Goal: Book appointment/travel/reservation

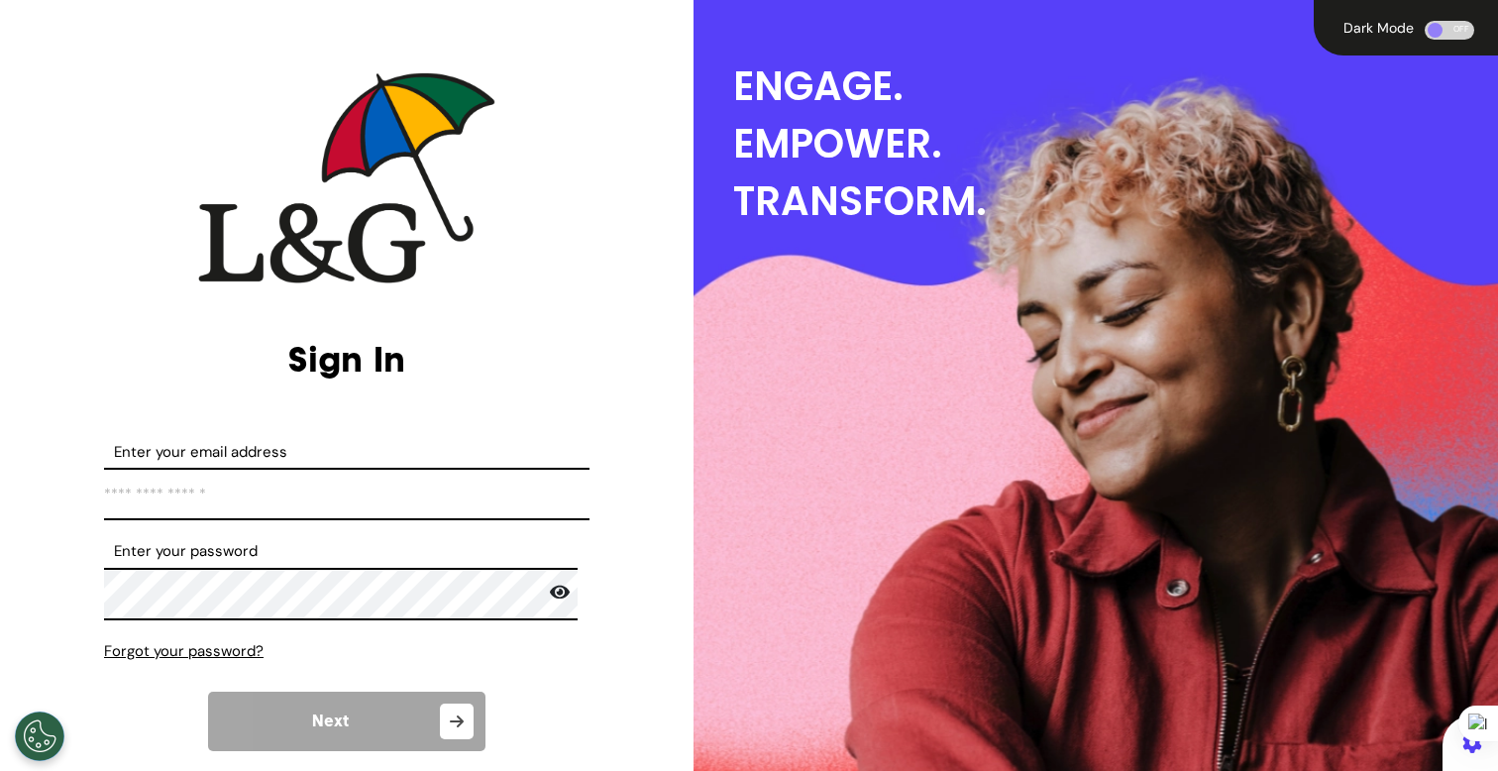
click at [395, 487] on input "Enter your email address" at bounding box center [346, 494] width 485 height 53
type input "**********"
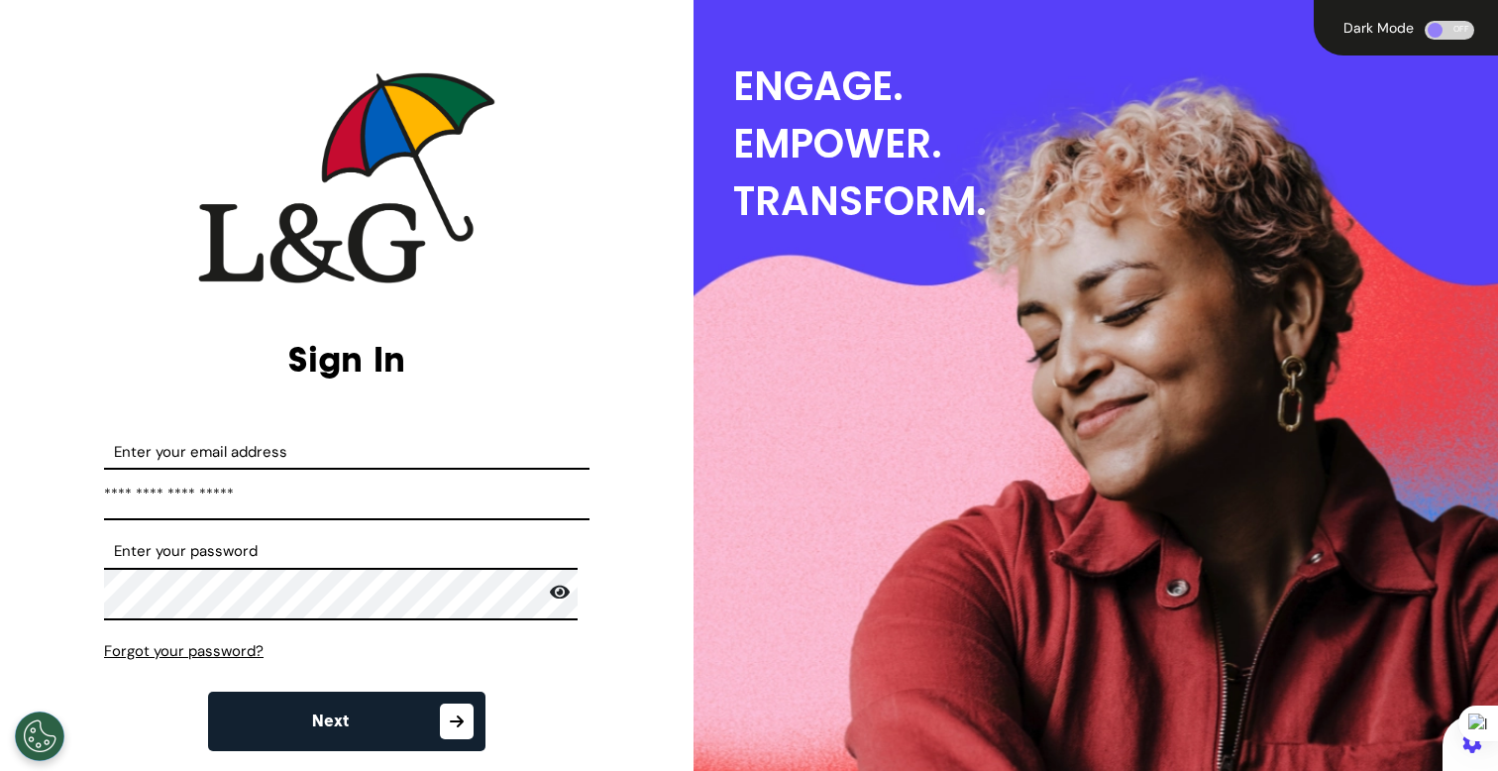
click at [406, 720] on button "Next" at bounding box center [346, 721] width 277 height 59
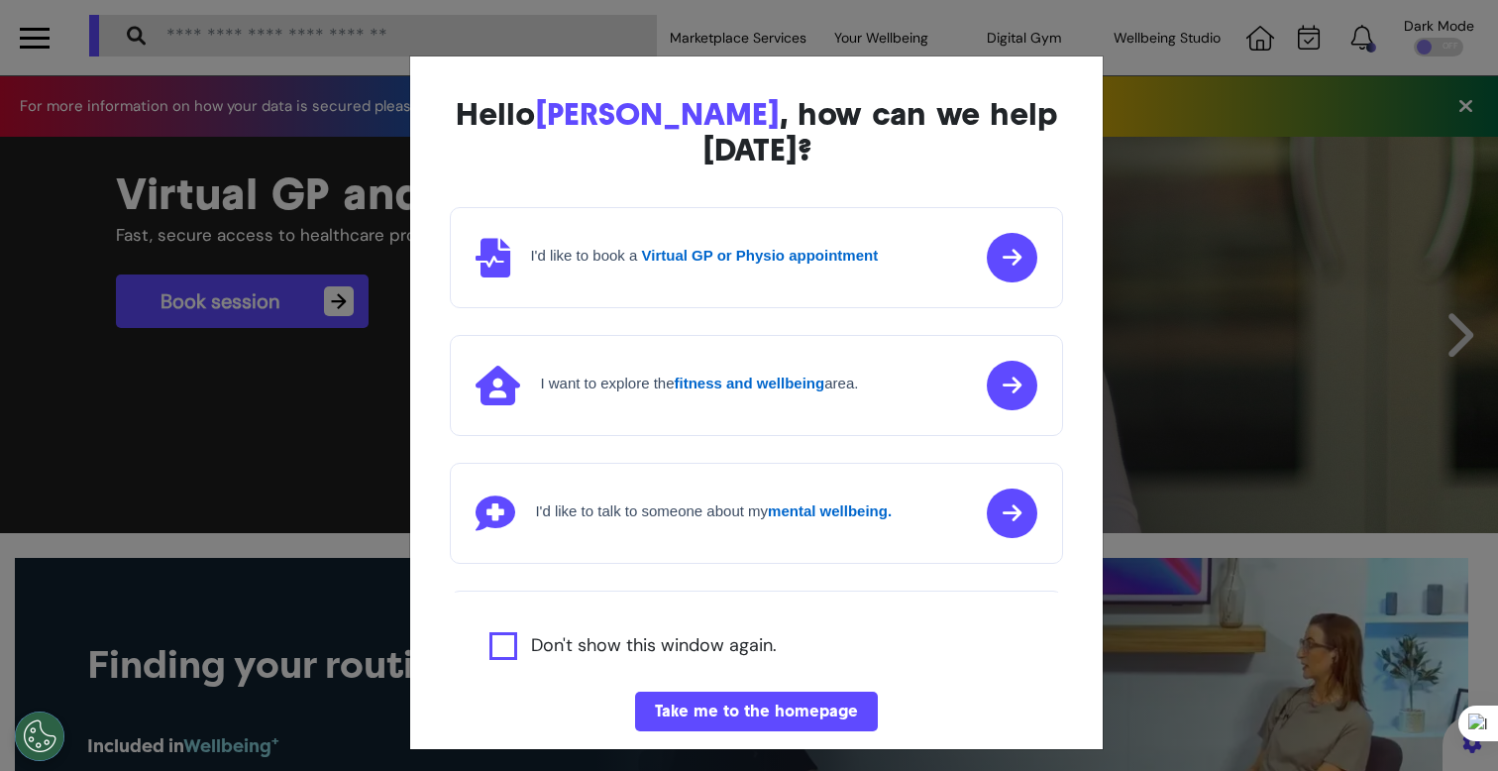
scroll to position [0, 748]
click at [1174, 416] on div "Hello [PERSON_NAME] , how can we help [DATE]? I'd like to book a Virtual GP or …" at bounding box center [749, 385] width 1498 height 771
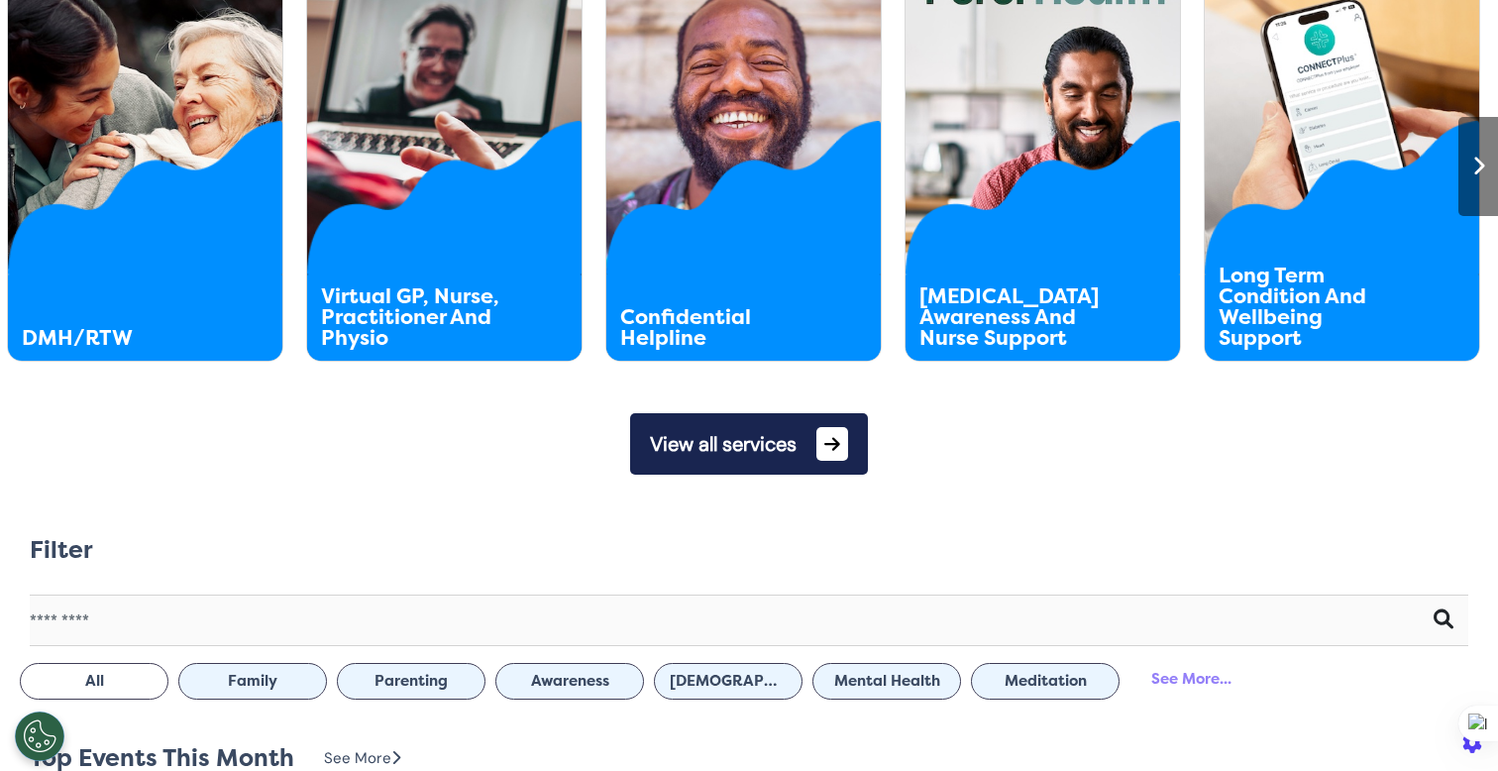
click at [787, 457] on button "View all services" at bounding box center [749, 443] width 238 height 61
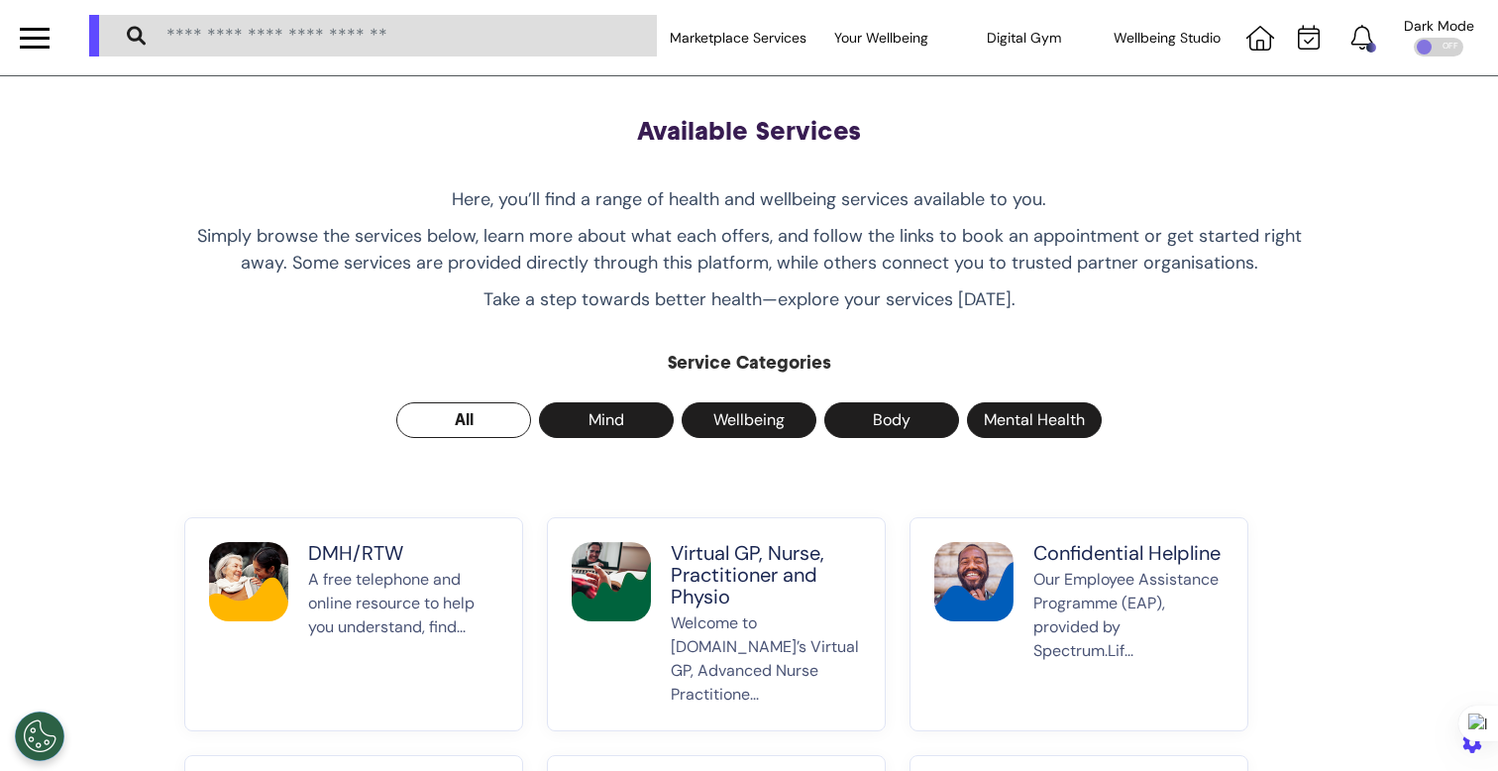
click at [313, 597] on p "A free telephone and online resource to help you understand, find..." at bounding box center [403, 637] width 190 height 139
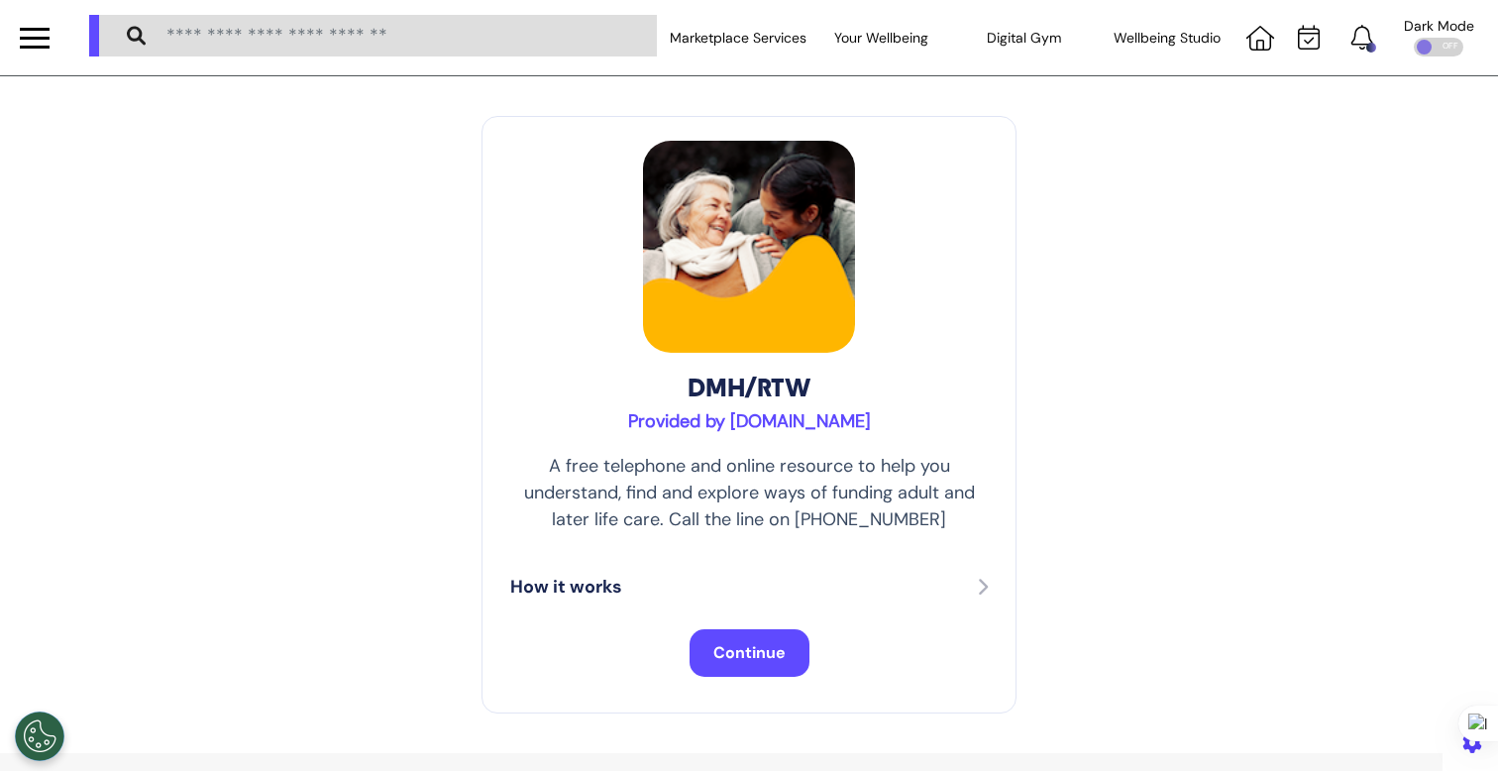
click at [713, 647] on span "Continue" at bounding box center [749, 652] width 72 height 21
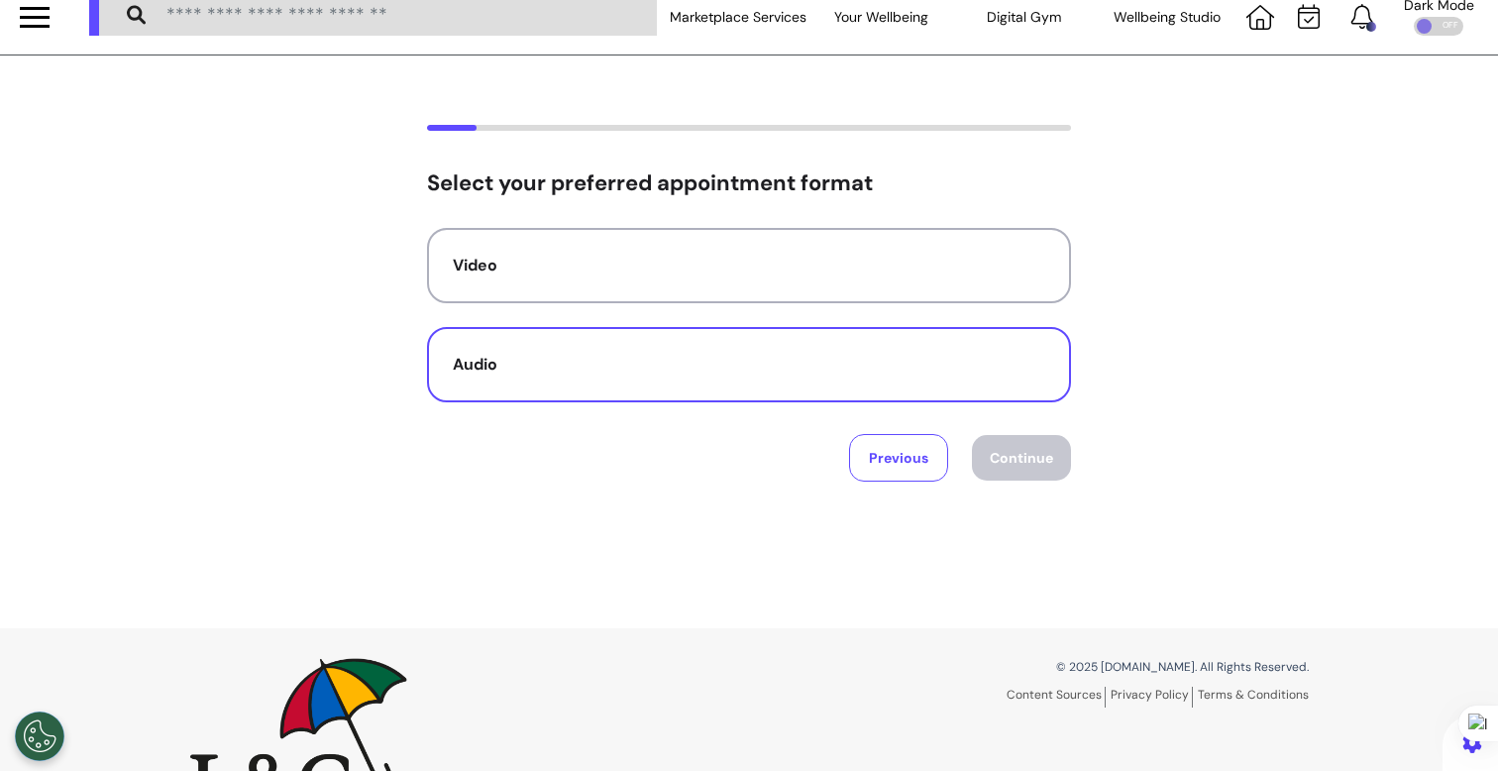
scroll to position [27, 0]
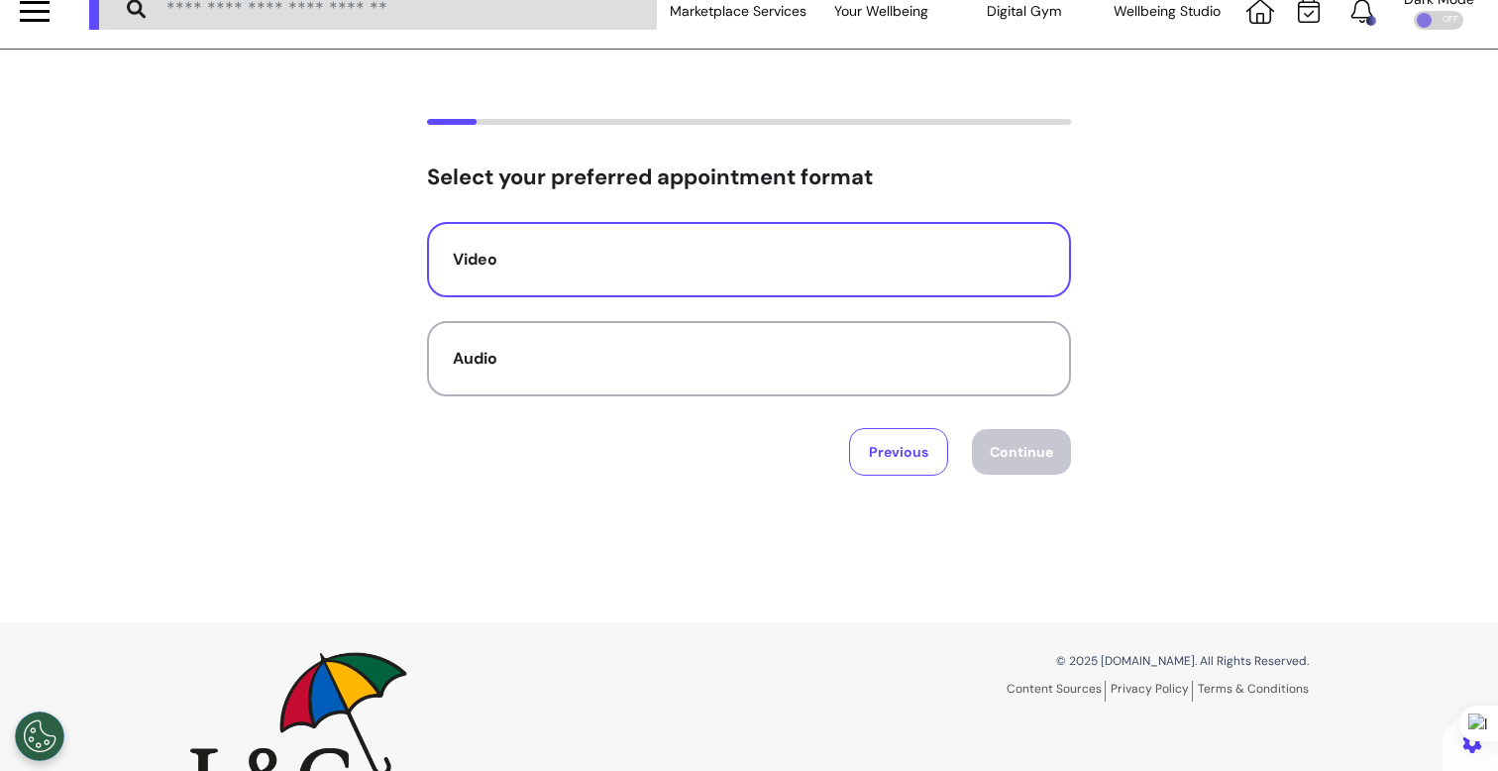
click at [708, 265] on div "Video" at bounding box center [749, 260] width 592 height 24
click at [1004, 438] on button "Continue" at bounding box center [1021, 452] width 99 height 46
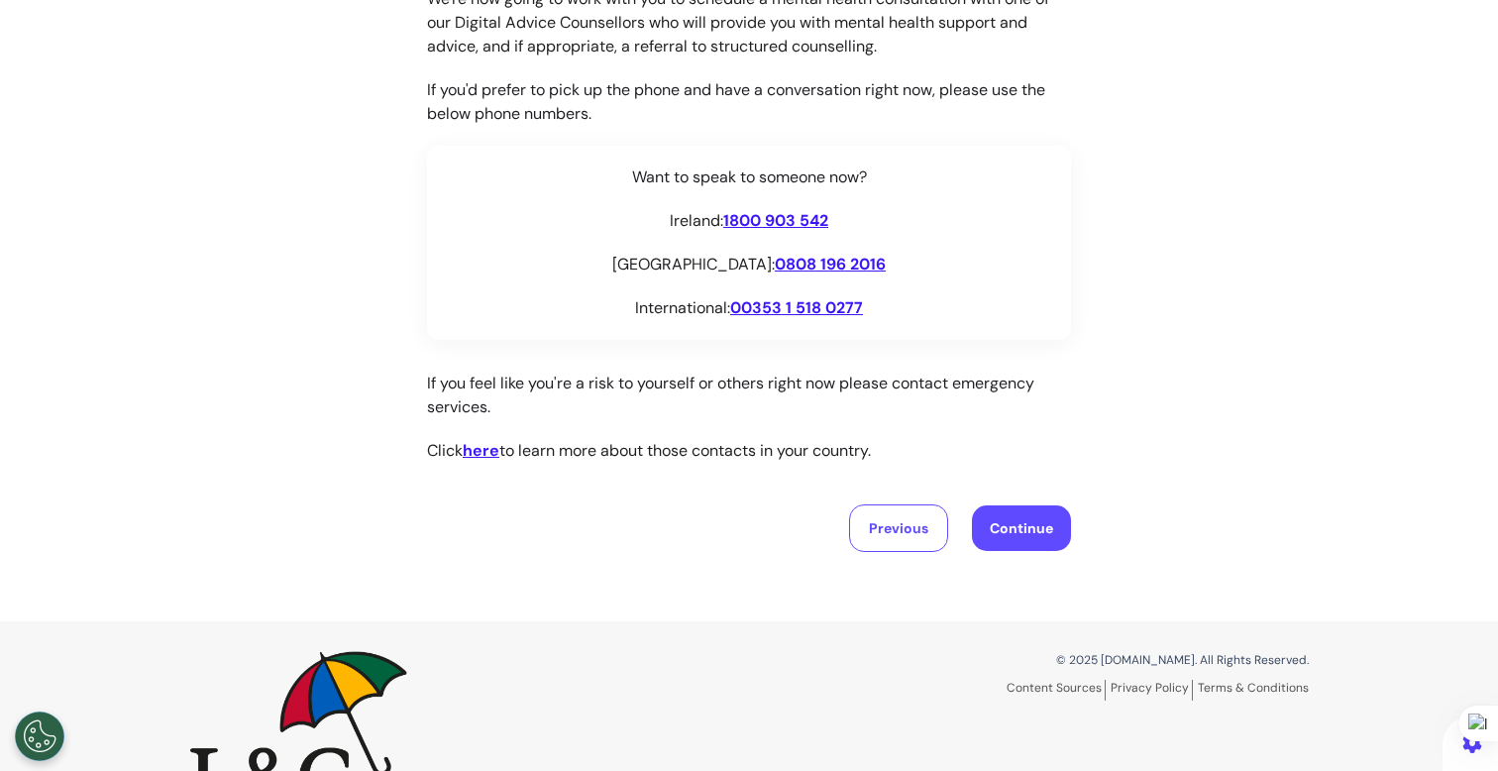
scroll to position [327, 0]
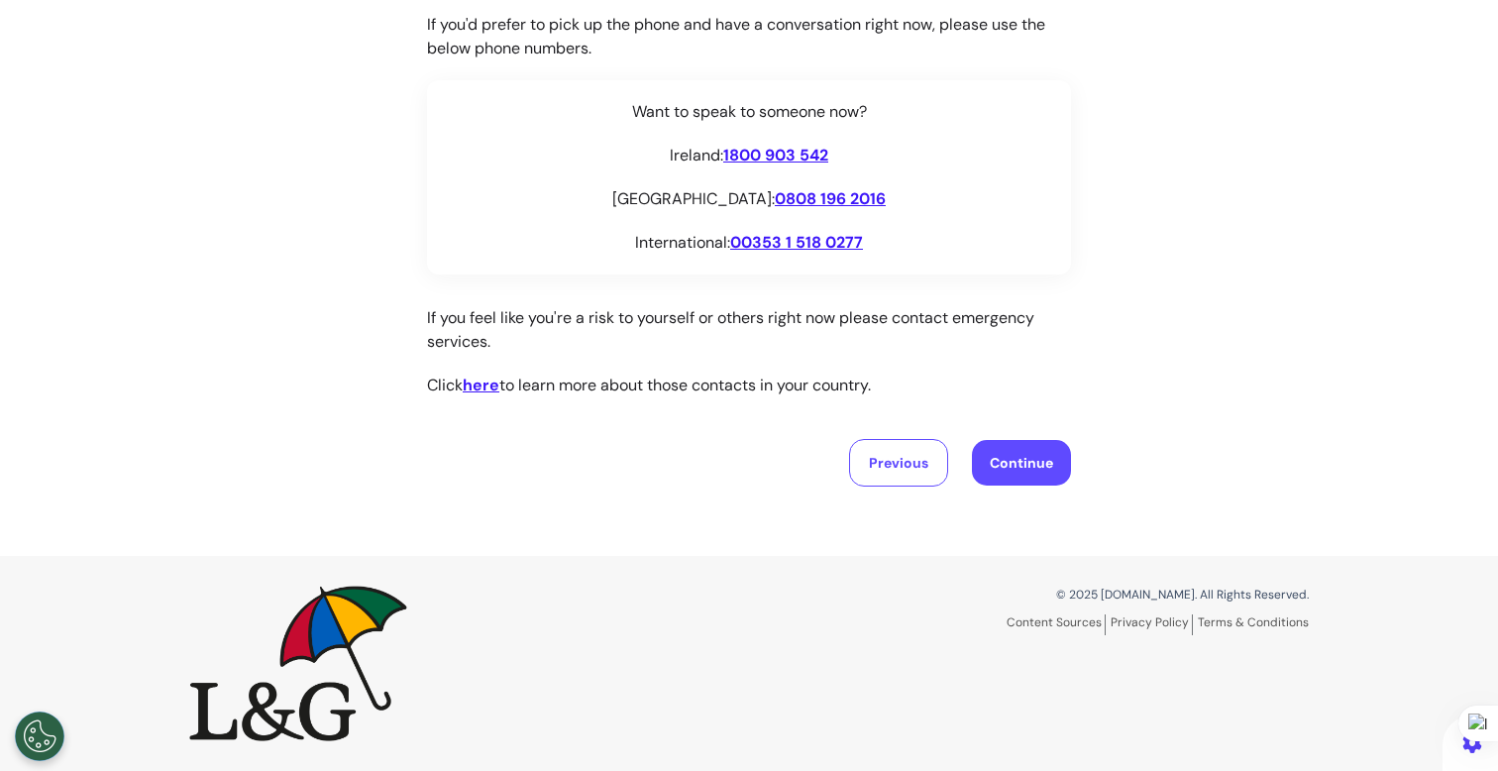
click at [1017, 444] on button "Continue" at bounding box center [1021, 463] width 99 height 46
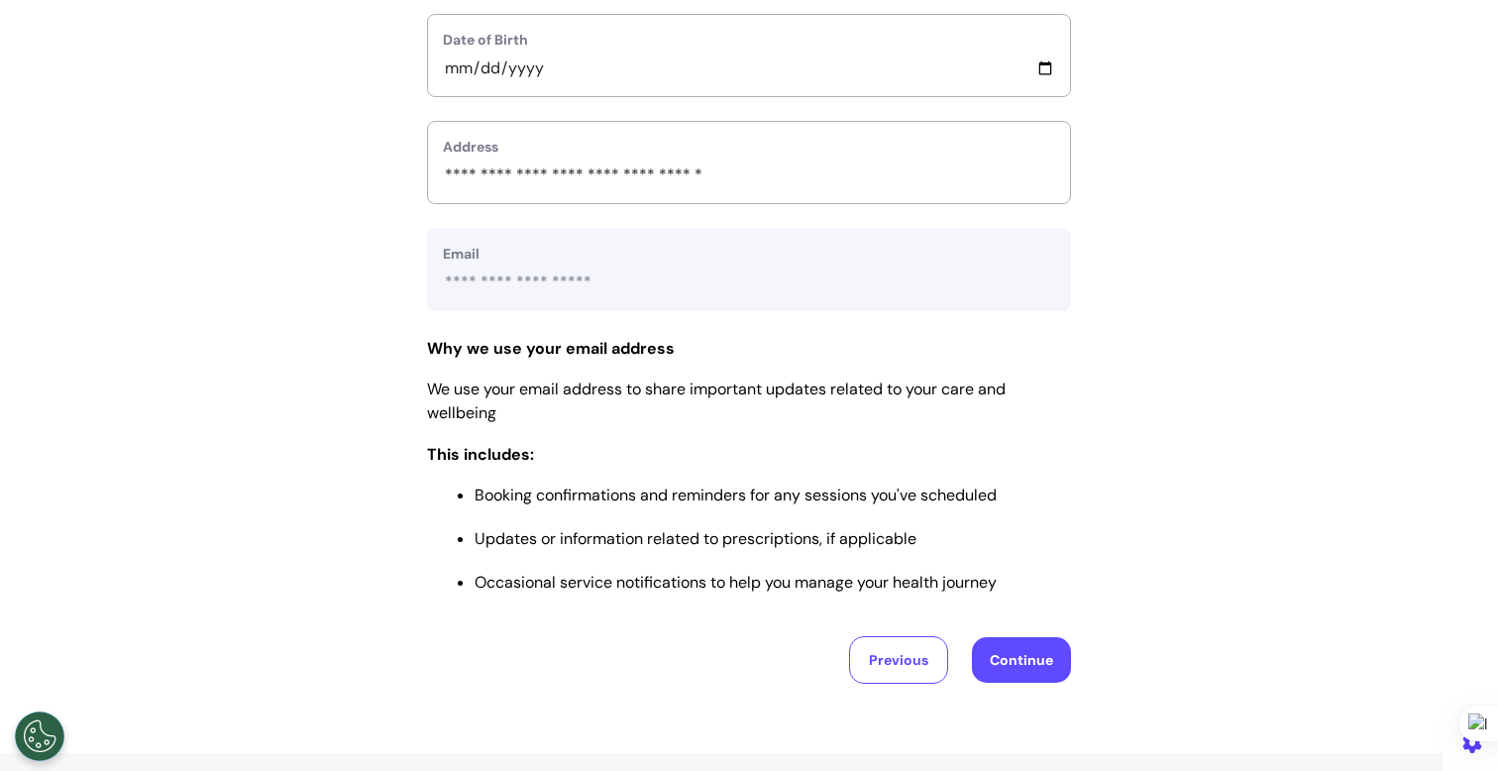
scroll to position [902, 0]
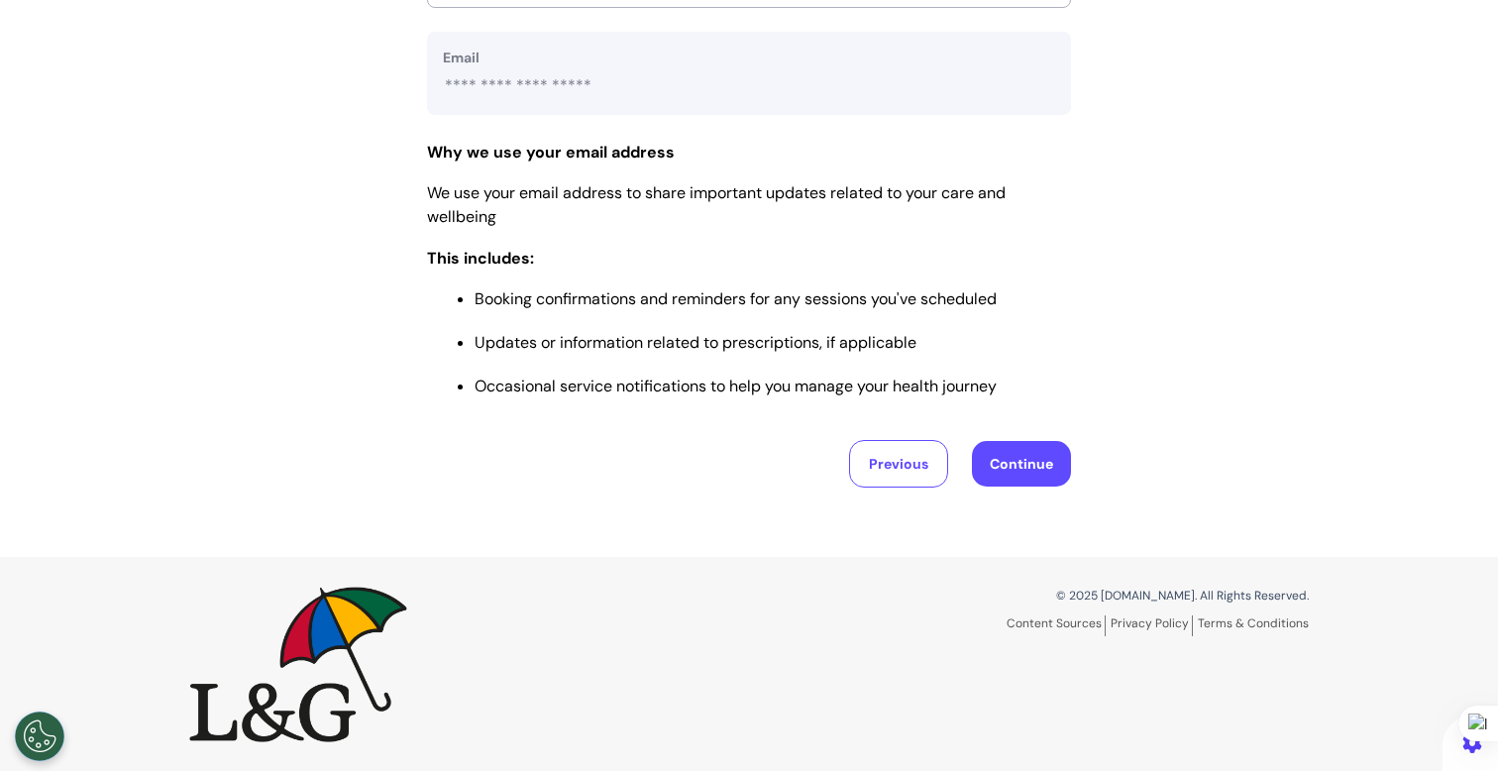
click at [1033, 474] on button "Continue" at bounding box center [1021, 464] width 99 height 46
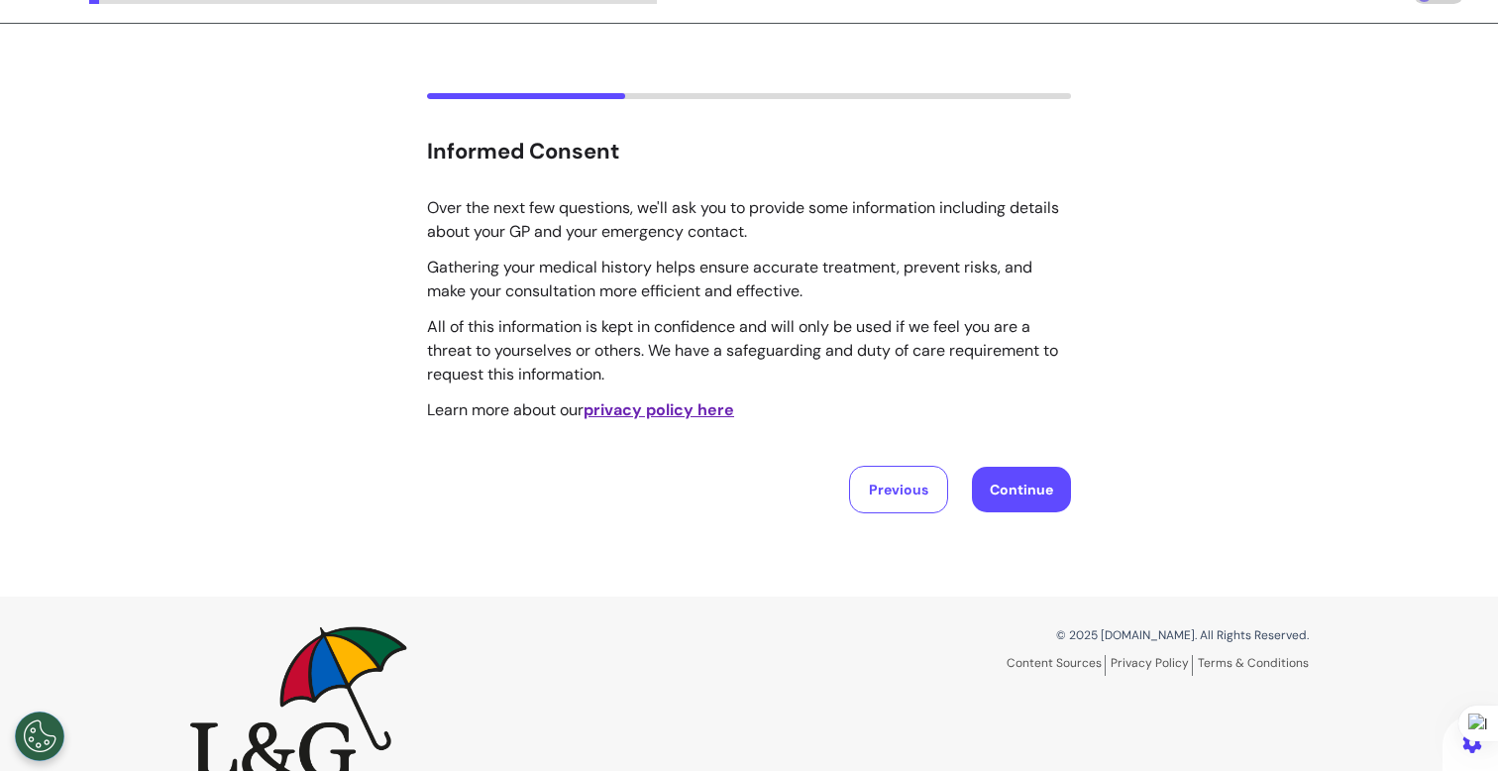
scroll to position [0, 0]
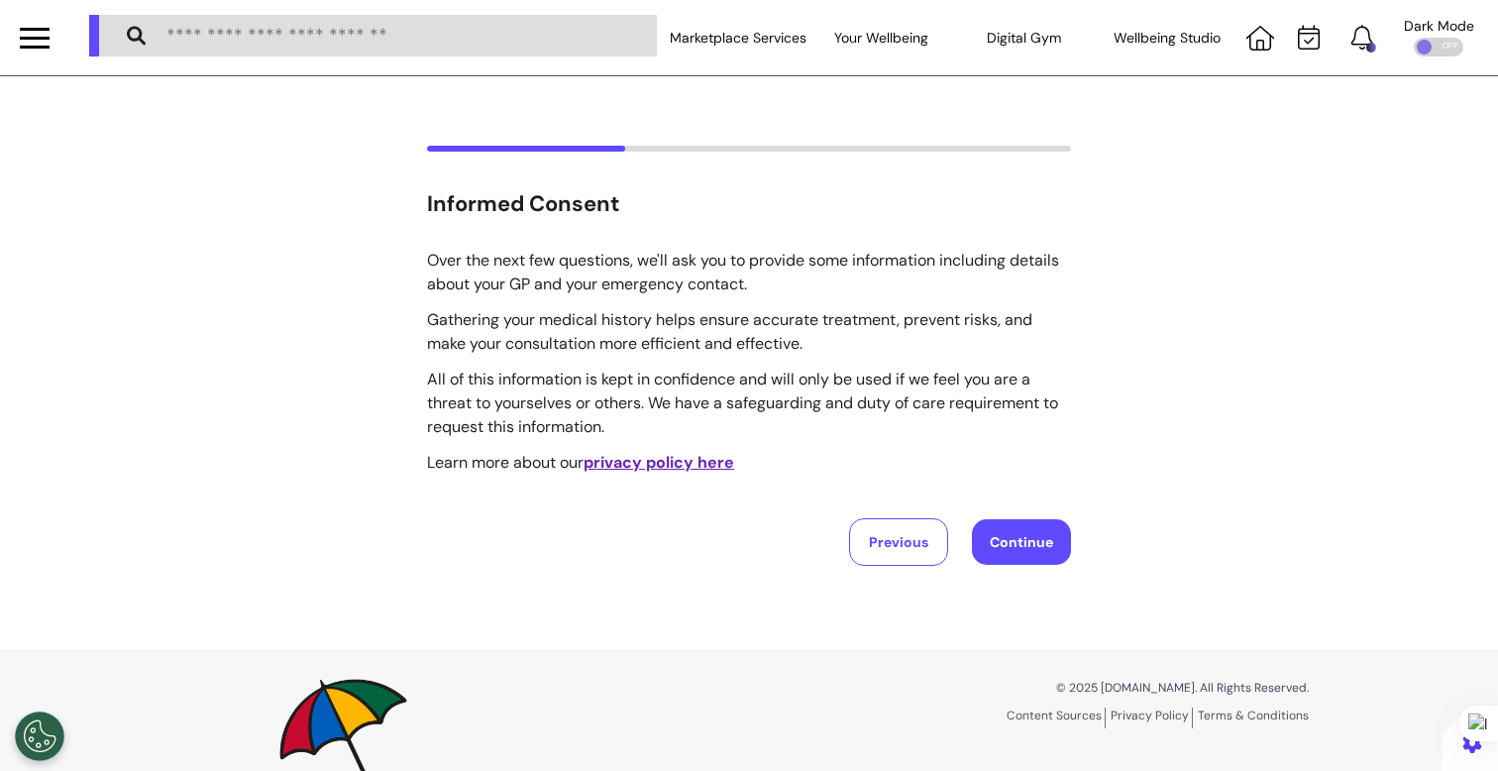
click at [1038, 534] on button "Continue" at bounding box center [1021, 542] width 99 height 46
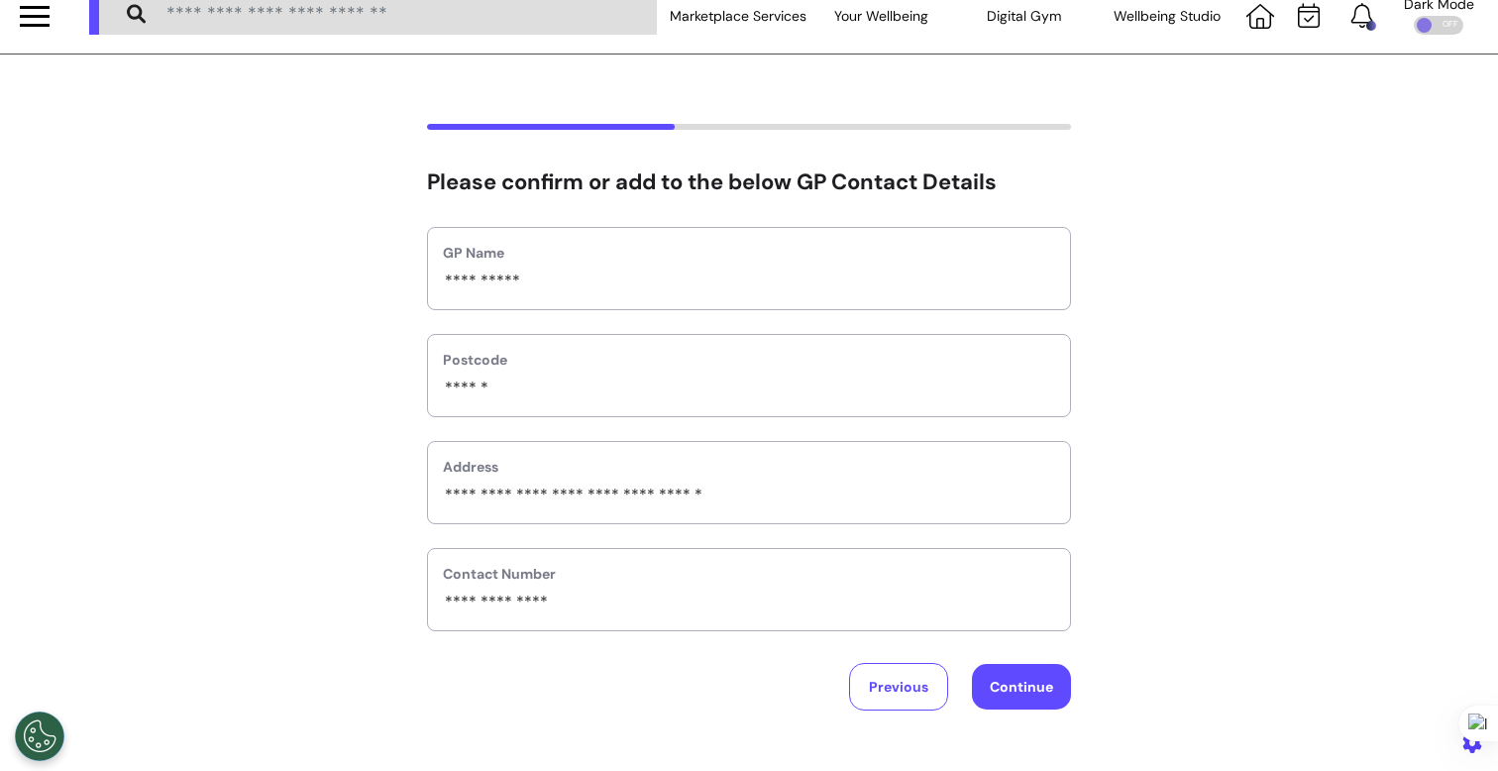
scroll to position [36, 0]
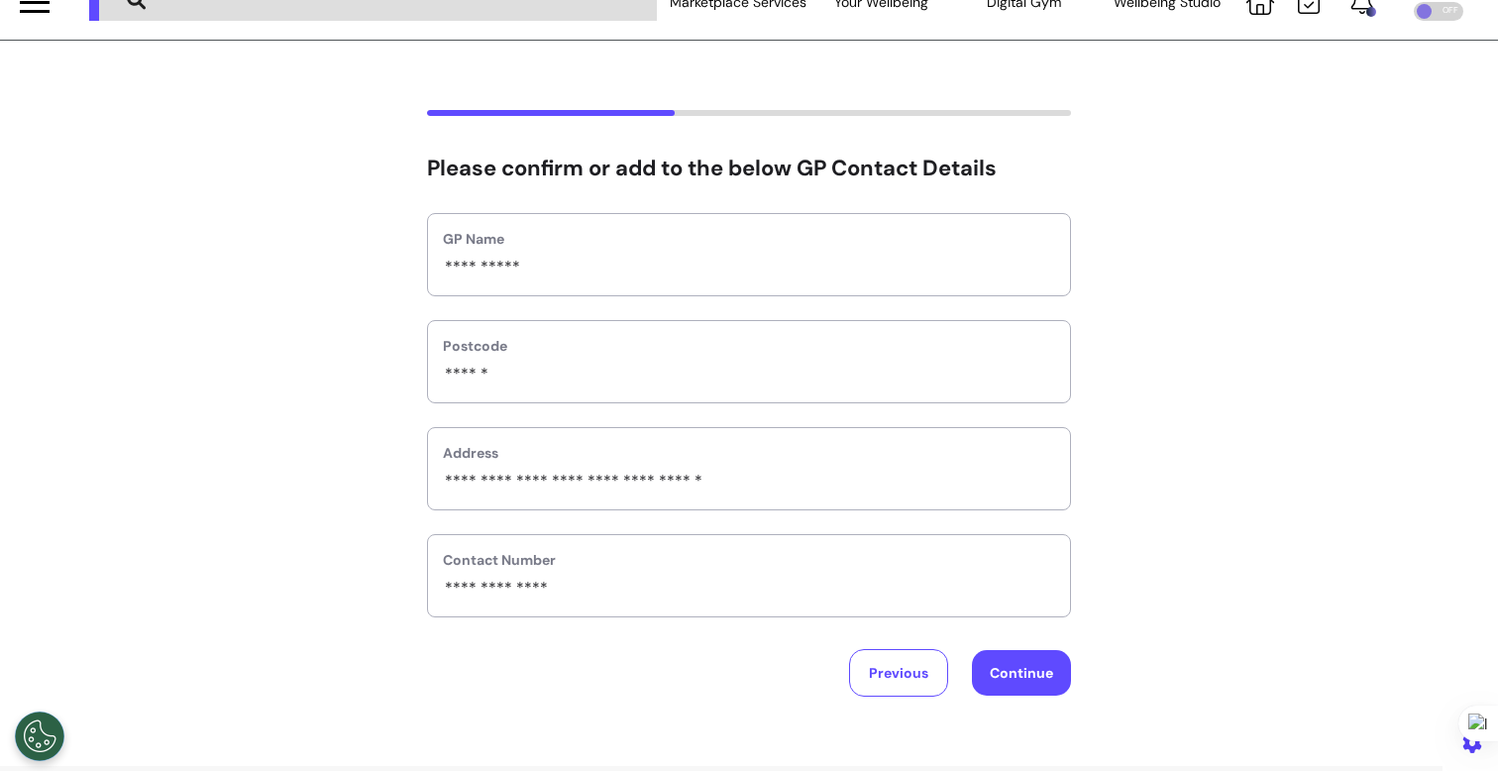
click at [1025, 669] on button "Continue" at bounding box center [1021, 673] width 99 height 46
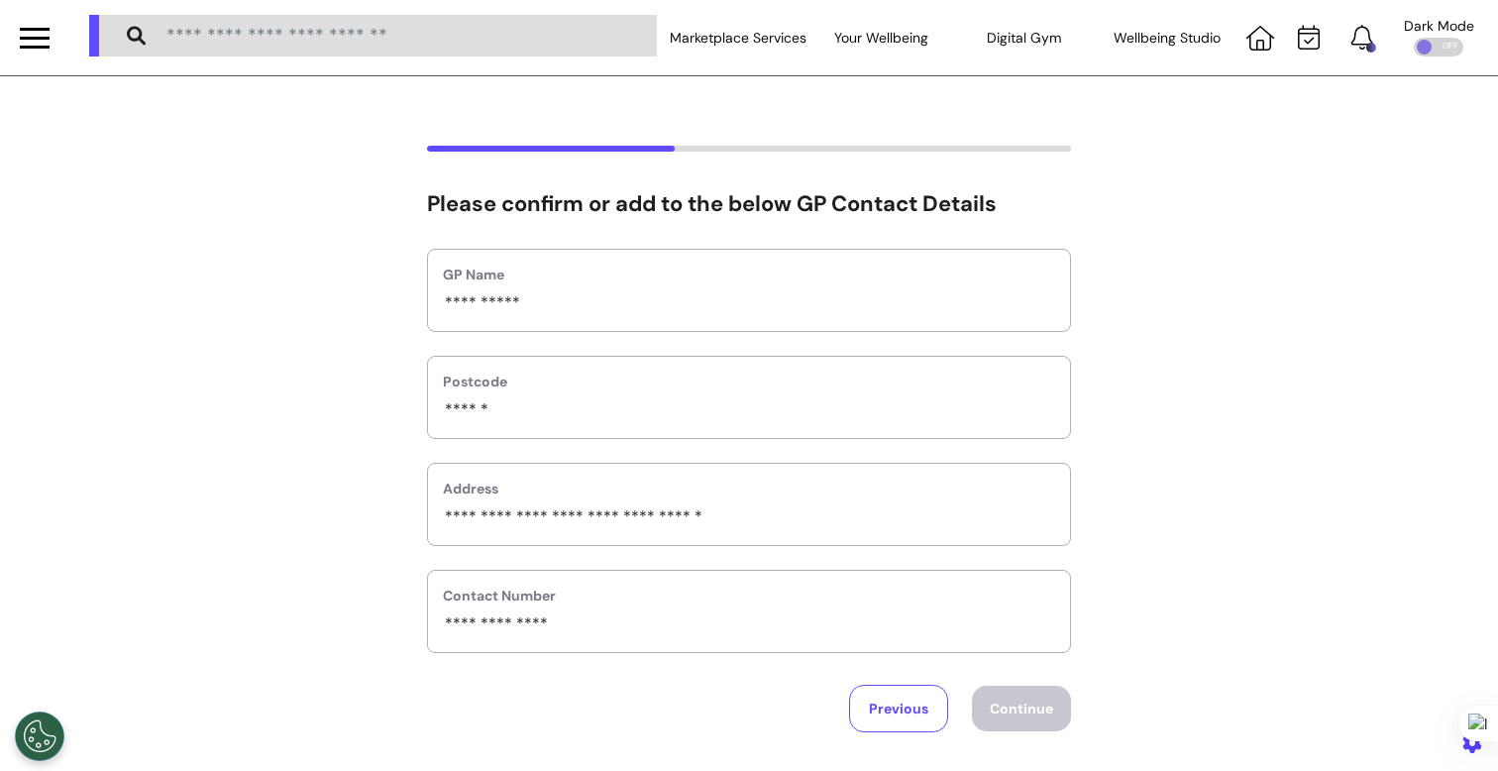
select select "**********"
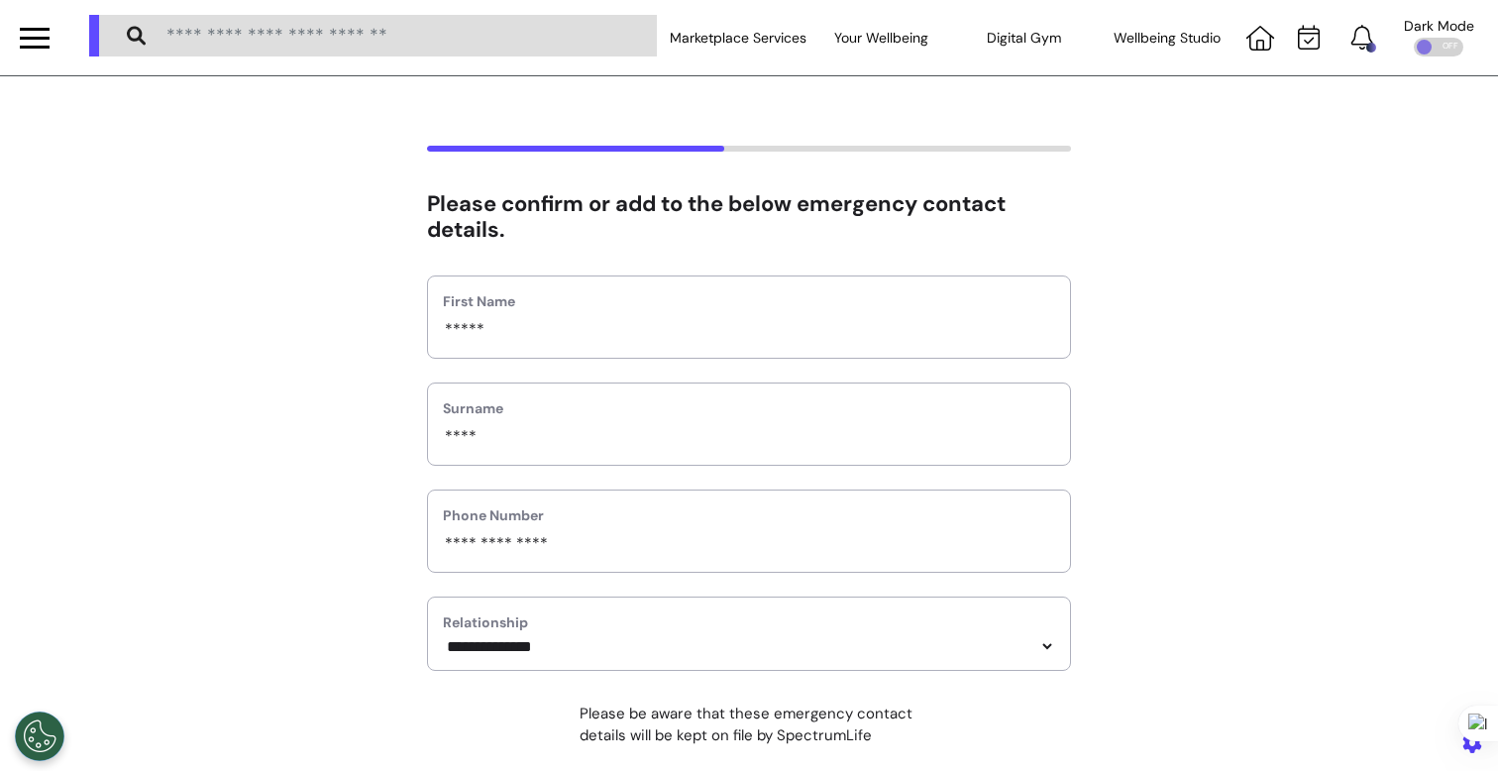
scroll to position [345, 0]
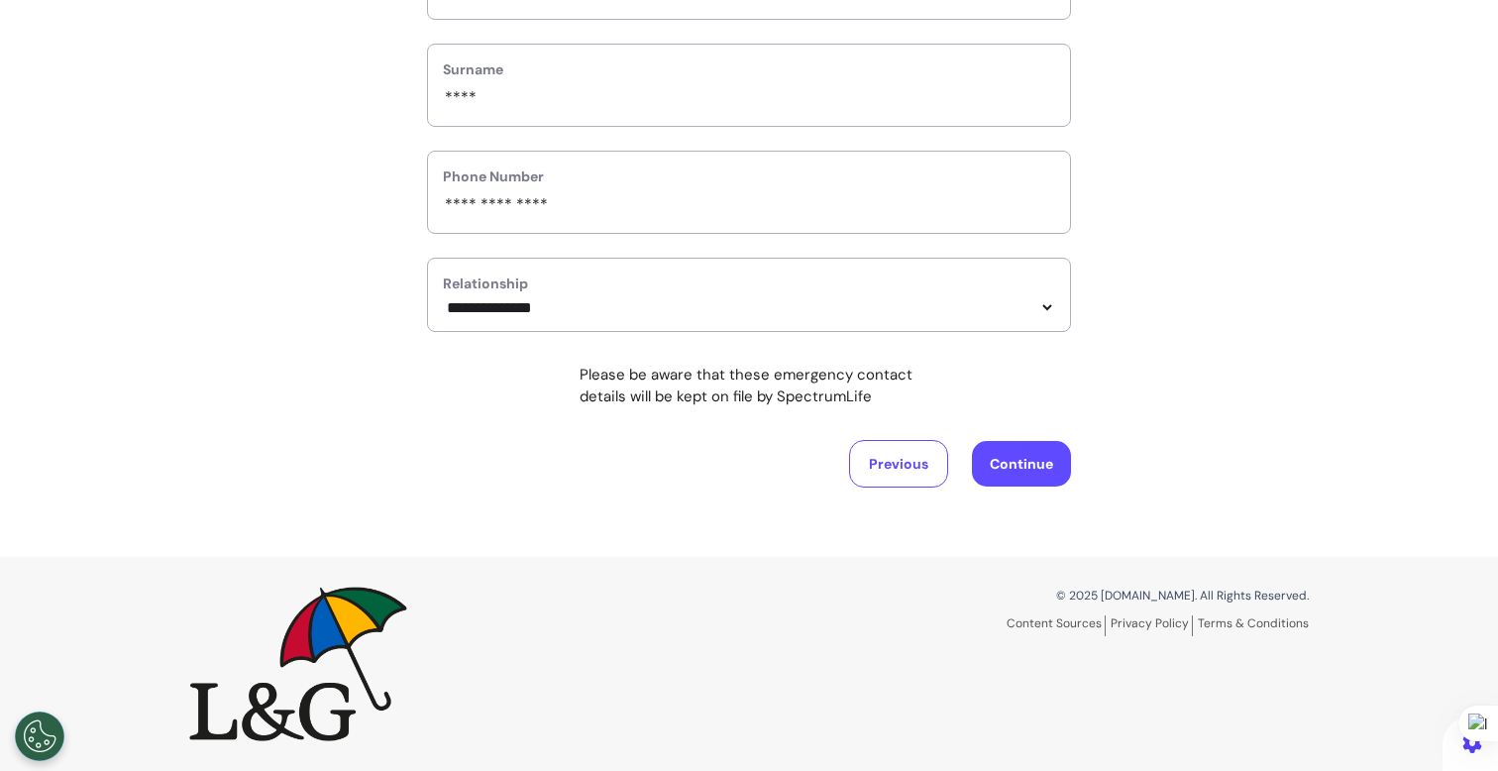
click at [1031, 468] on button "Continue" at bounding box center [1021, 464] width 99 height 46
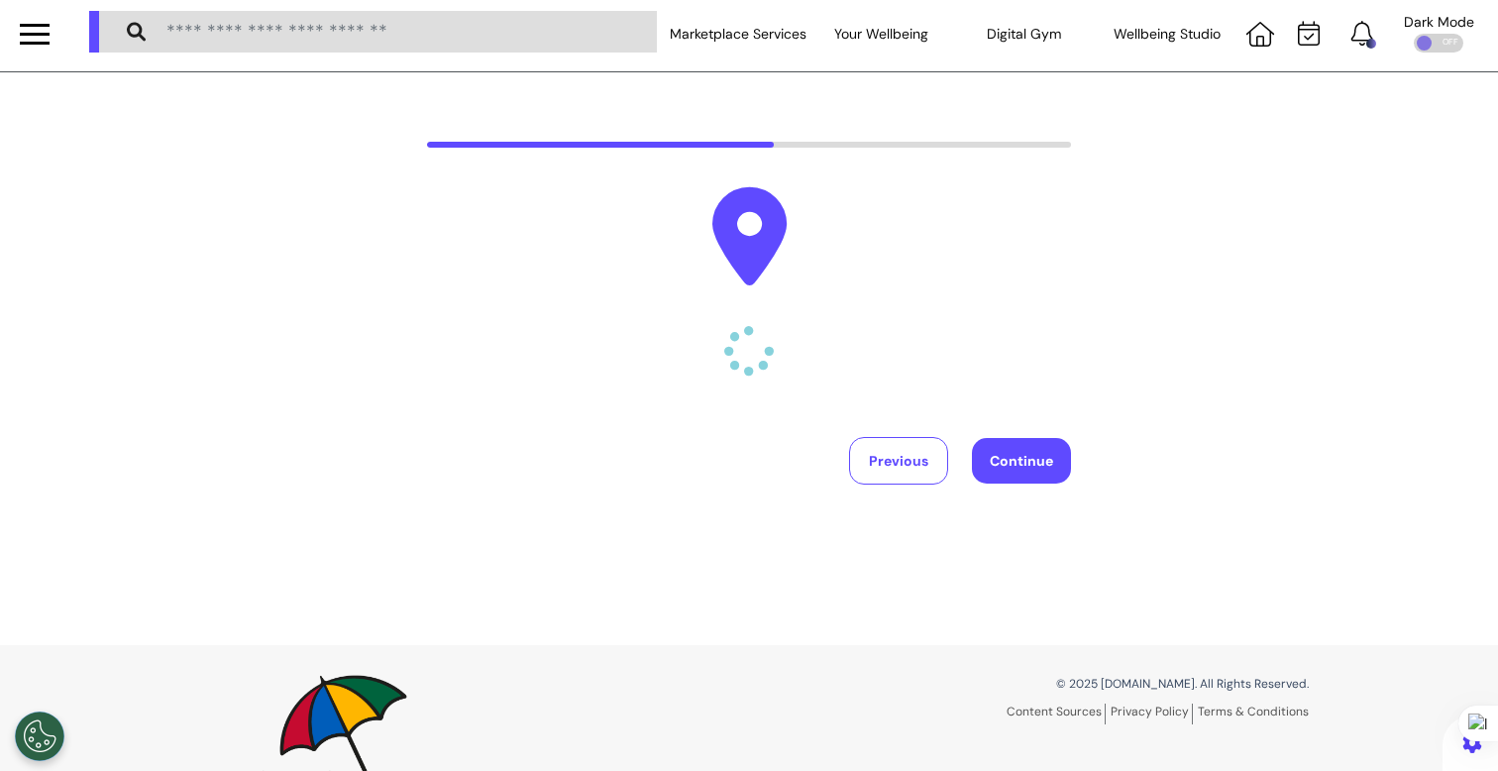
scroll to position [0, 0]
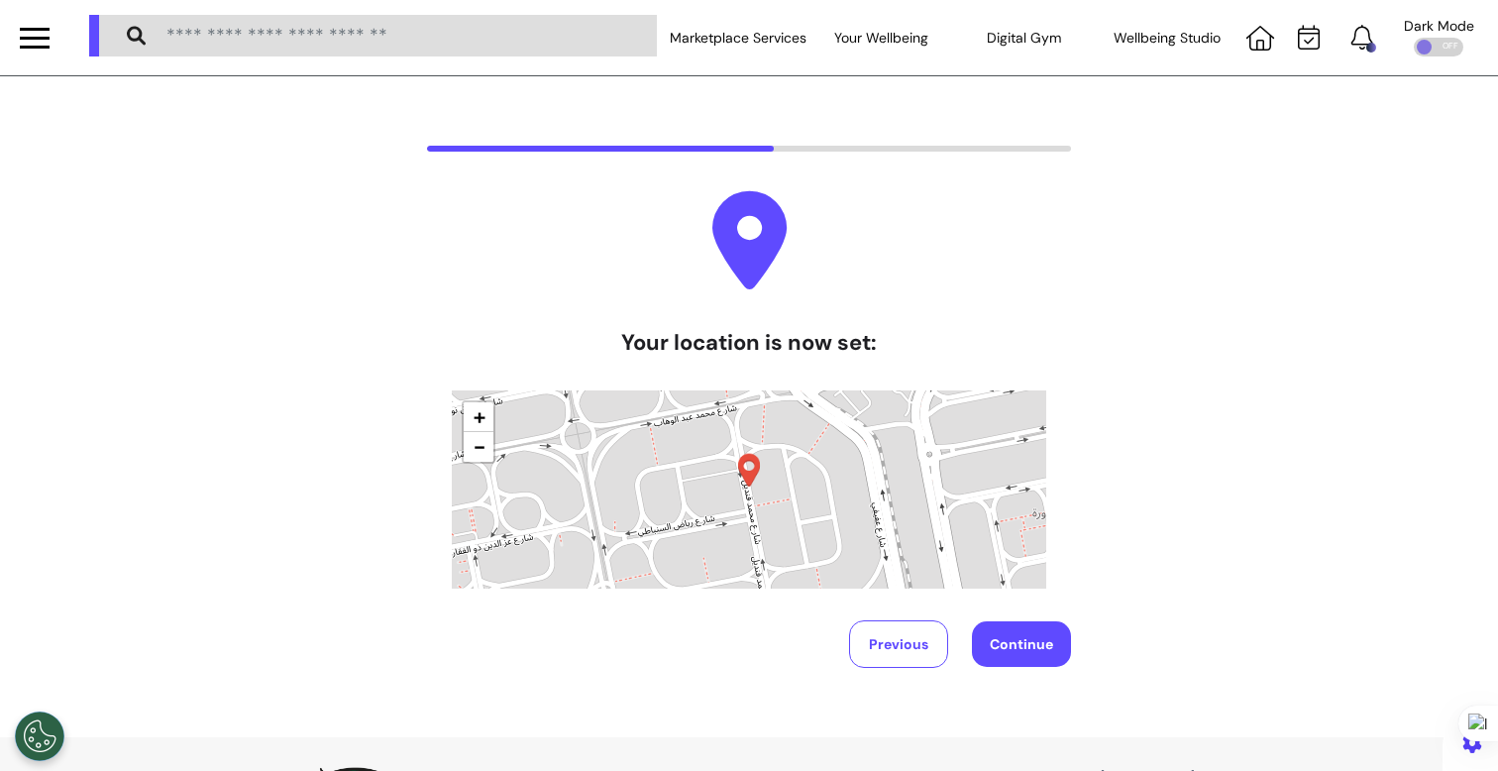
click at [1032, 639] on button "Continue" at bounding box center [1021, 644] width 99 height 46
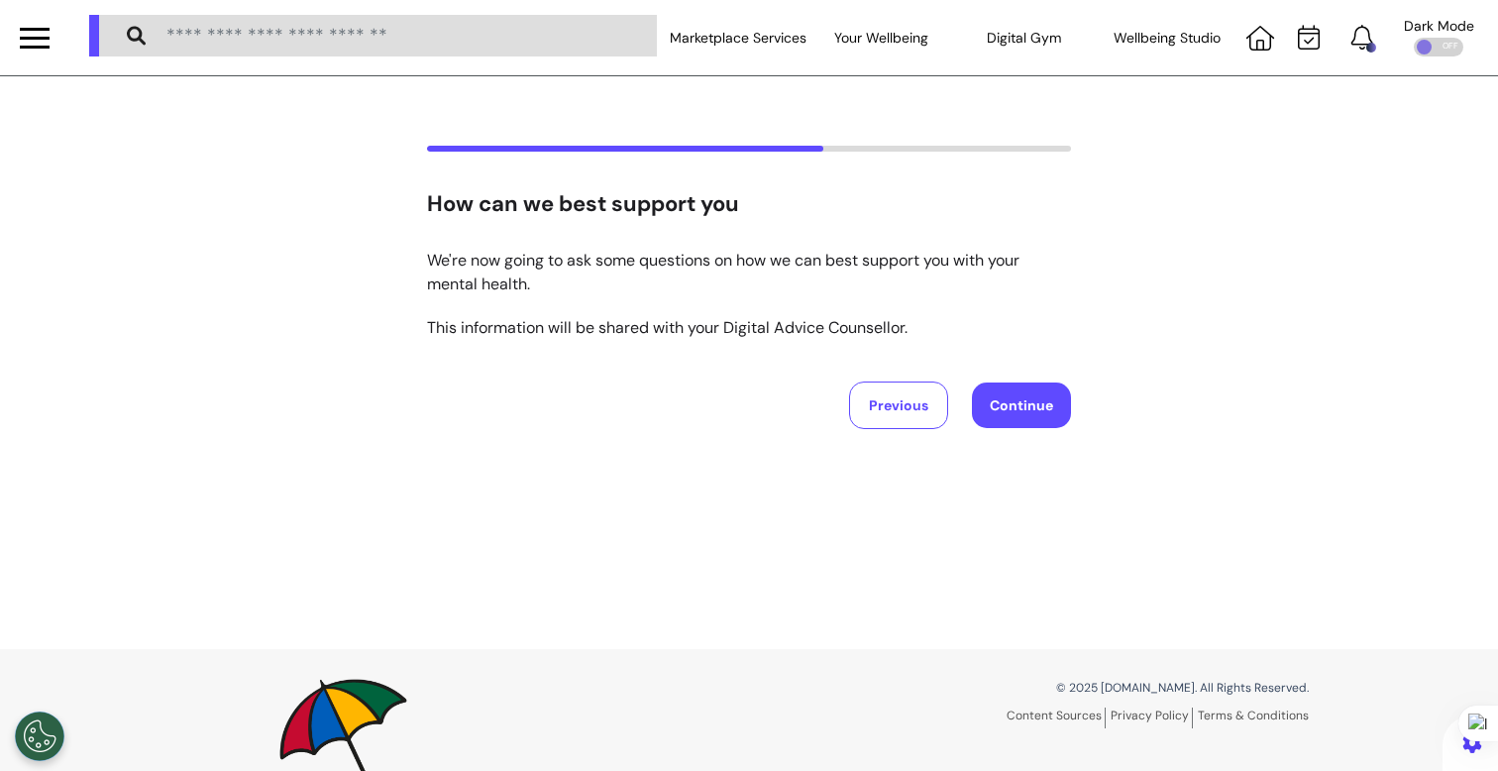
click at [1028, 422] on button "Continue" at bounding box center [1021, 405] width 99 height 46
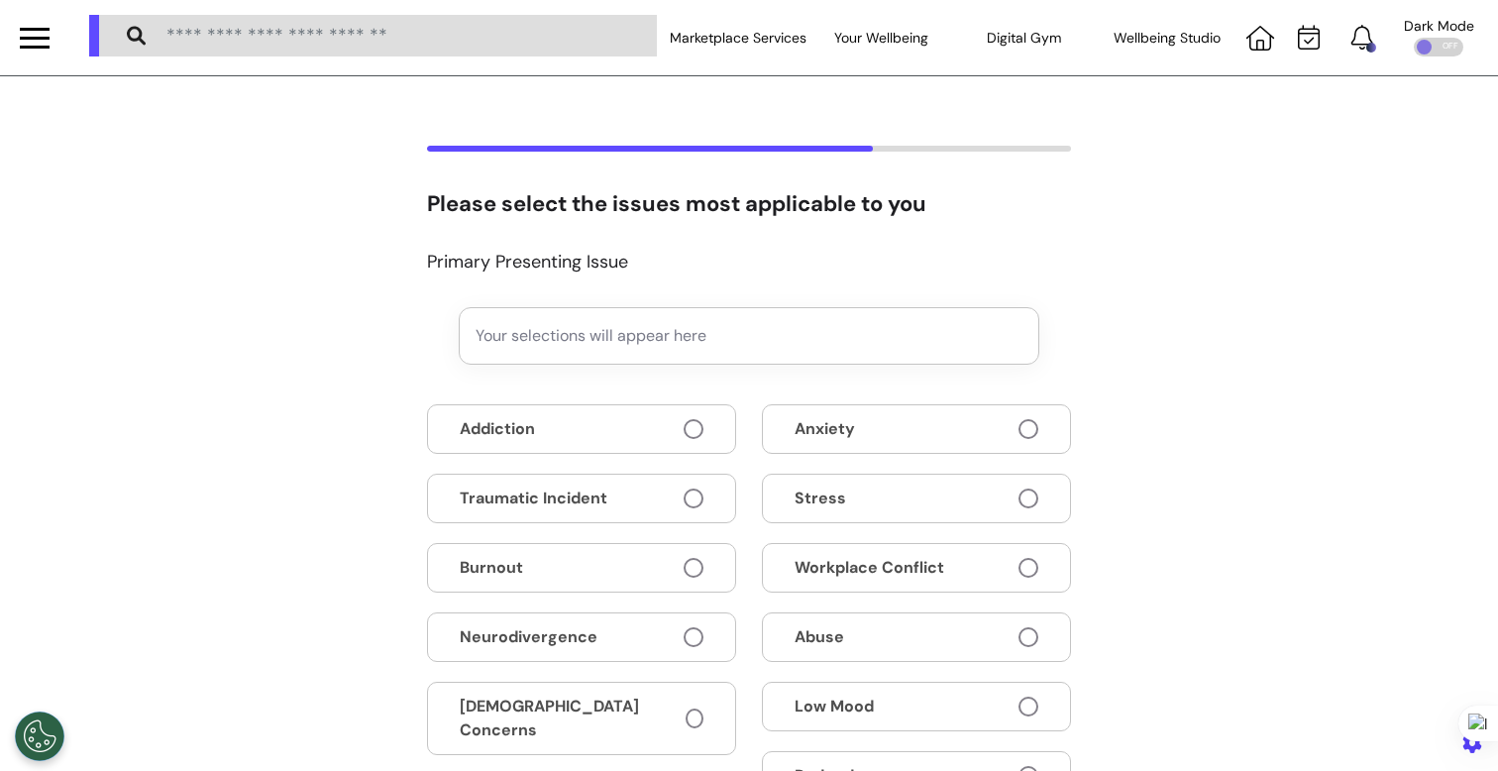
click at [570, 483] on button "Traumatic Incident" at bounding box center [581, 499] width 309 height 50
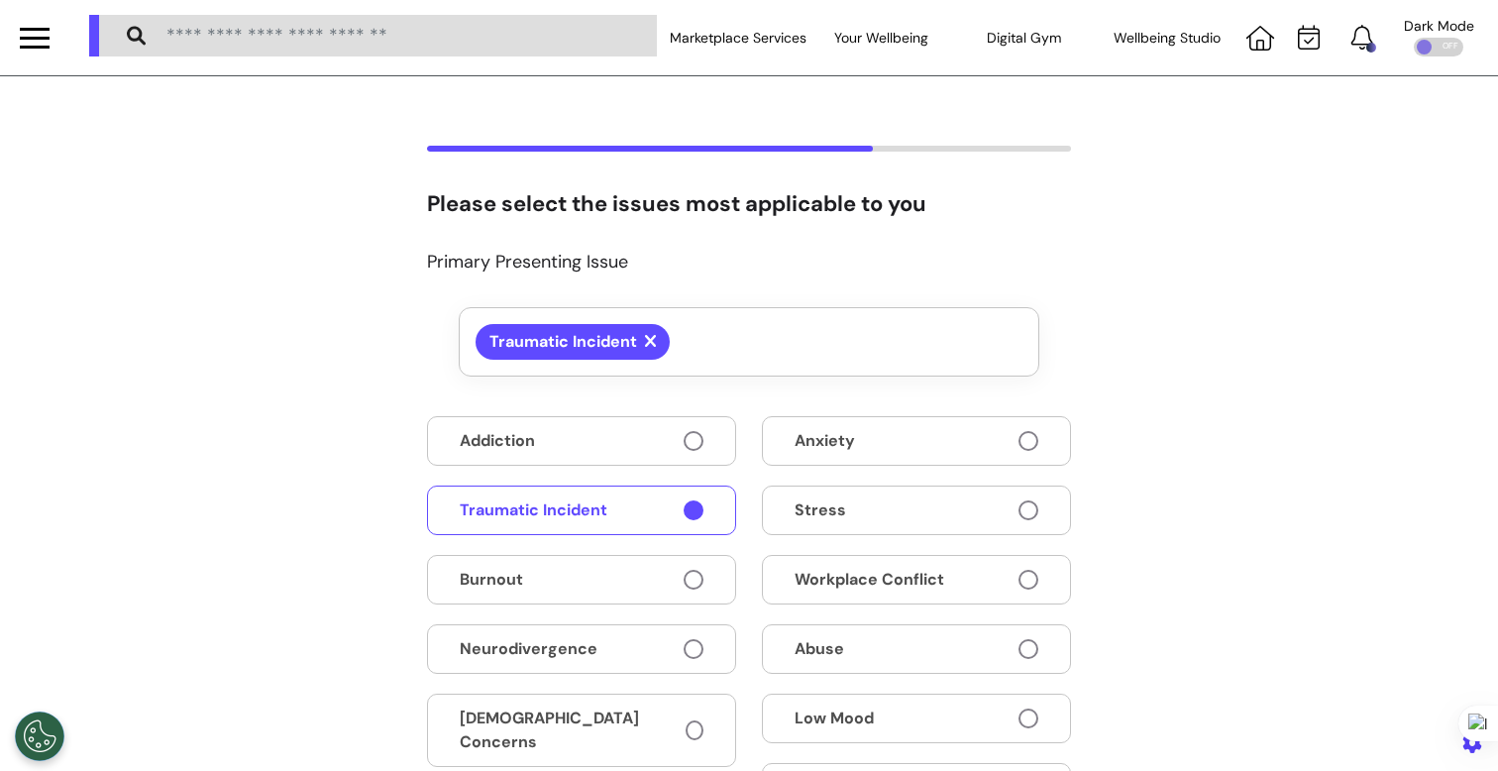
click at [860, 493] on button "Stress" at bounding box center [916, 510] width 309 height 50
click at [886, 422] on button "Anxiety" at bounding box center [916, 441] width 309 height 50
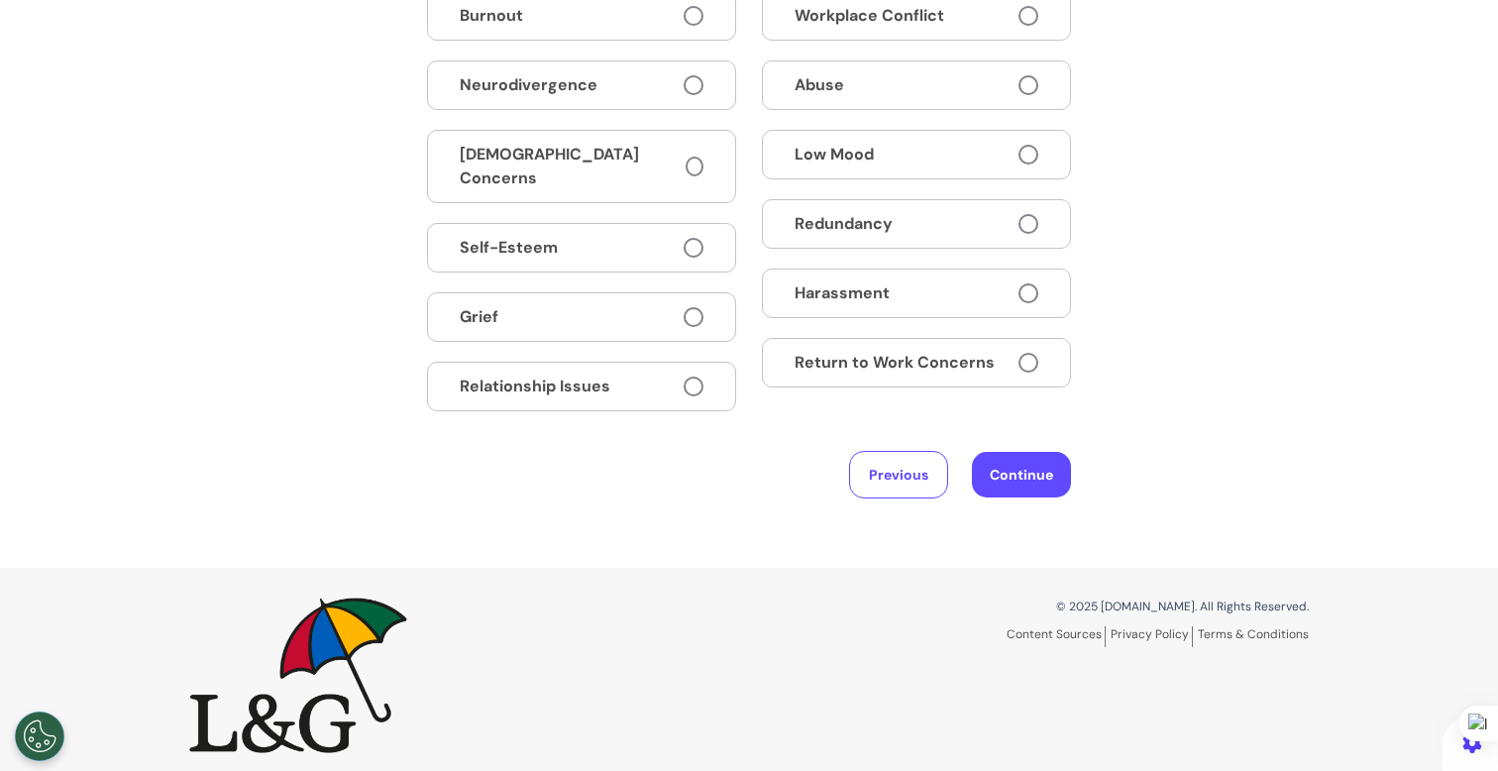
click at [1002, 459] on button "Continue" at bounding box center [1021, 475] width 99 height 46
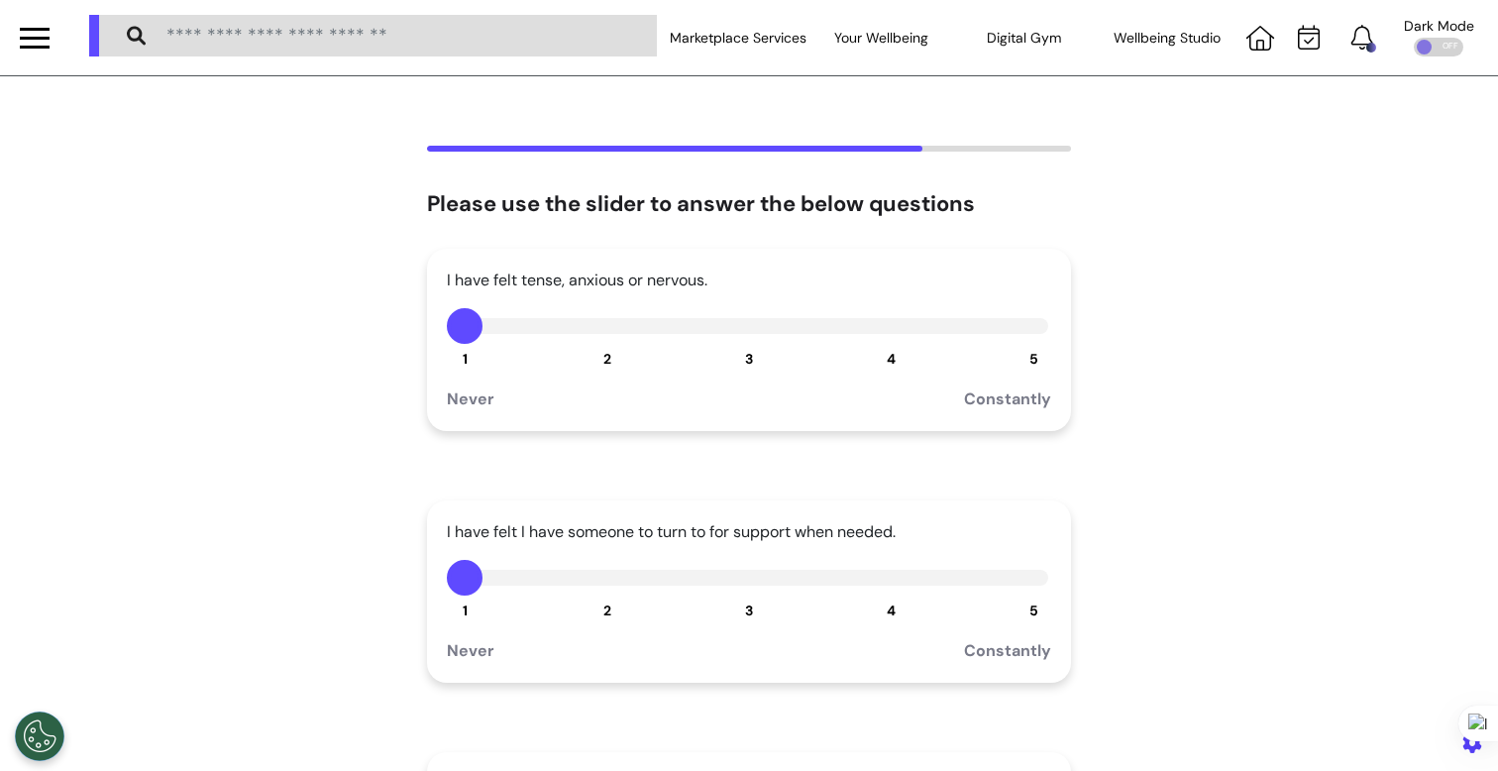
click at [881, 338] on button "4" at bounding box center [892, 326] width 36 height 36
click at [601, 575] on button "2" at bounding box center [608, 578] width 36 height 36
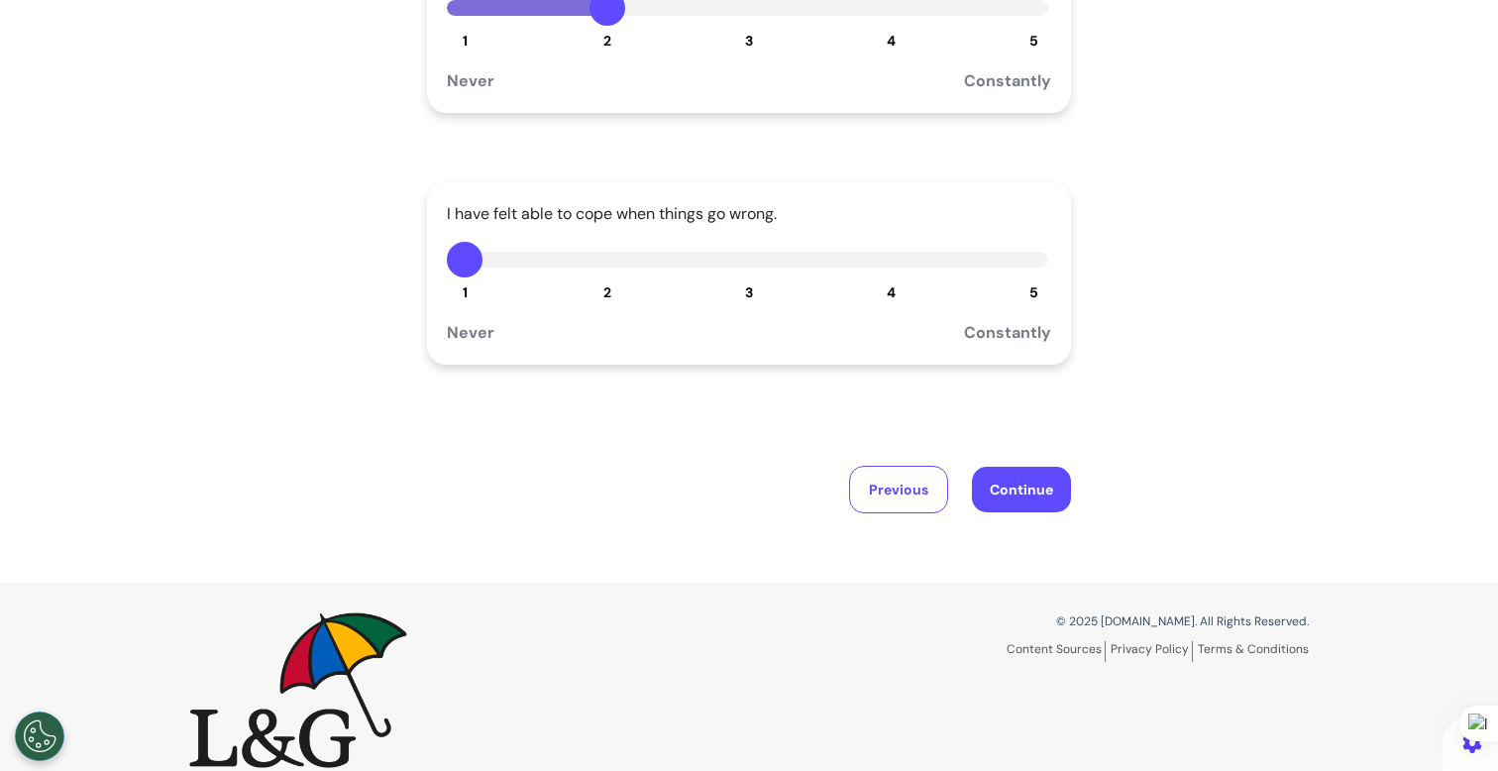
scroll to position [596, 0]
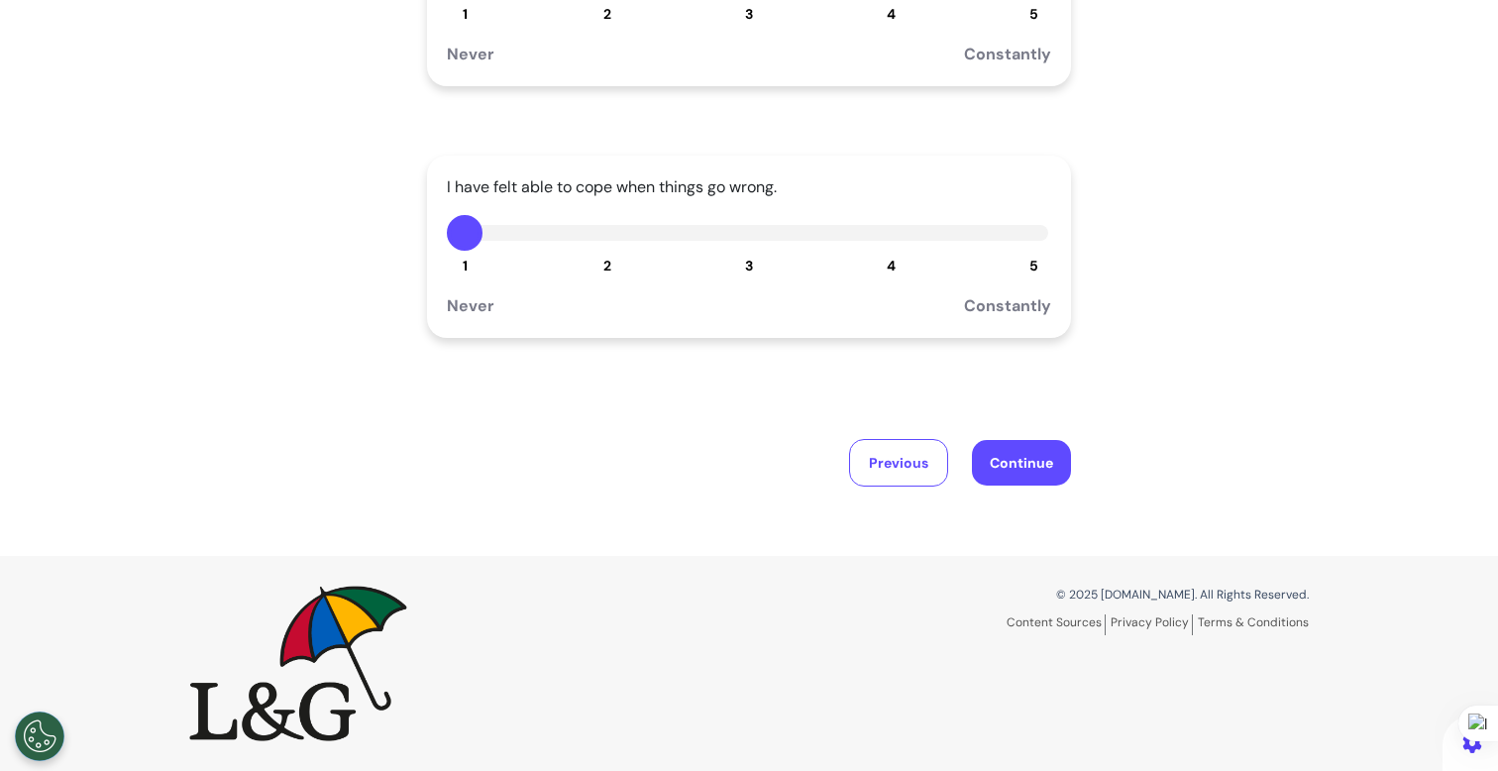
click at [1024, 237] on button "5" at bounding box center [1034, 233] width 36 height 36
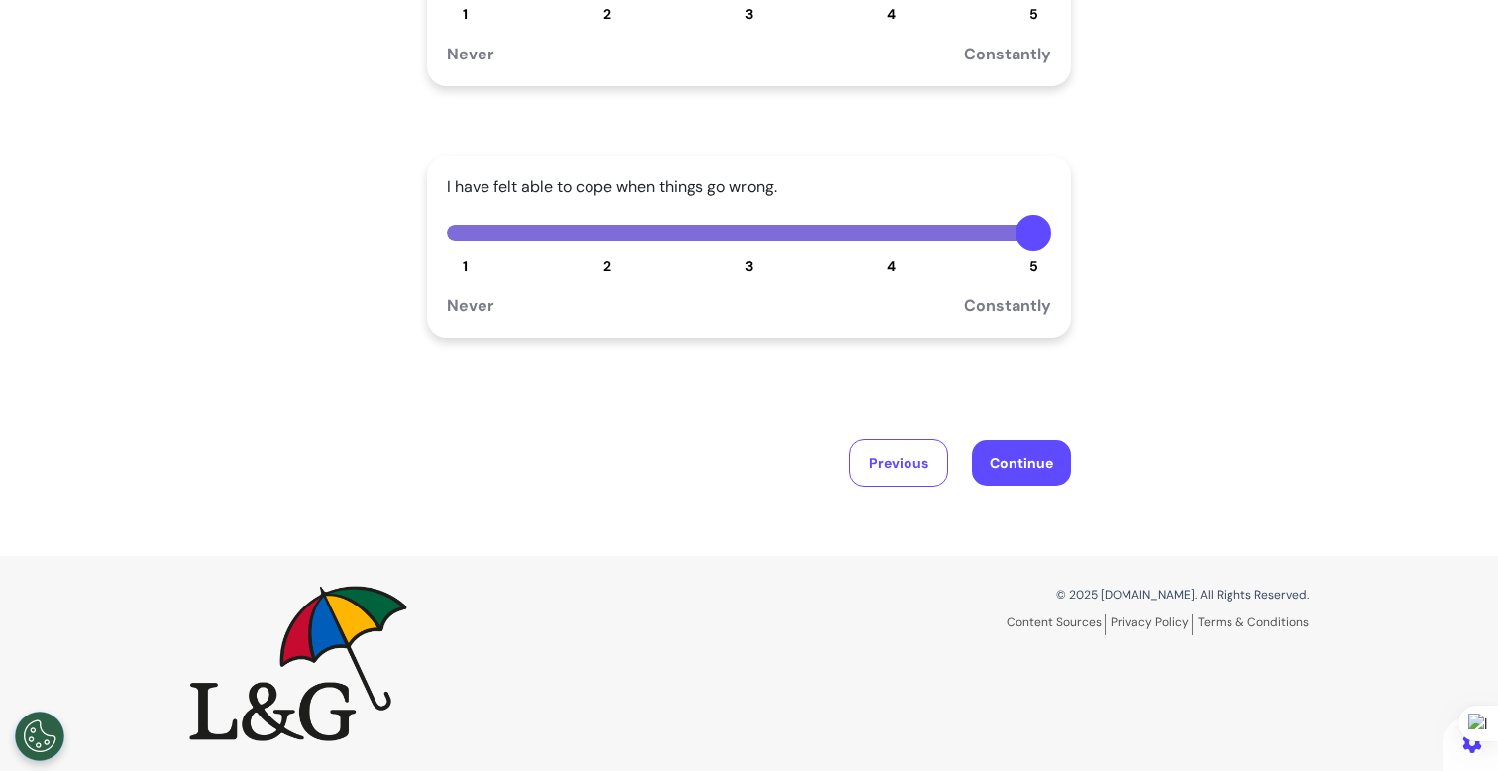
click at [1007, 458] on button "Continue" at bounding box center [1021, 463] width 99 height 46
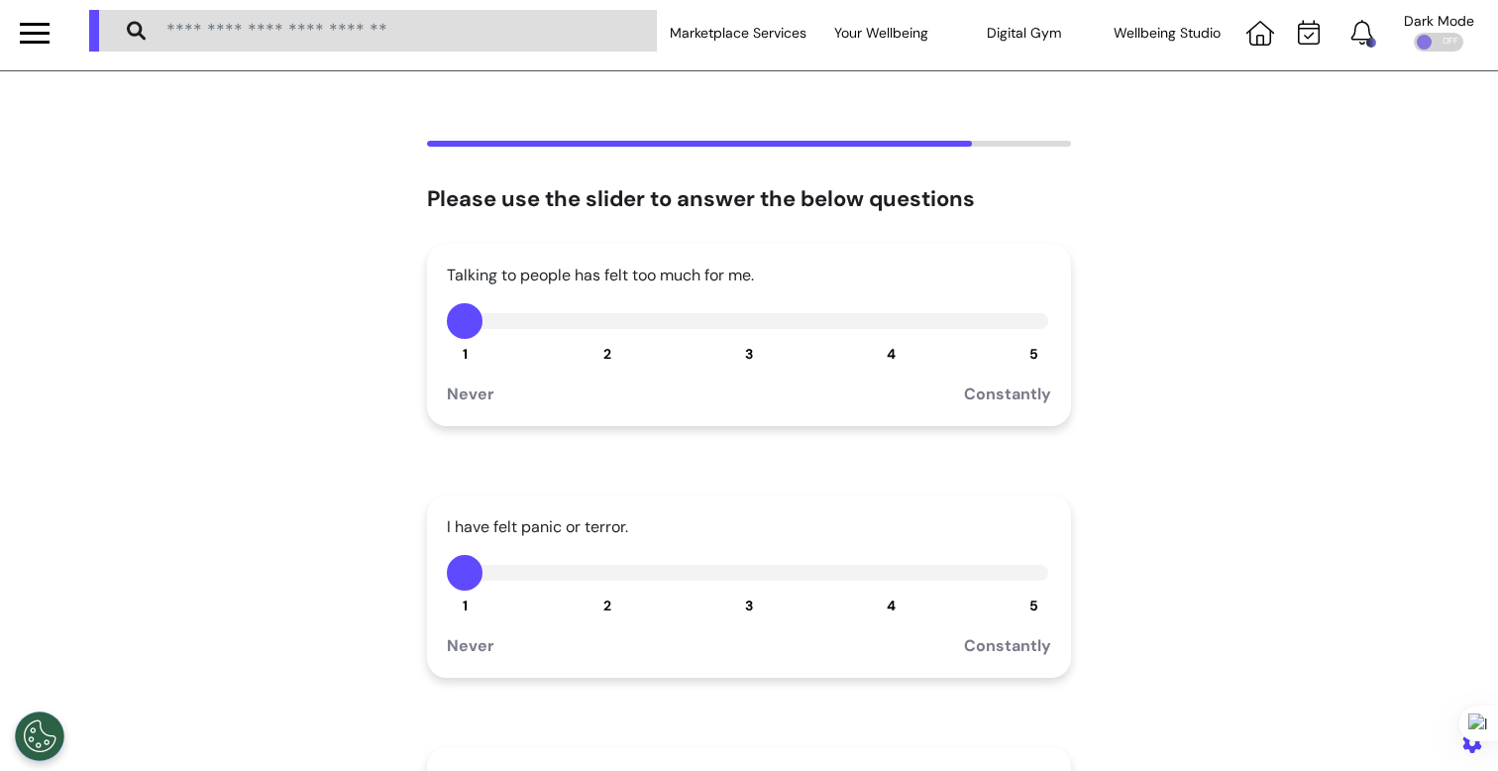
scroll to position [0, 0]
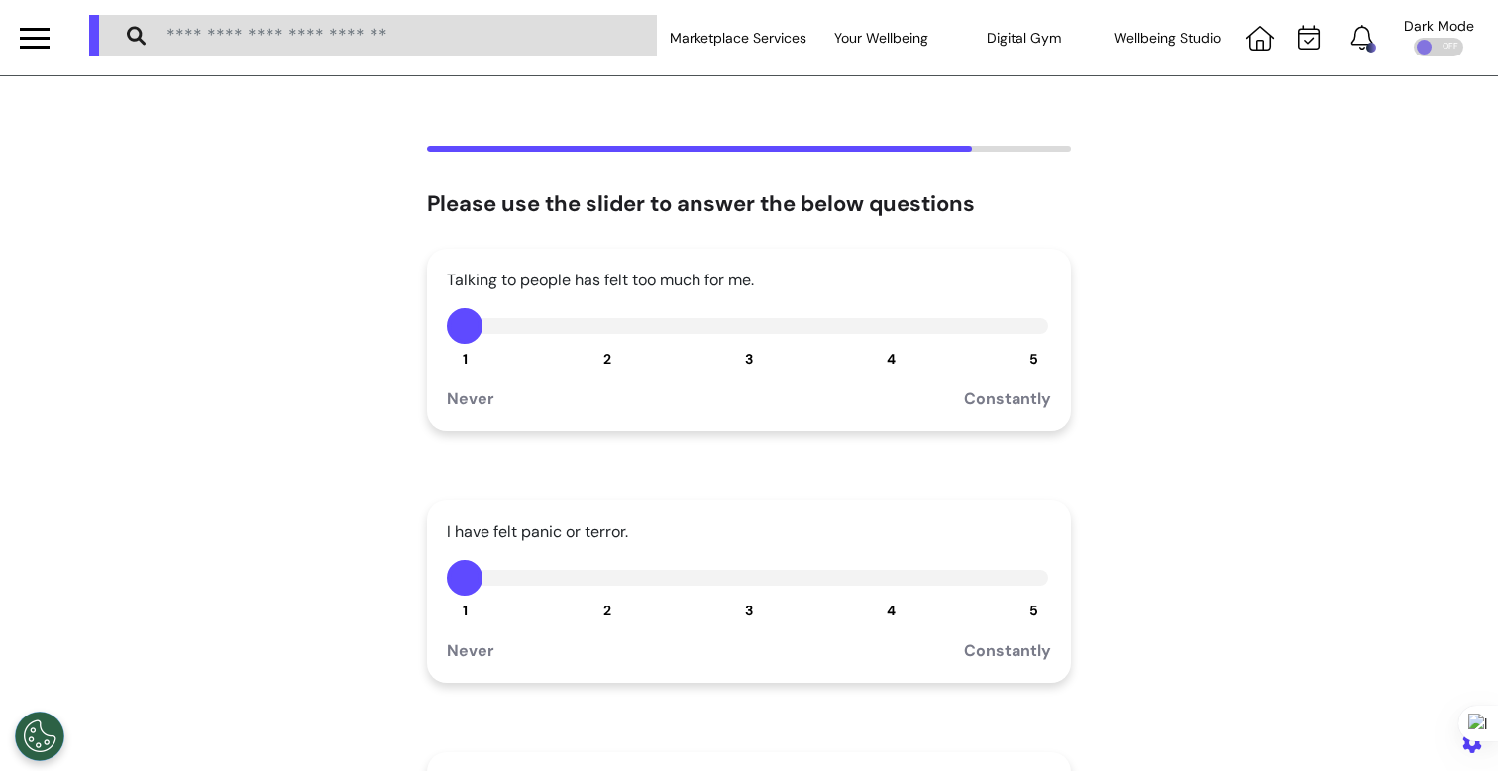
click at [590, 582] on button "2" at bounding box center [608, 578] width 36 height 36
click at [888, 334] on button "4" at bounding box center [892, 326] width 36 height 36
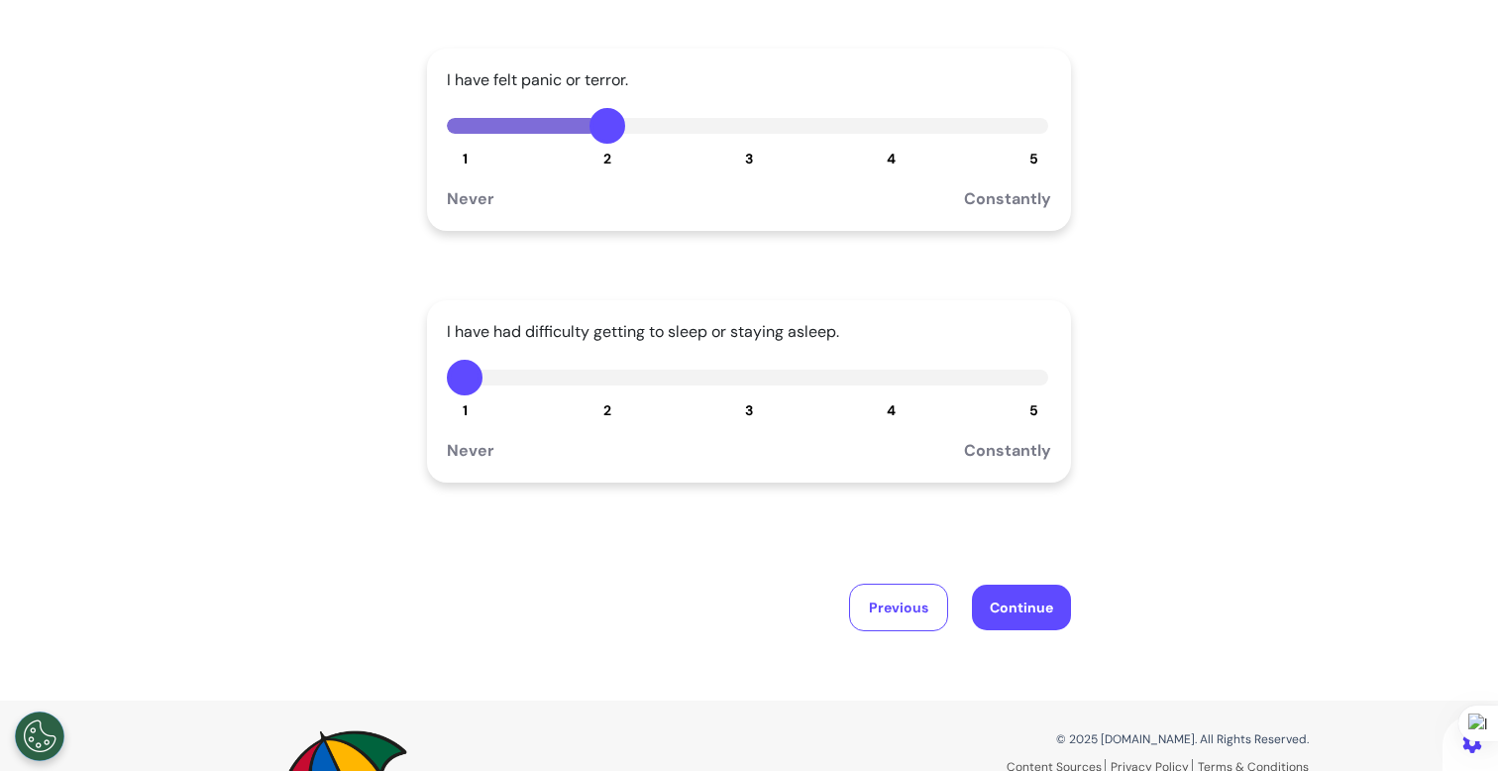
scroll to position [596, 0]
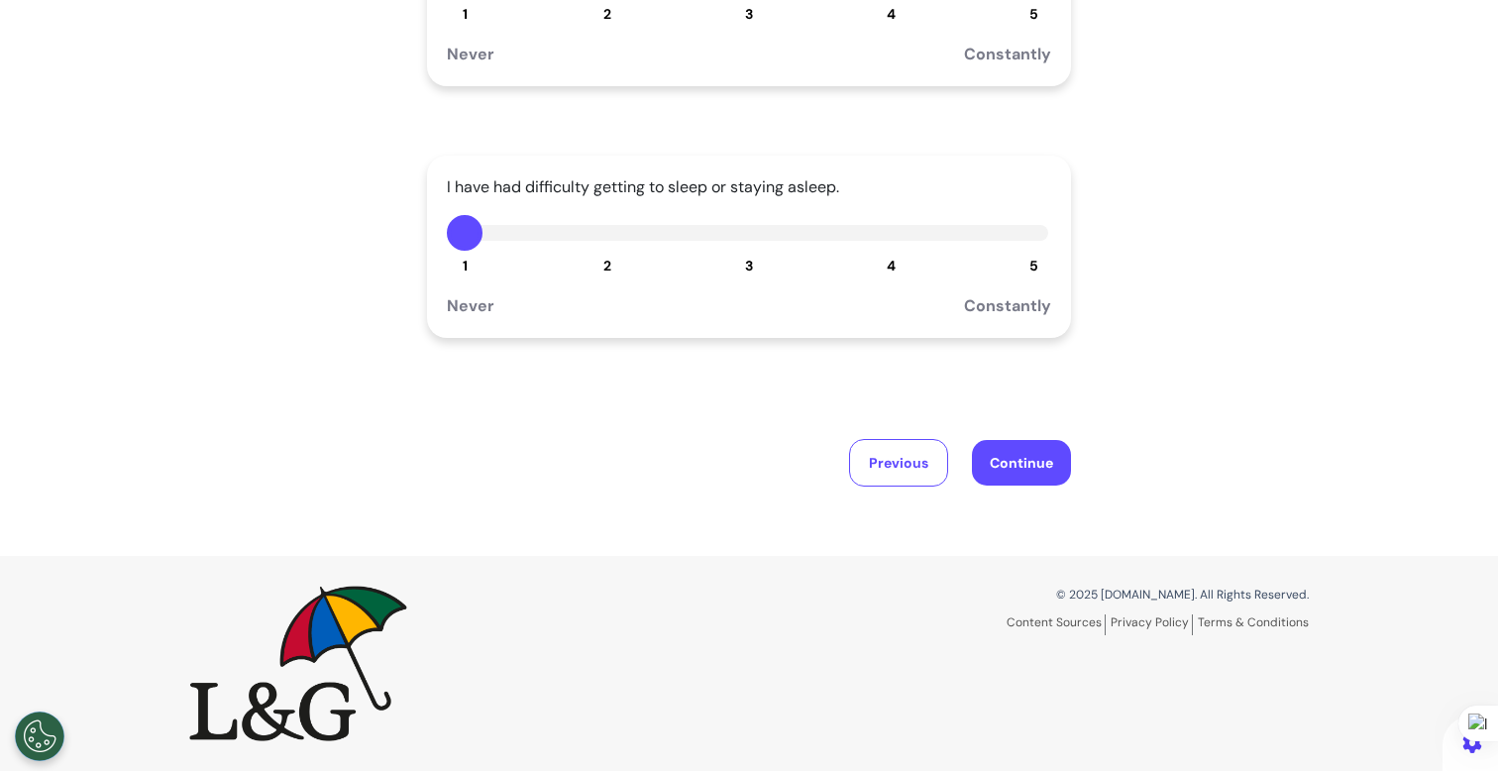
click at [731, 238] on button "3" at bounding box center [749, 233] width 36 height 36
click at [1030, 454] on button "Continue" at bounding box center [1021, 463] width 99 height 46
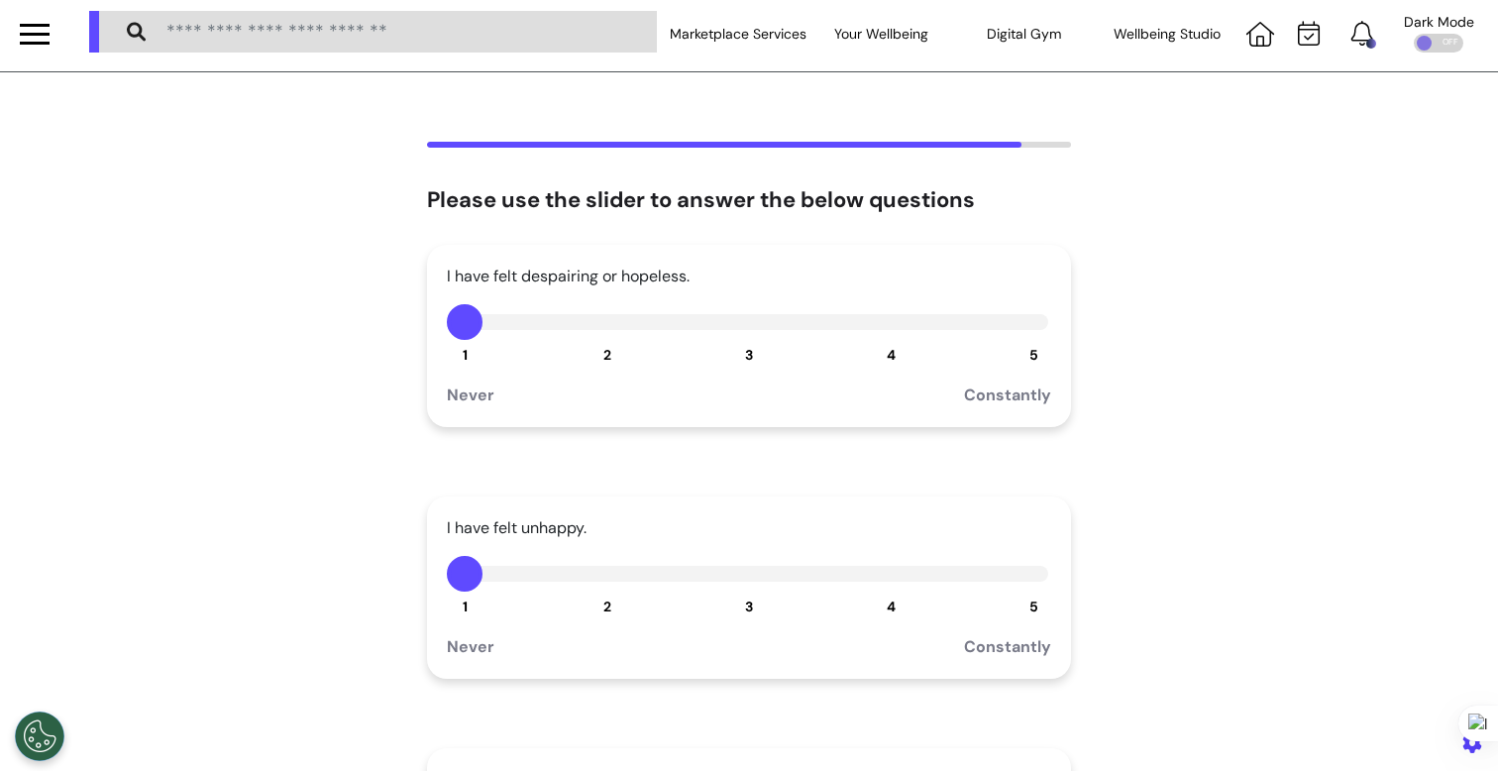
scroll to position [0, 0]
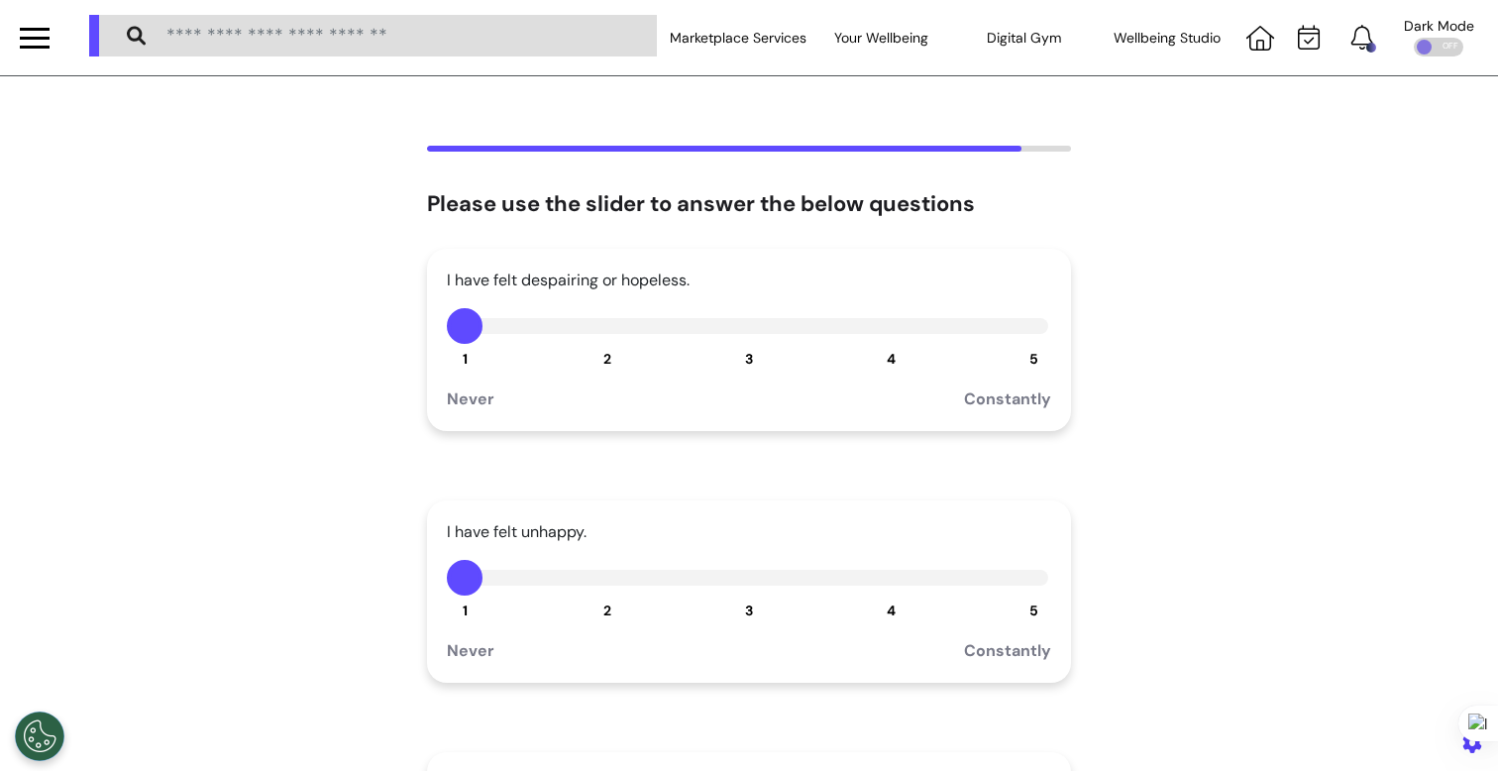
click at [740, 583] on button "3" at bounding box center [749, 578] width 36 height 36
click at [1025, 335] on button "5" at bounding box center [1034, 326] width 36 height 36
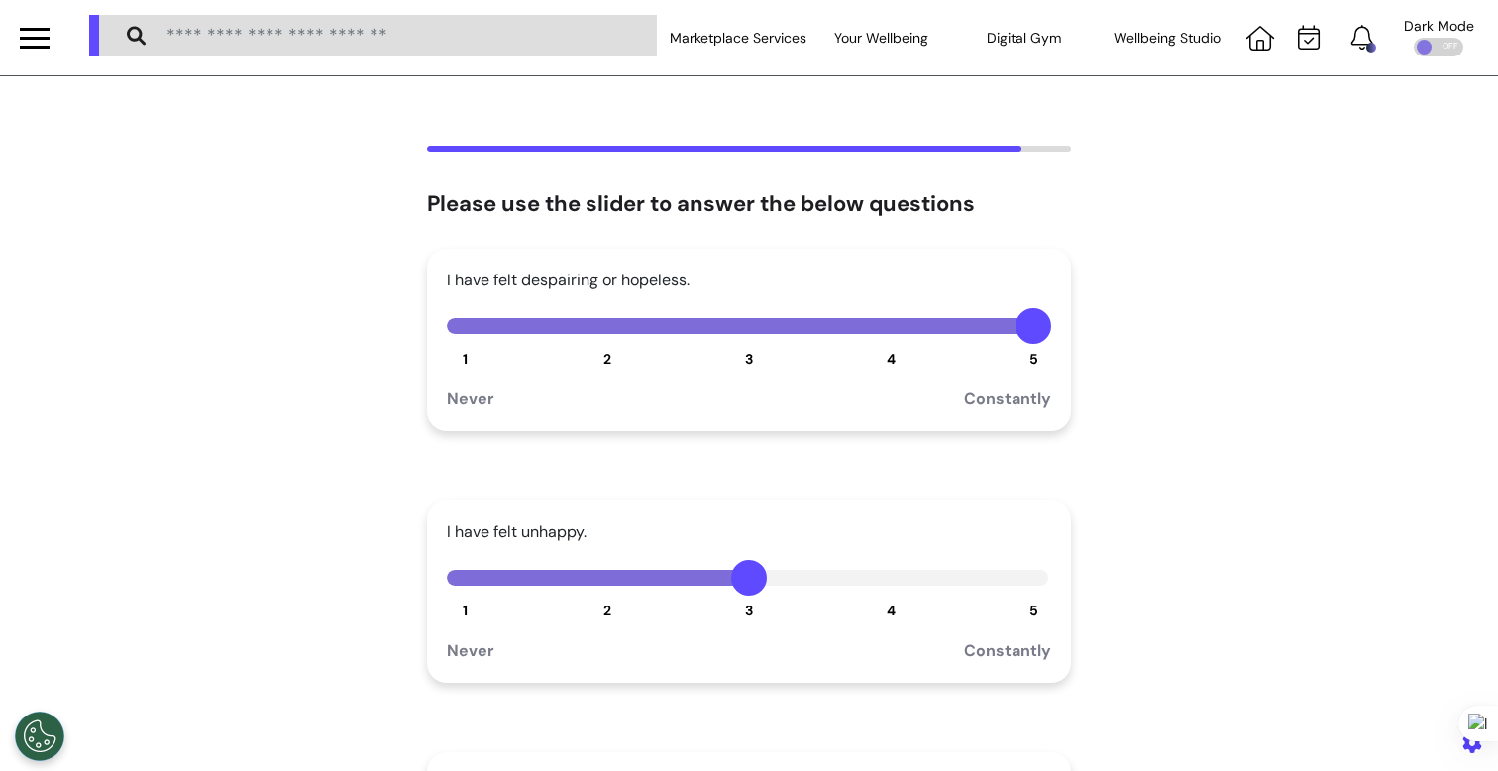
scroll to position [308, 0]
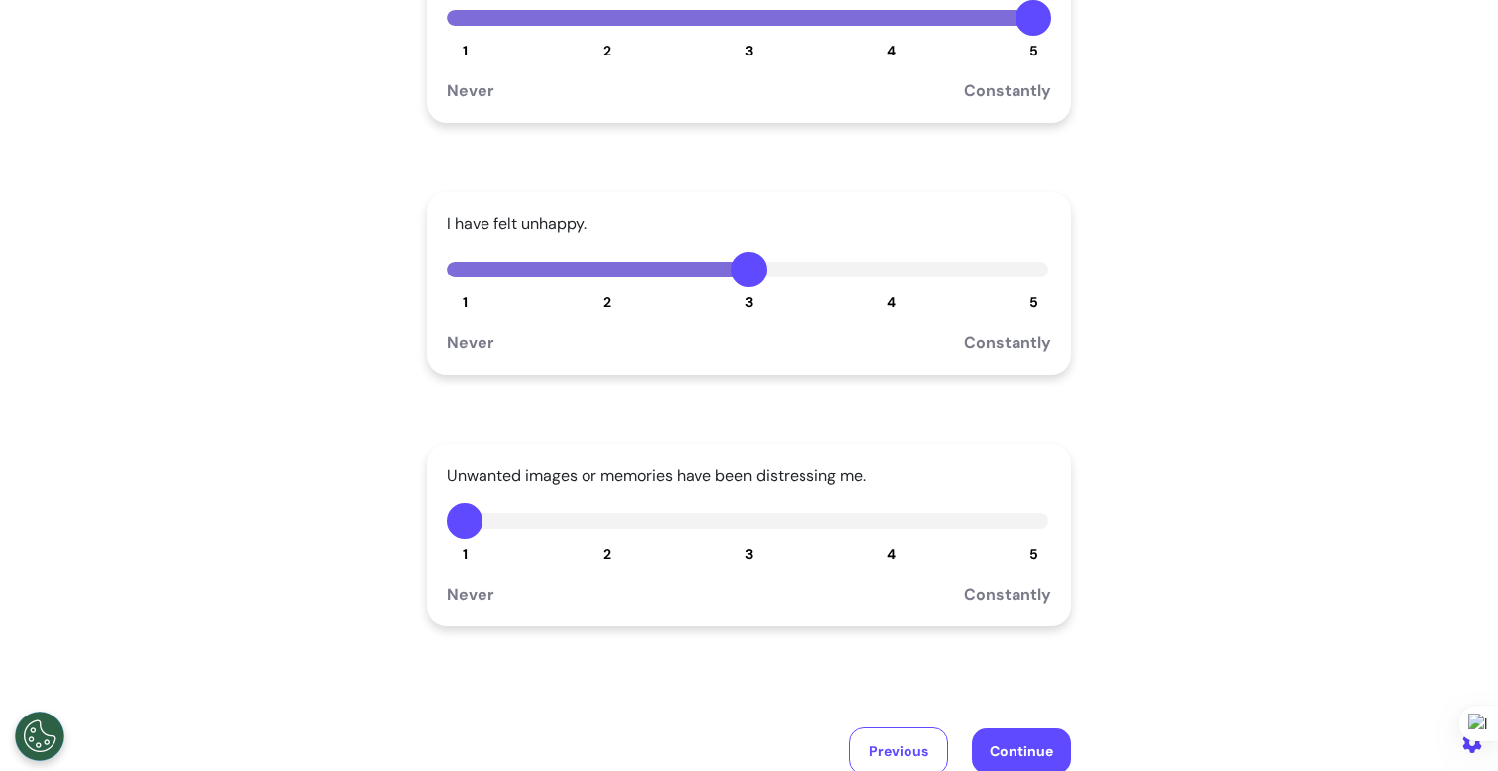
drag, startPoint x: 746, startPoint y: 520, endPoint x: 760, endPoint y: 538, distance: 22.6
click at [746, 520] on button "3" at bounding box center [749, 521] width 36 height 36
click at [985, 744] on button "Continue" at bounding box center [1021, 751] width 99 height 46
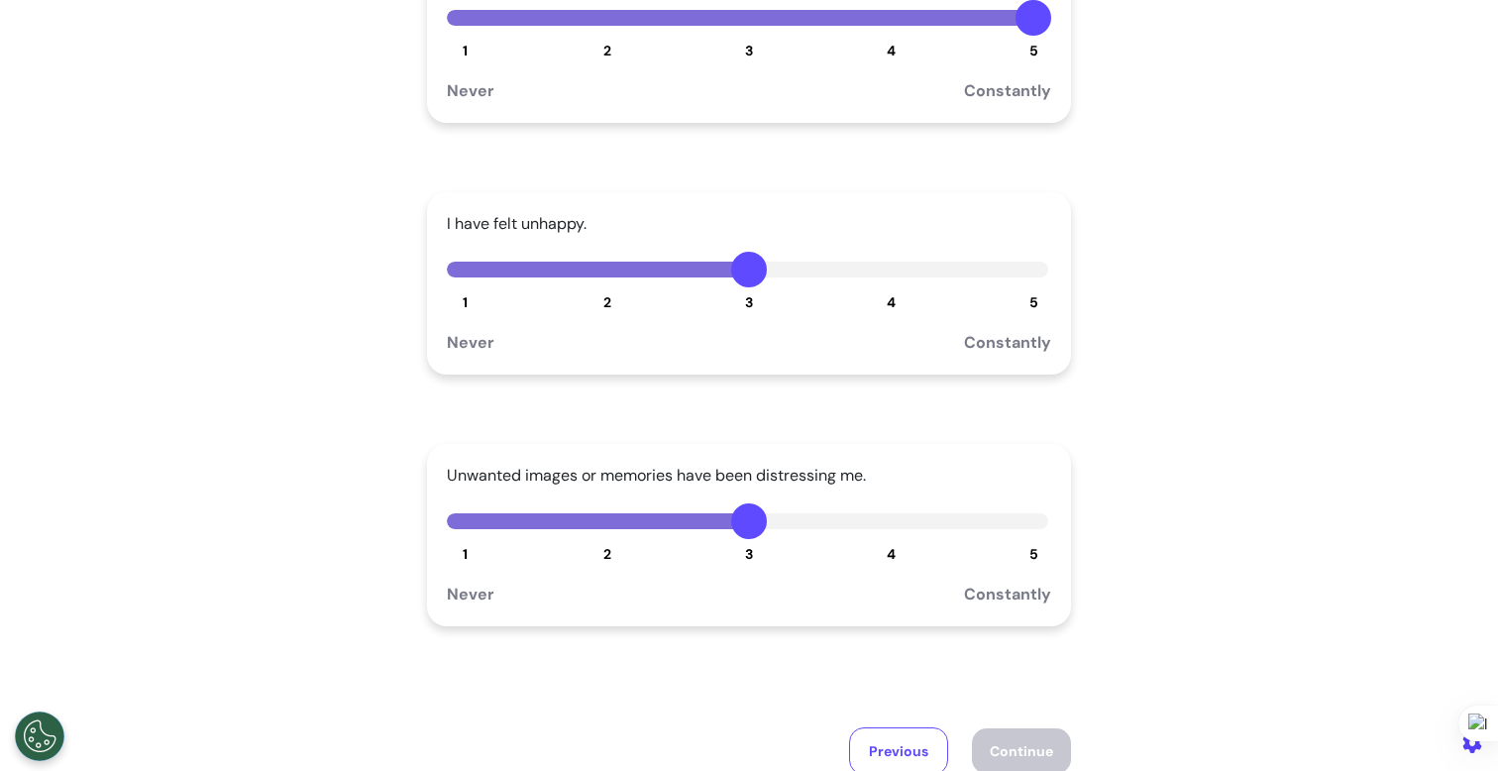
scroll to position [92, 0]
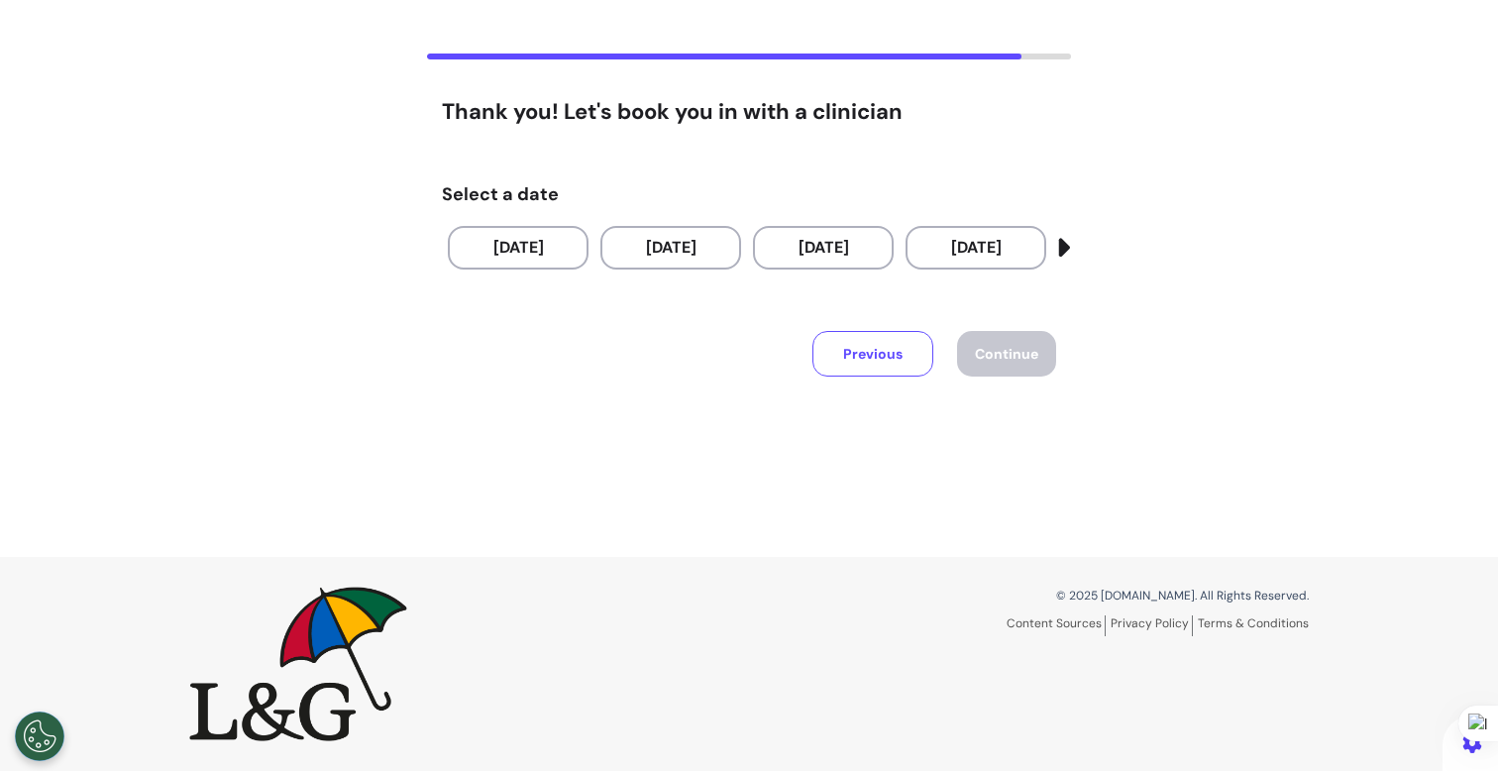
click at [891, 363] on button "Previous" at bounding box center [872, 354] width 121 height 46
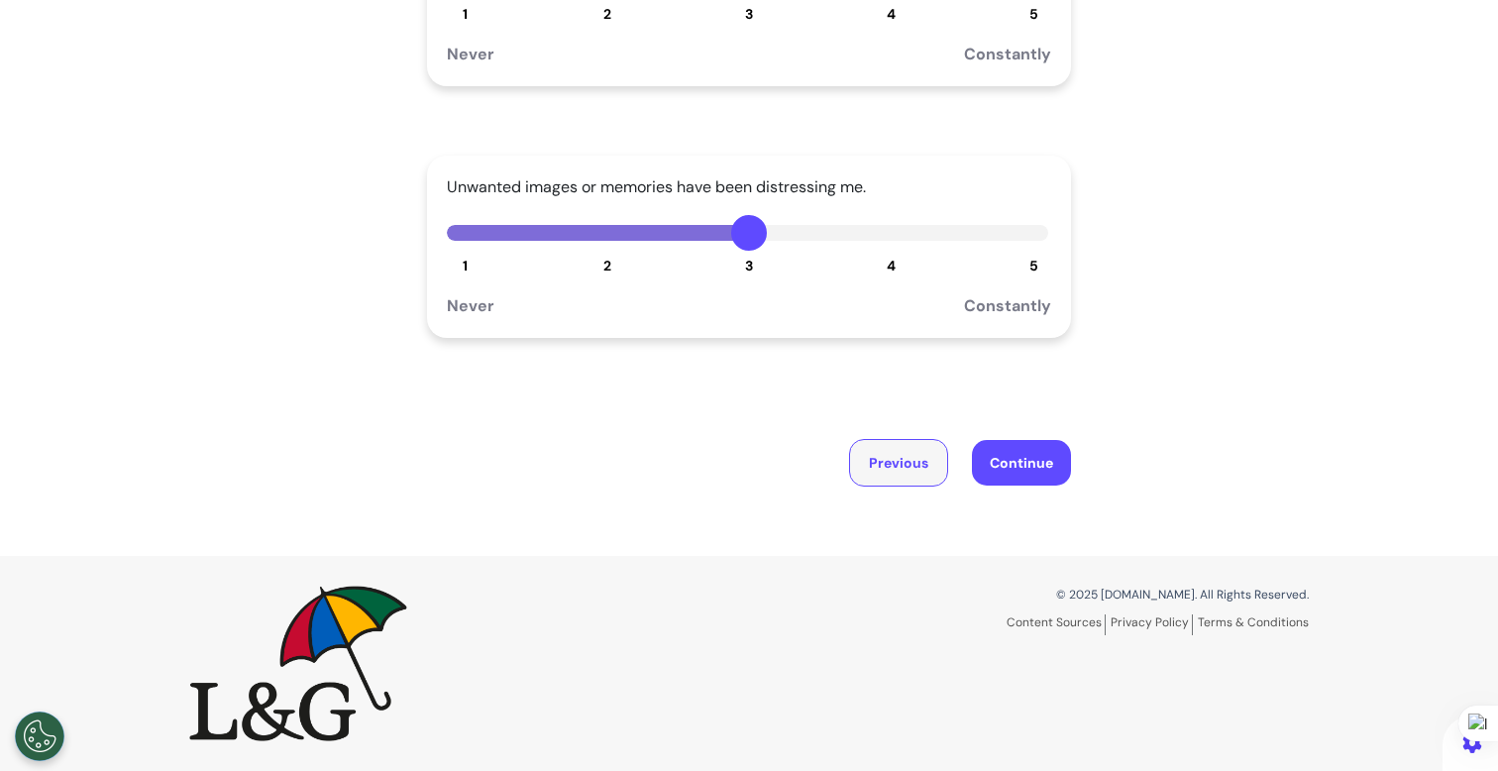
click at [888, 480] on button "Previous" at bounding box center [898, 463] width 99 height 48
click at [867, 463] on button "Previous" at bounding box center [898, 463] width 99 height 48
click at [868, 472] on button "Previous" at bounding box center [898, 463] width 99 height 48
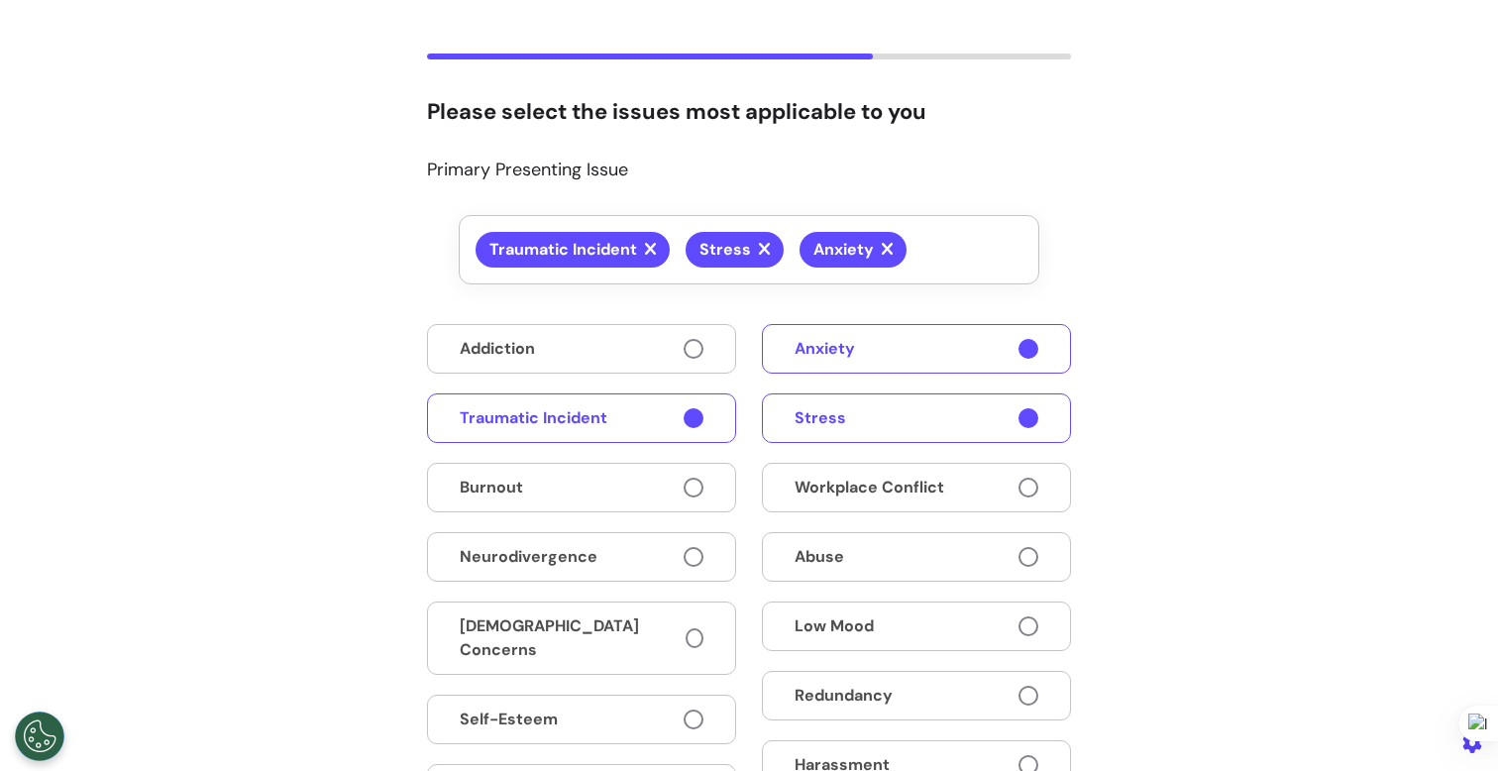
scroll to position [564, 0]
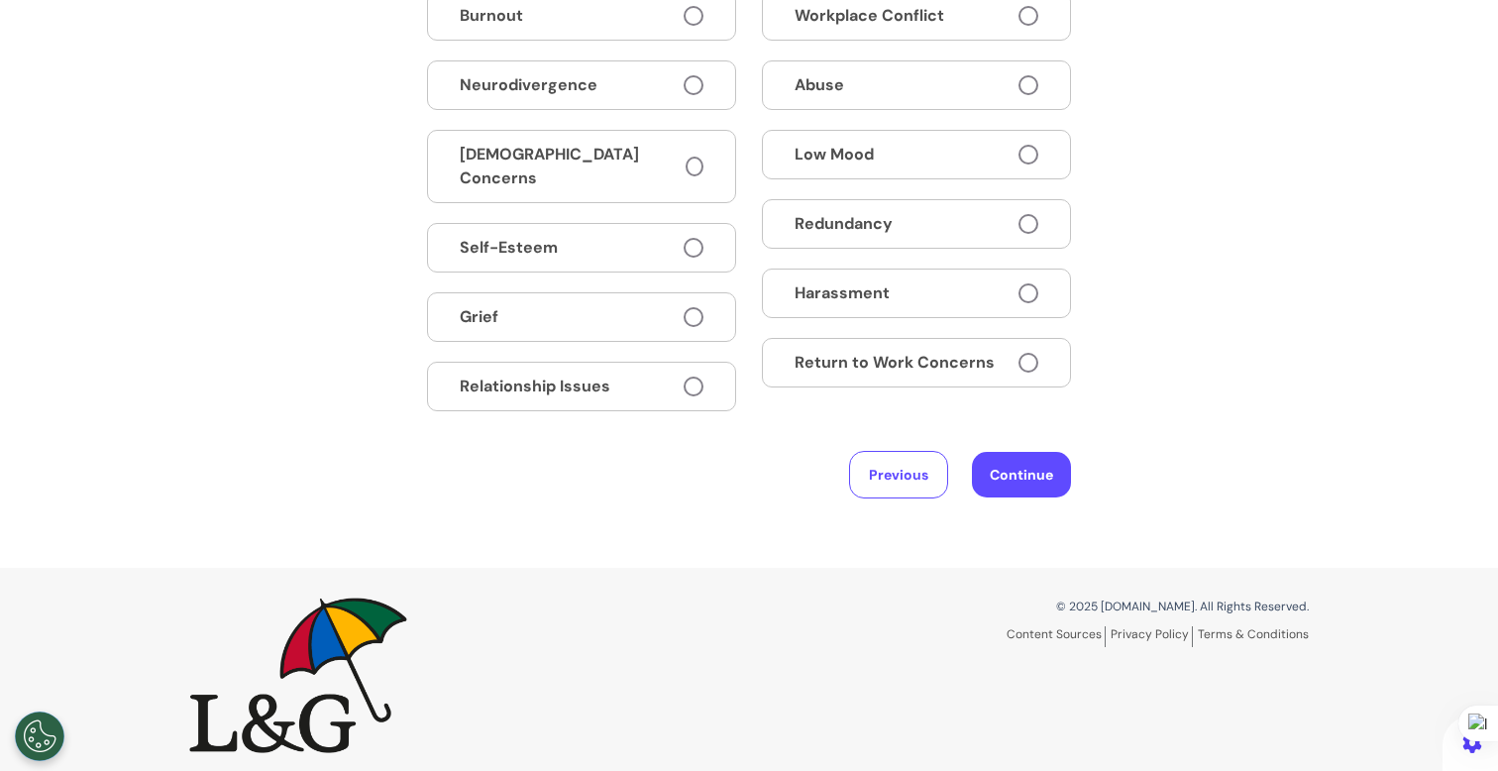
click at [978, 465] on button "Continue" at bounding box center [1021, 475] width 99 height 46
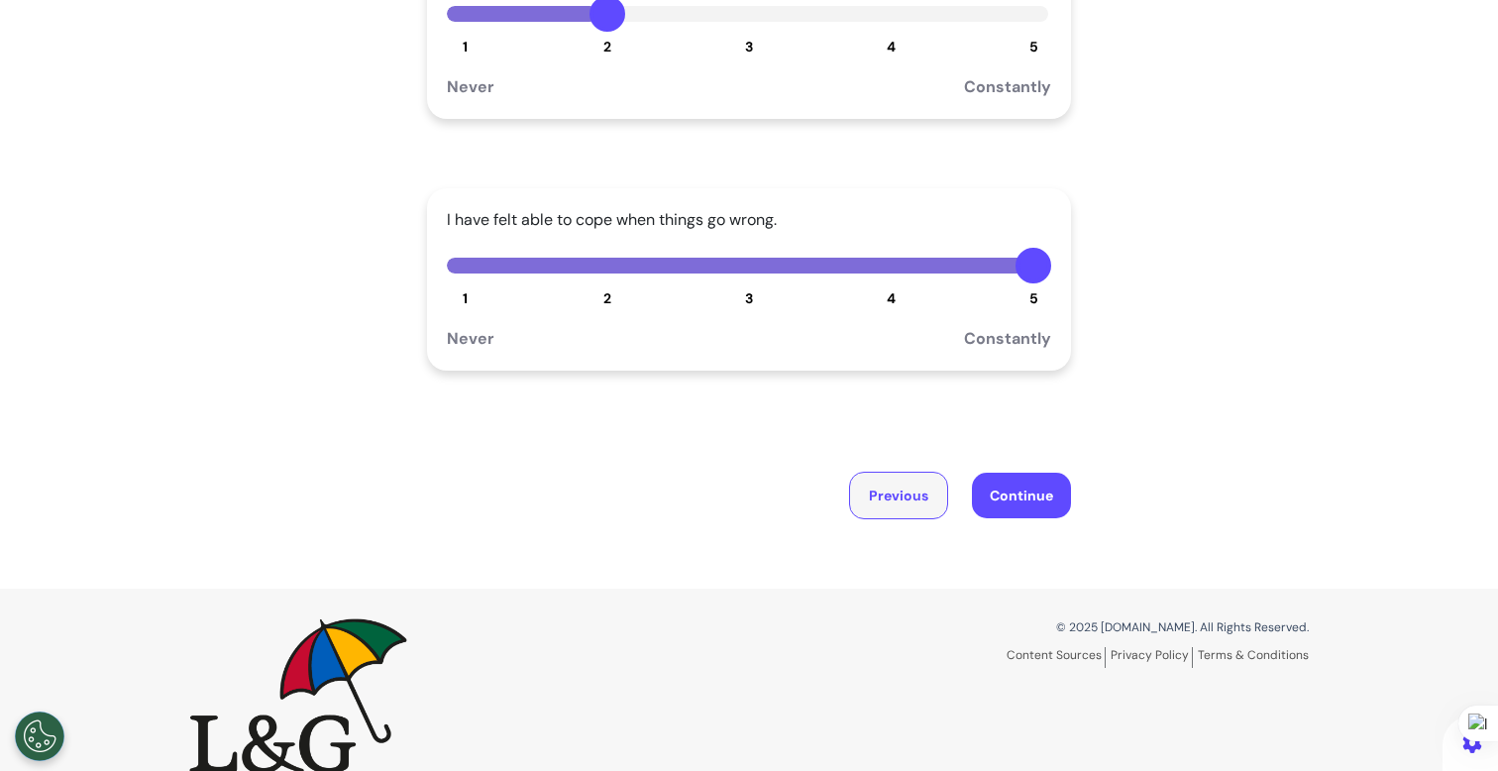
click at [894, 491] on button "Previous" at bounding box center [898, 496] width 99 height 48
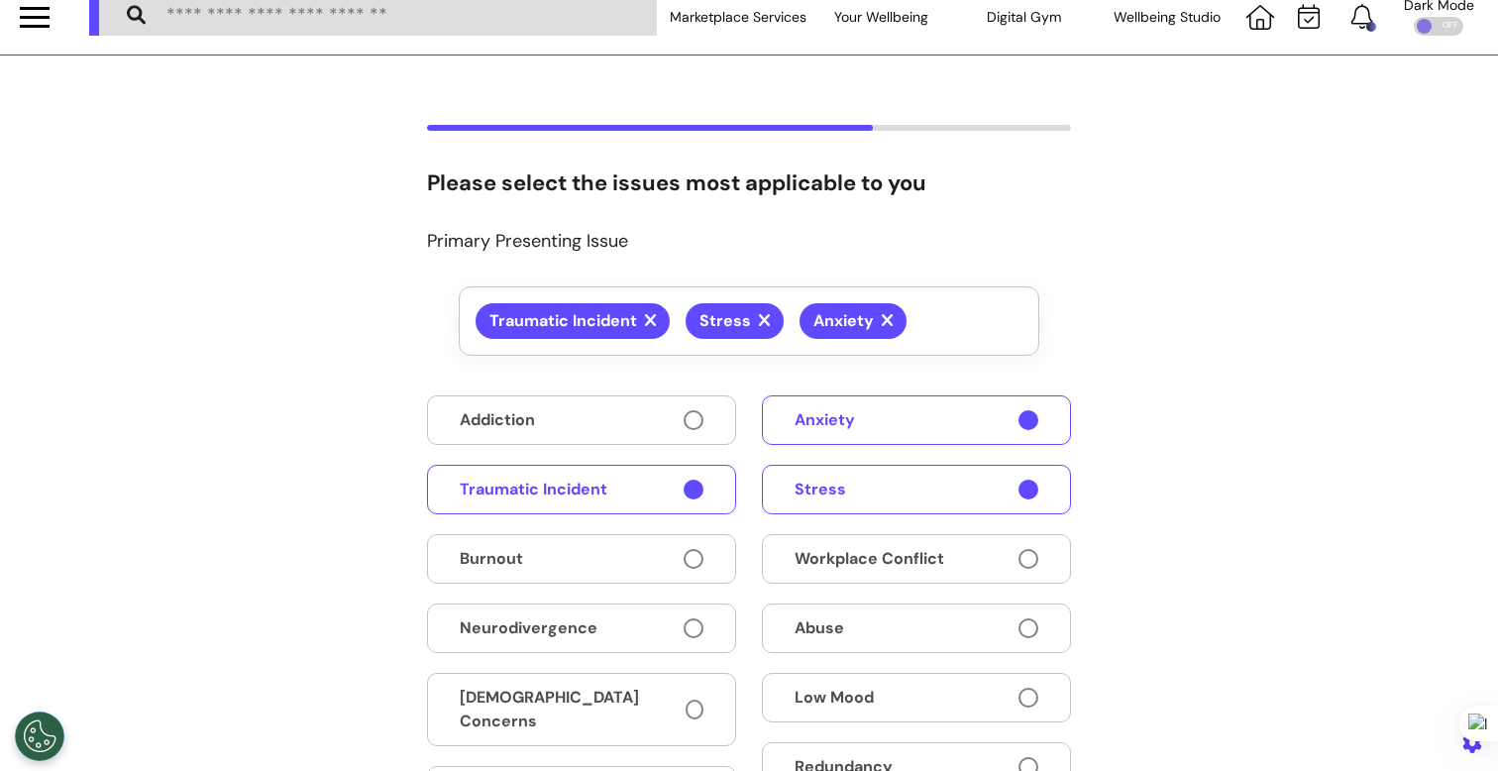
scroll to position [0, 0]
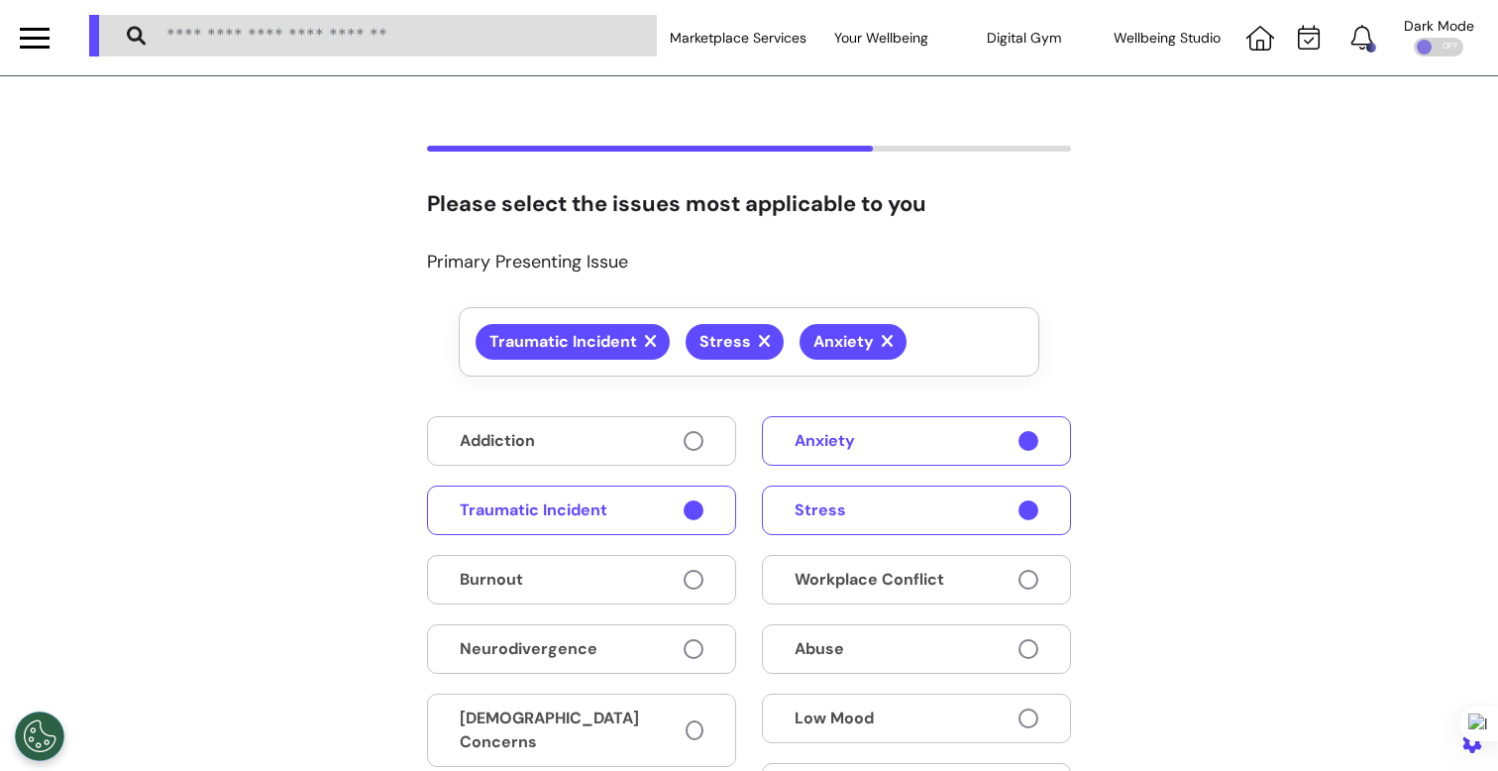
click at [903, 655] on button "Abuse" at bounding box center [916, 649] width 309 height 50
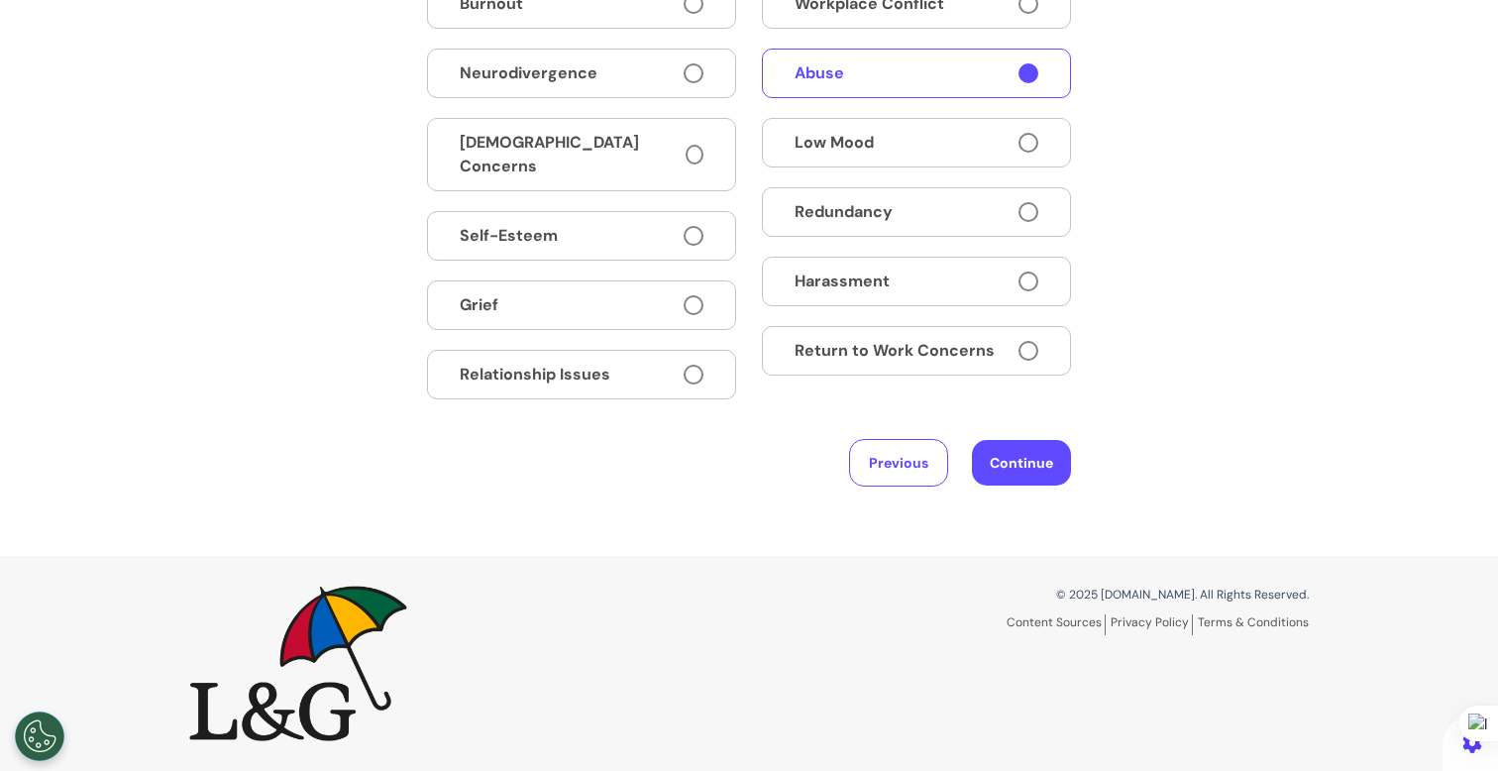
click at [1039, 474] on button "Continue" at bounding box center [1021, 463] width 99 height 46
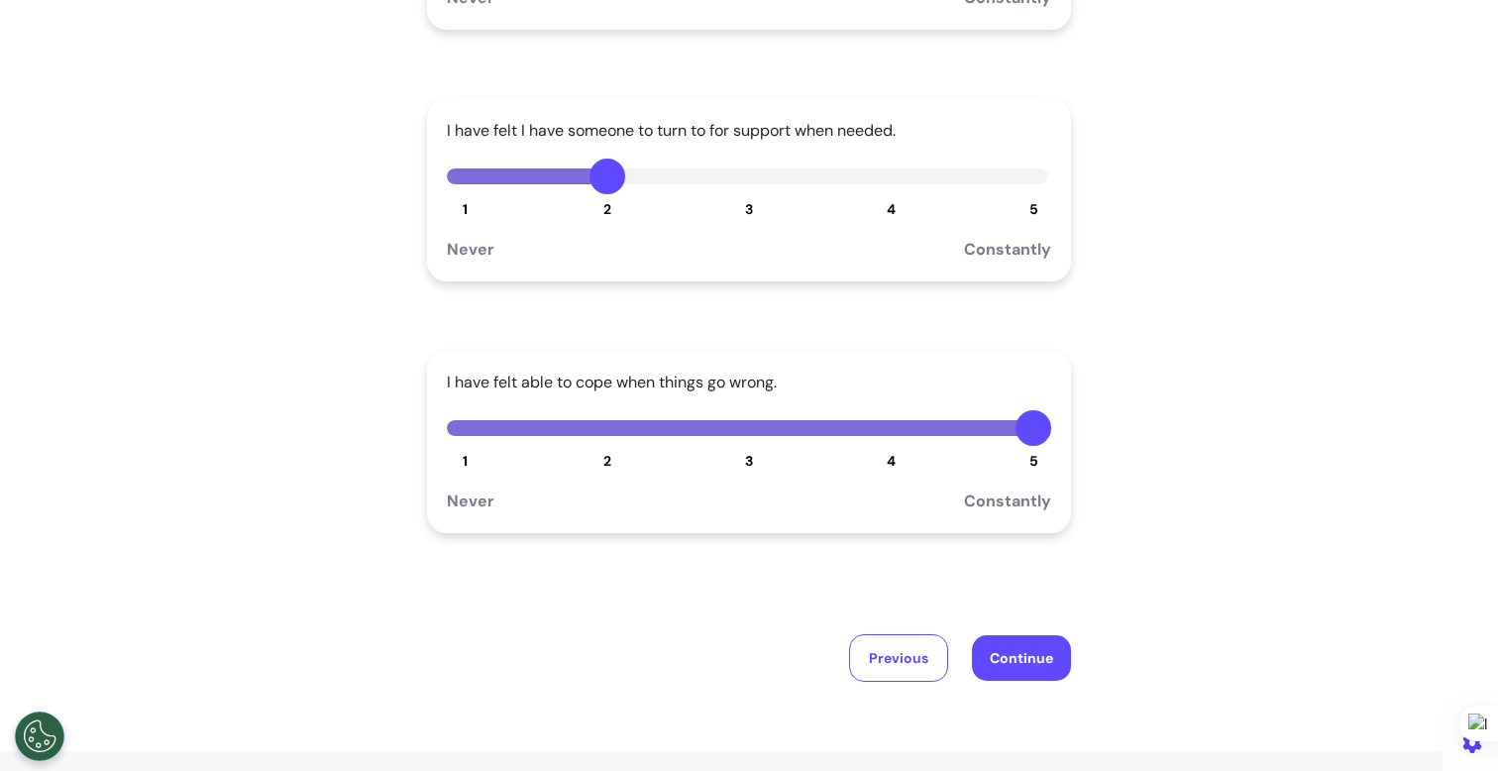
scroll to position [306, 0]
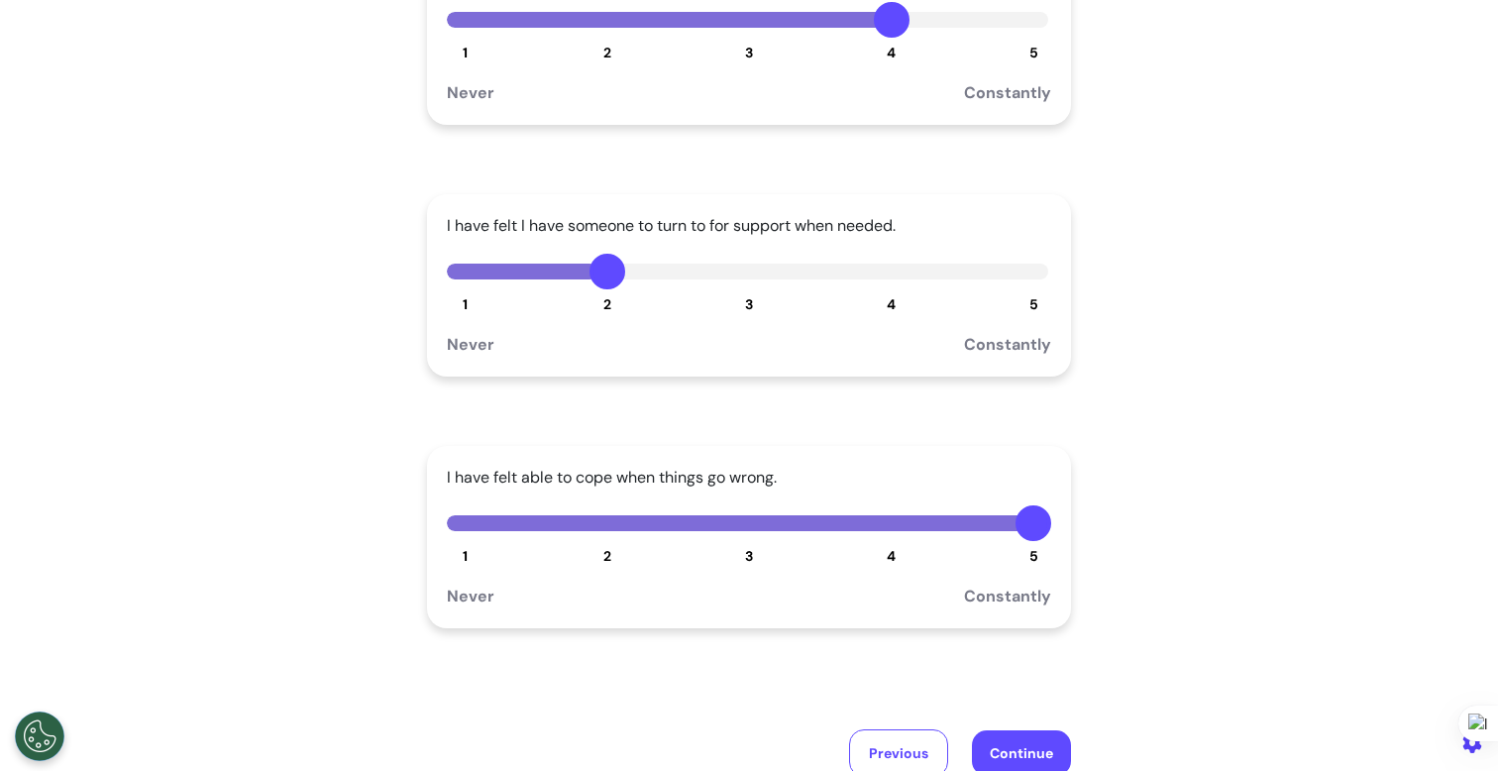
click at [598, 523] on button "2" at bounding box center [608, 523] width 36 height 36
click at [1018, 282] on button "5" at bounding box center [1034, 272] width 36 height 36
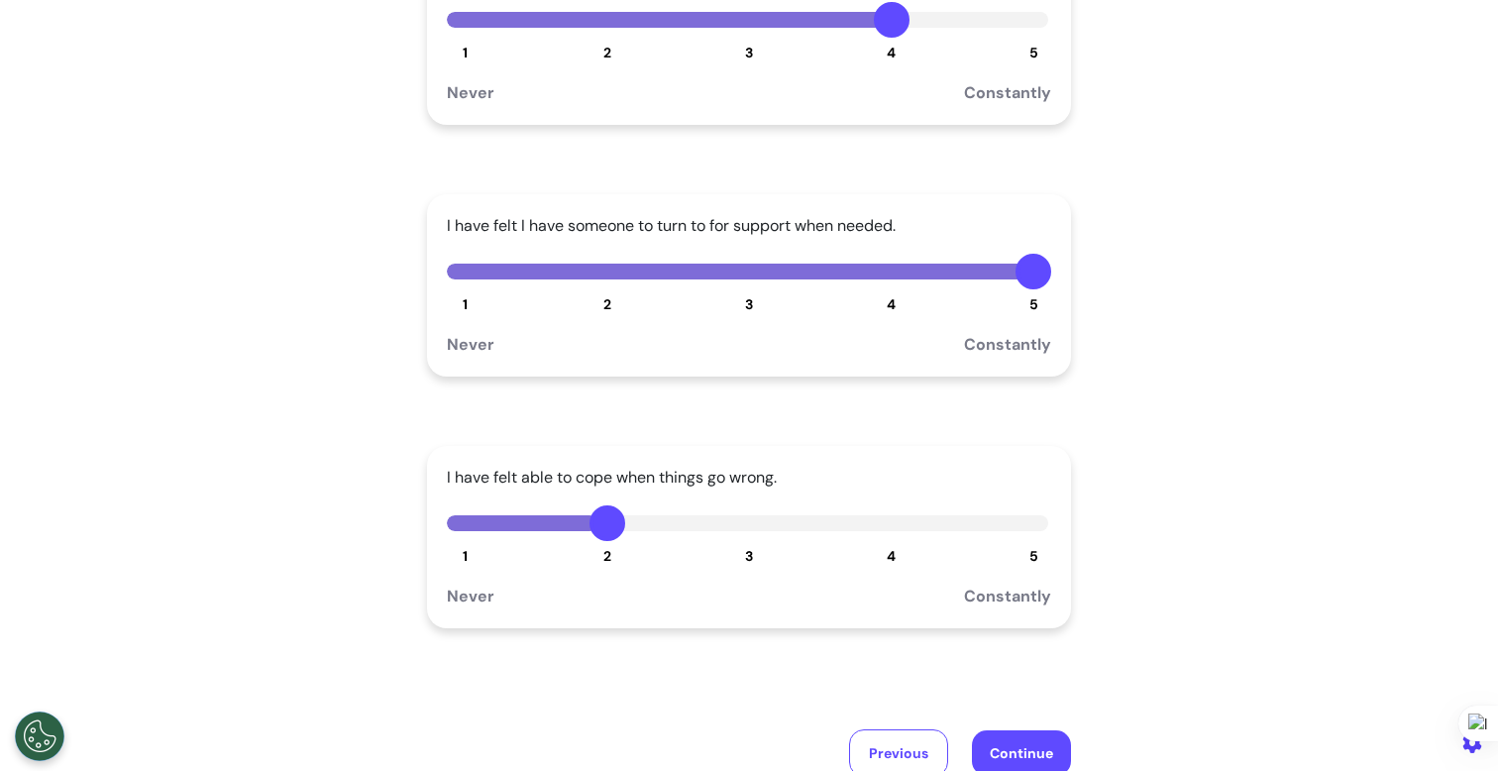
scroll to position [38, 0]
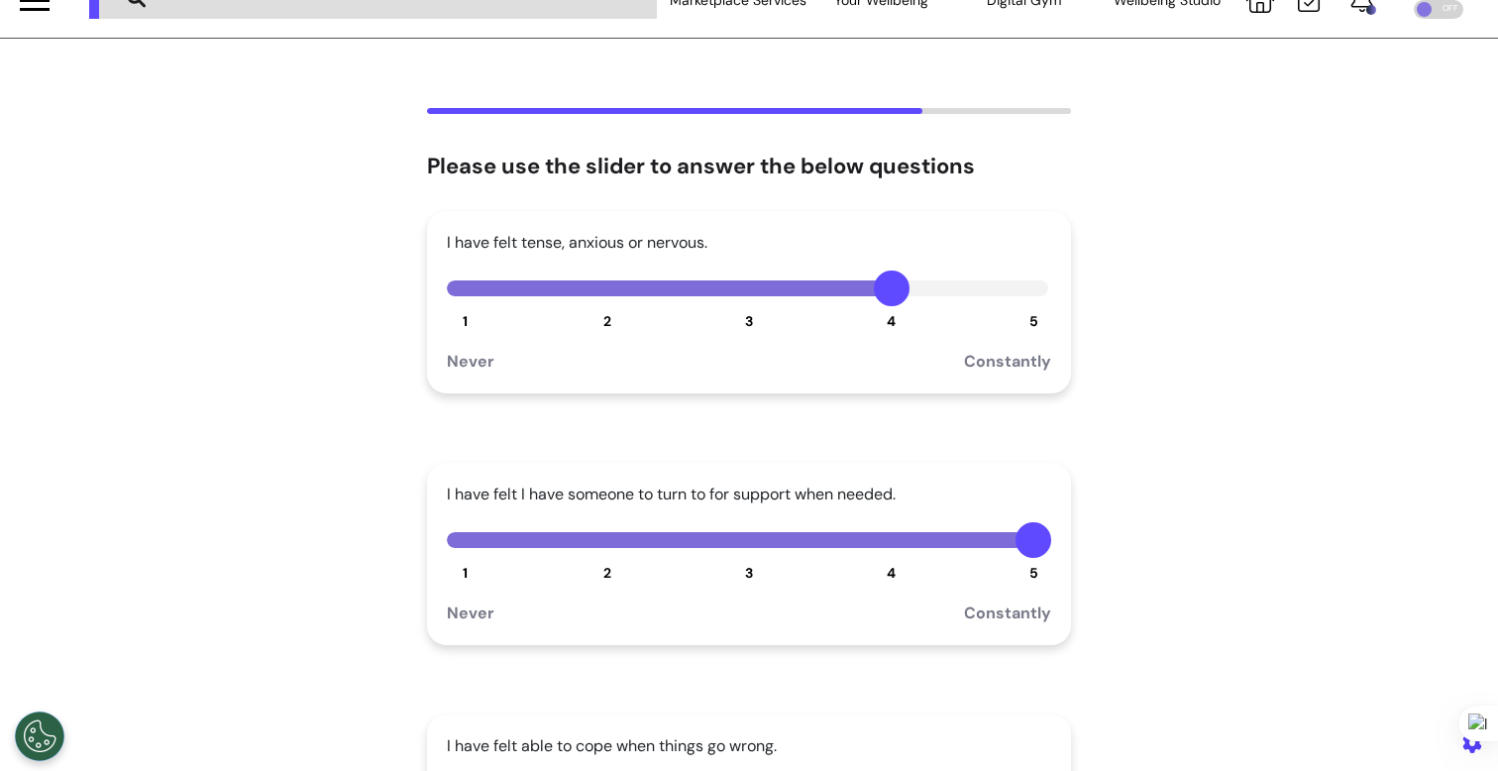
click at [592, 299] on button "2" at bounding box center [608, 288] width 36 height 36
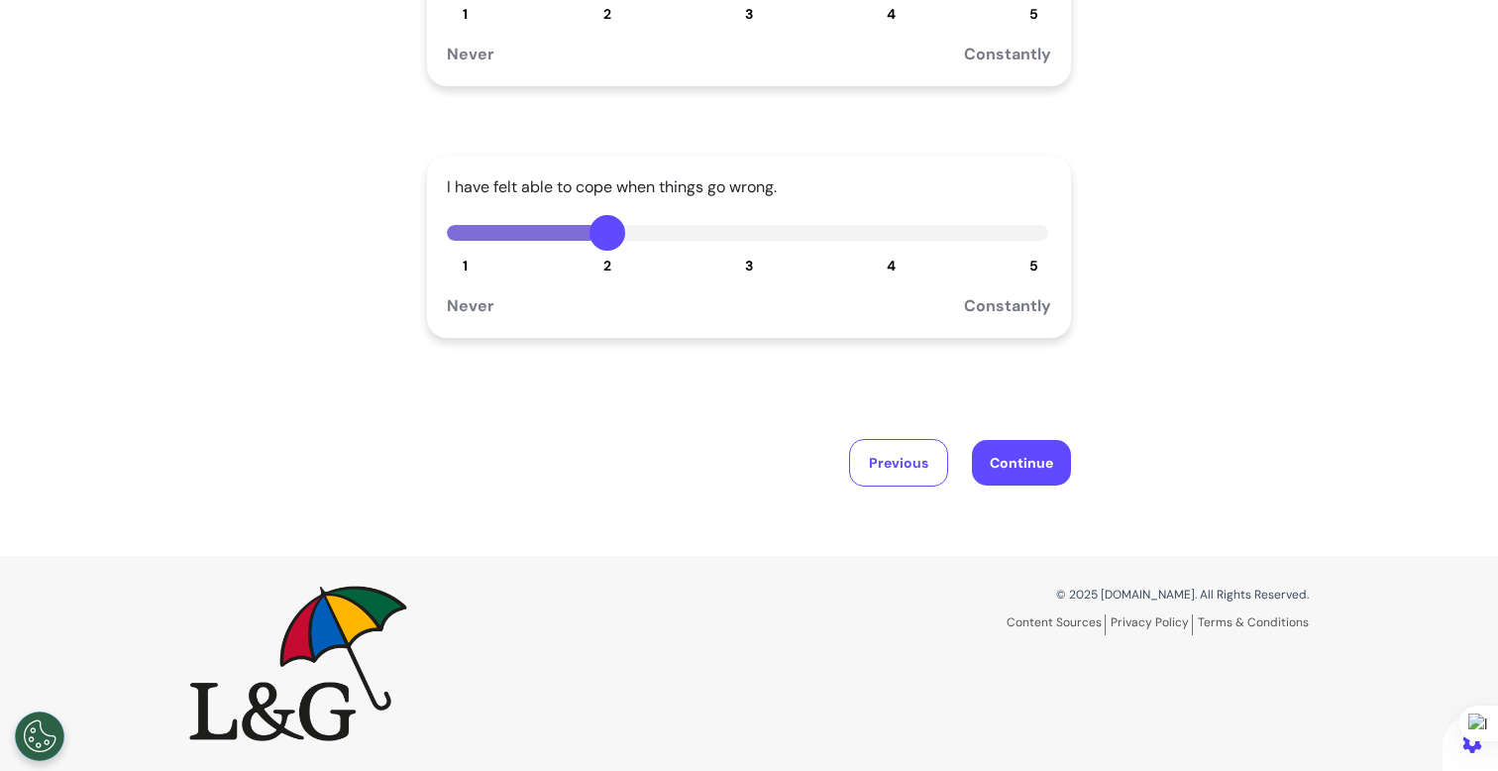
click at [1019, 493] on div "Please use the slider to answer the below questions I have felt tense, anxious …" at bounding box center [749, 18] width 1498 height 1076
click at [1017, 473] on button "Continue" at bounding box center [1021, 463] width 99 height 46
click at [1008, 468] on button "Continue" at bounding box center [1021, 463] width 99 height 46
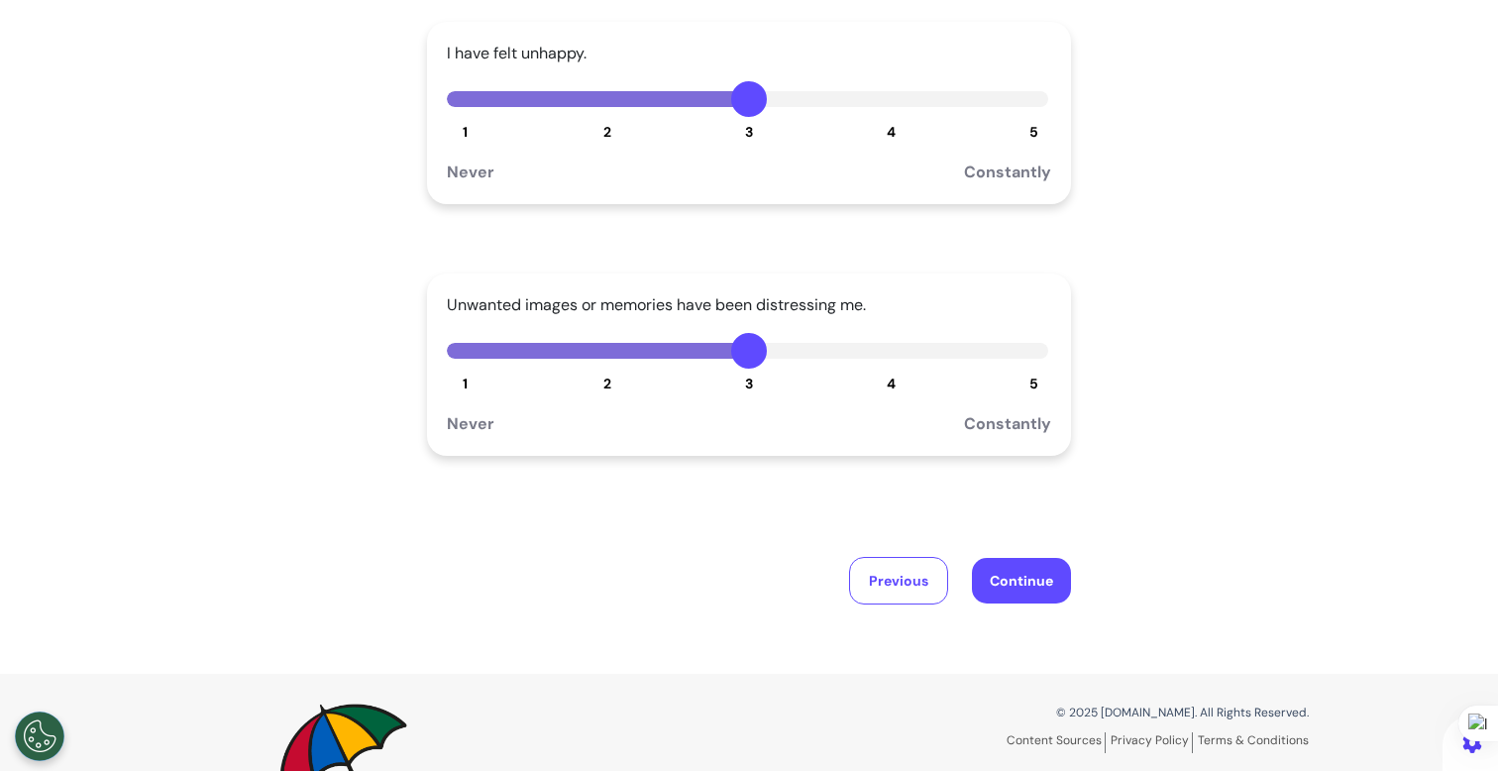
scroll to position [477, 0]
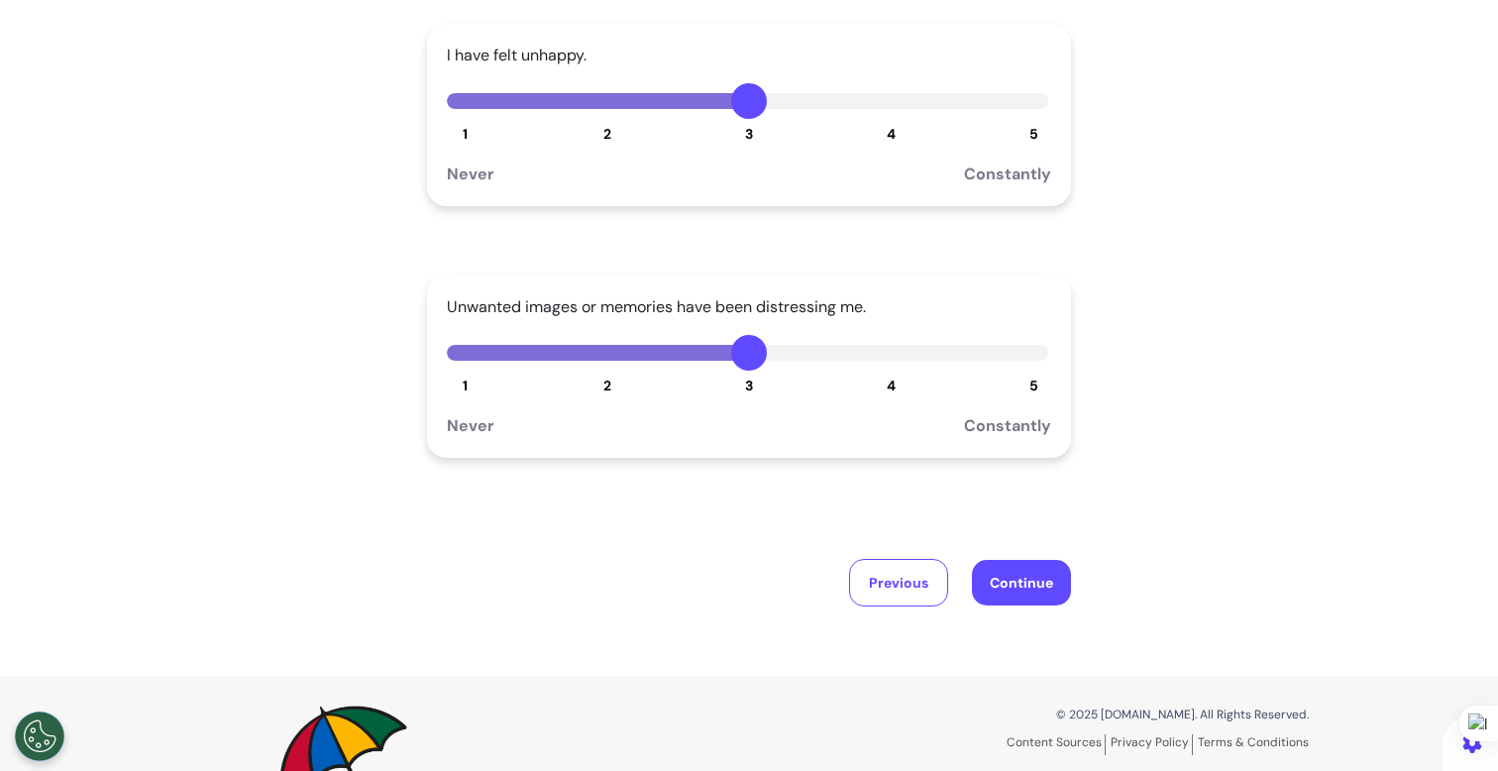
click at [889, 110] on button "4" at bounding box center [892, 101] width 36 height 36
click at [1028, 584] on button "Continue" at bounding box center [1021, 583] width 99 height 46
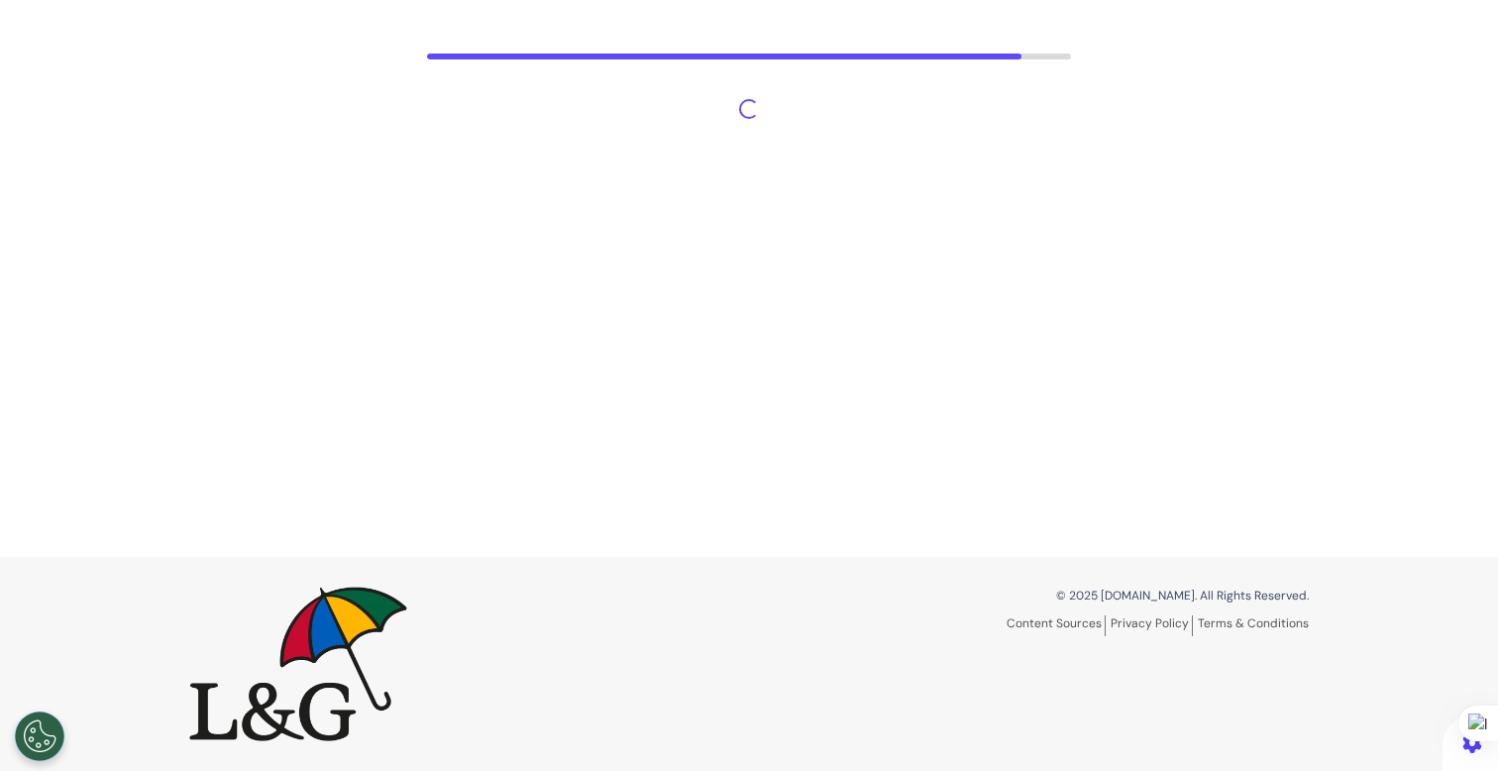
scroll to position [92, 0]
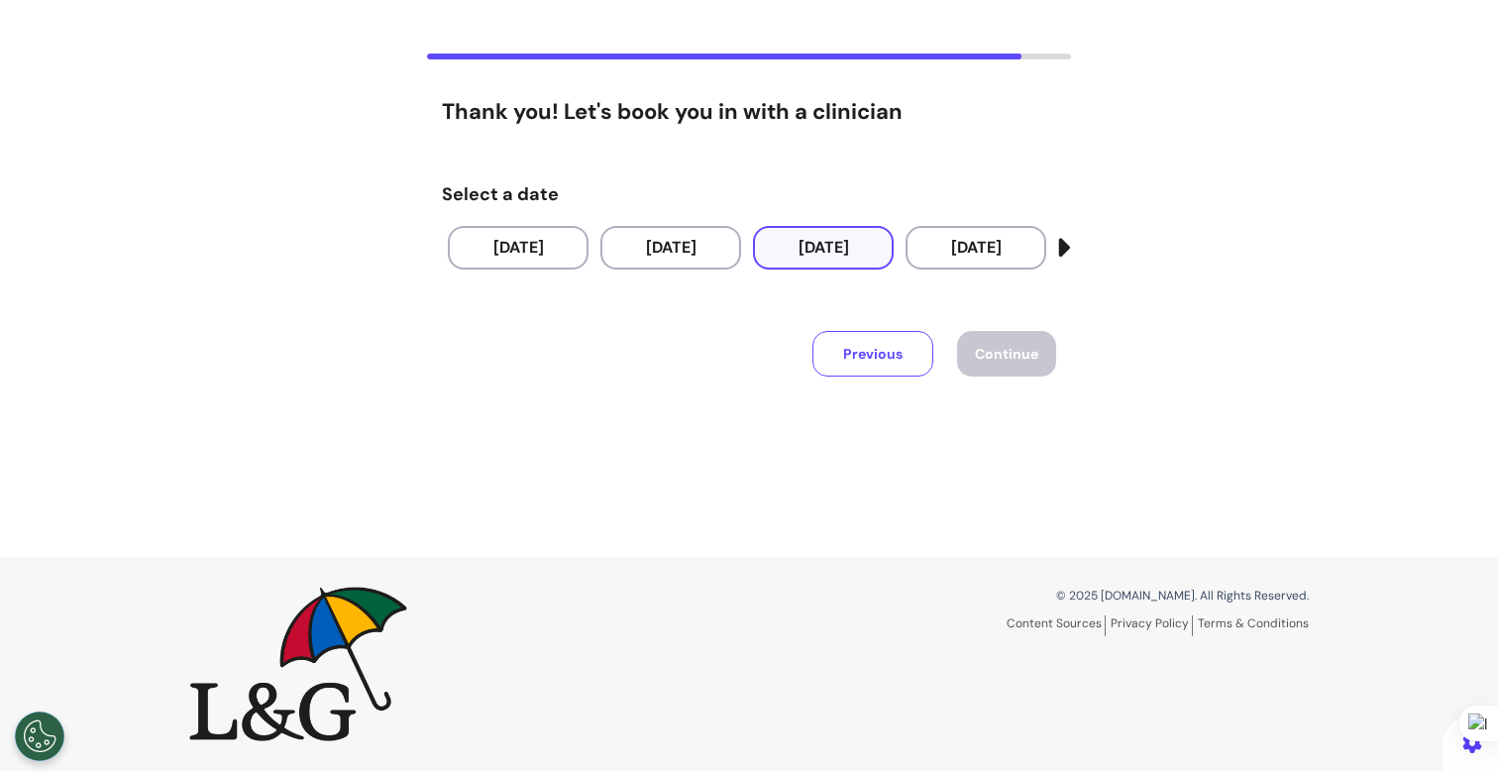
click at [830, 261] on button "[DATE]" at bounding box center [823, 248] width 141 height 44
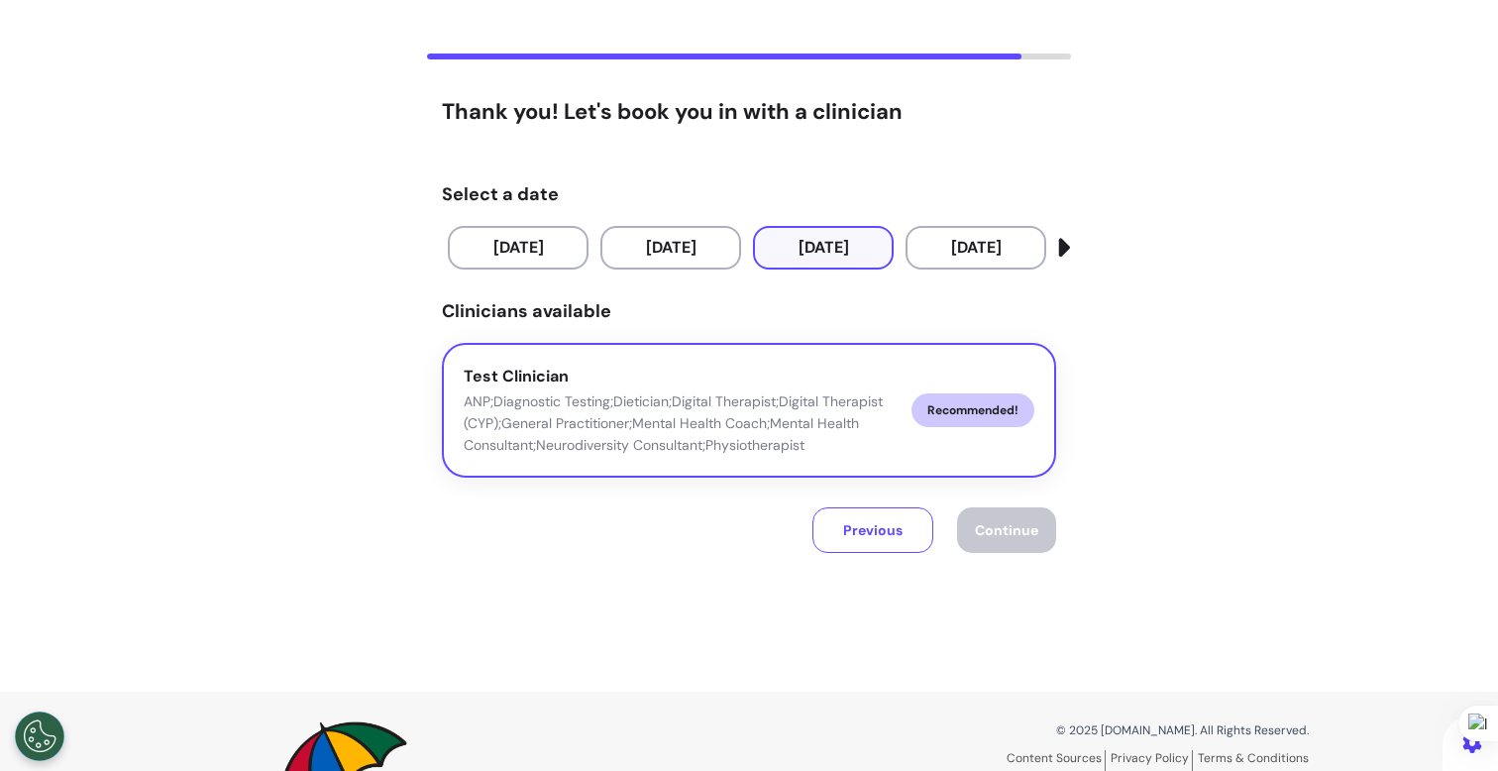
click at [866, 372] on div "Test Clinician ANP;Diagnostic Testing;Dietician;Digital Therapist;Digital Thera…" at bounding box center [680, 411] width 432 height 92
click at [976, 543] on button "Continue" at bounding box center [1006, 530] width 99 height 46
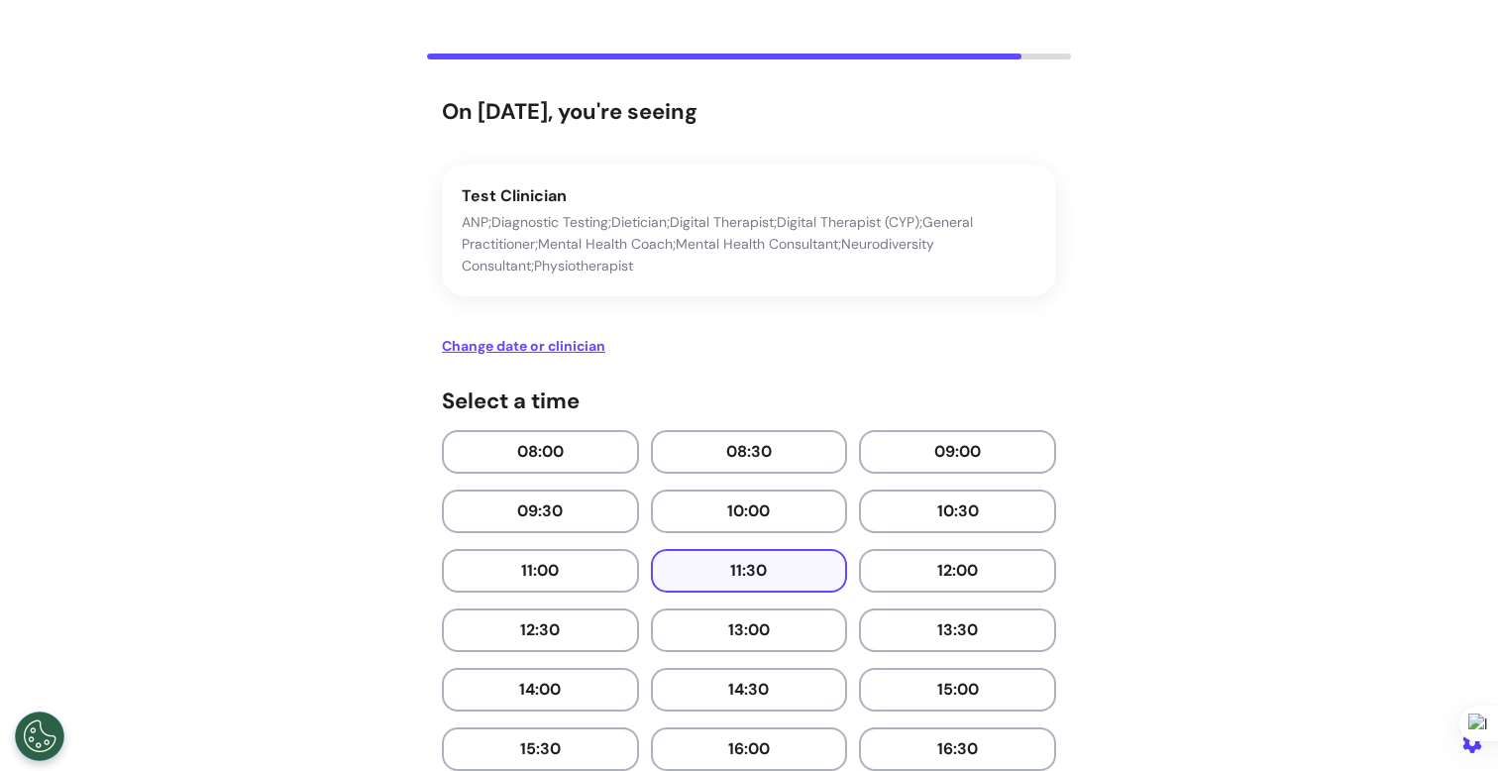
click at [726, 573] on button "11:30" at bounding box center [749, 571] width 197 height 44
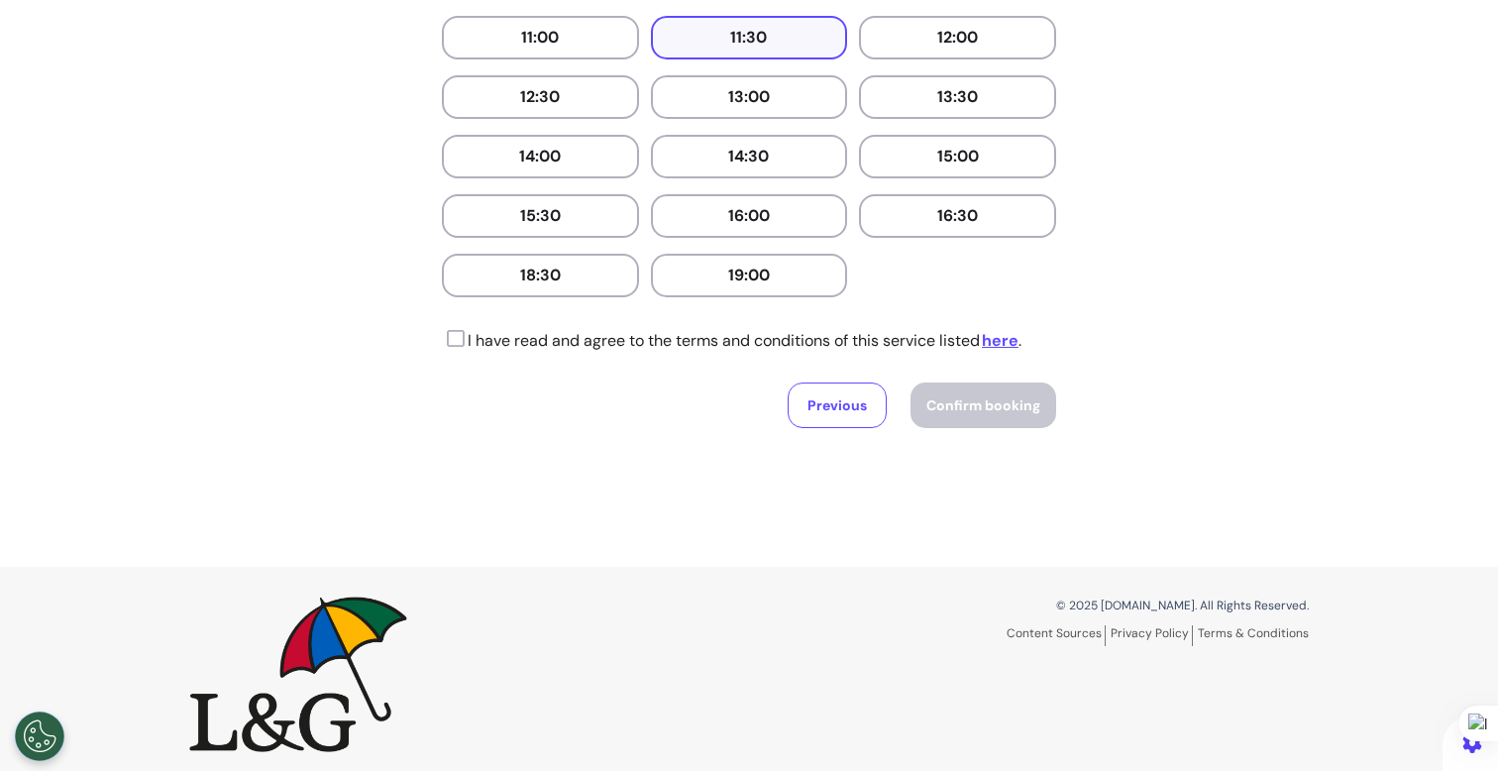
scroll to position [636, 0]
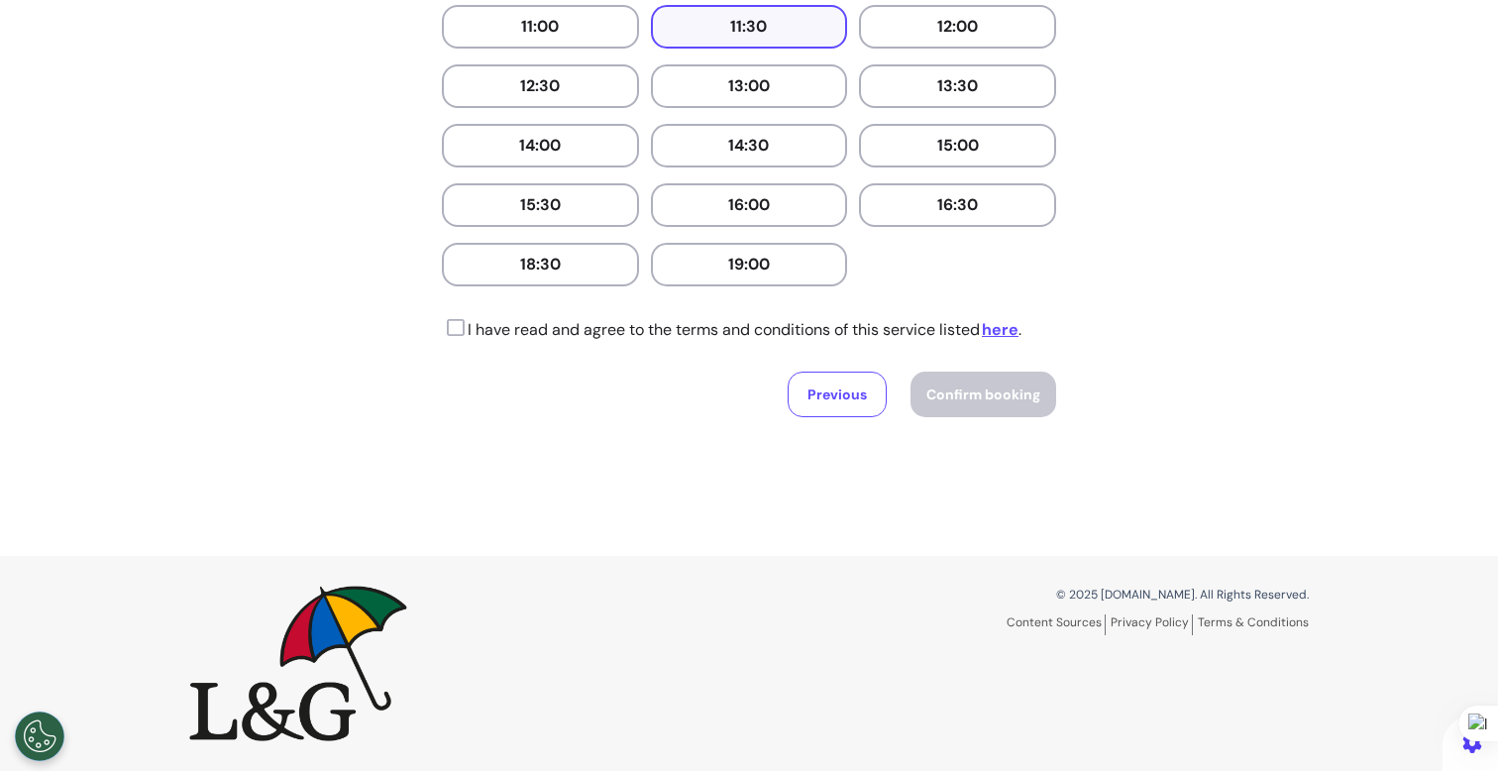
click at [467, 324] on p "I have read and agree to the terms and conditions of this service listed here ." at bounding box center [732, 330] width 580 height 24
click at [455, 332] on icon at bounding box center [453, 328] width 23 height 20
click at [1034, 405] on button "Confirm booking" at bounding box center [984, 395] width 146 height 46
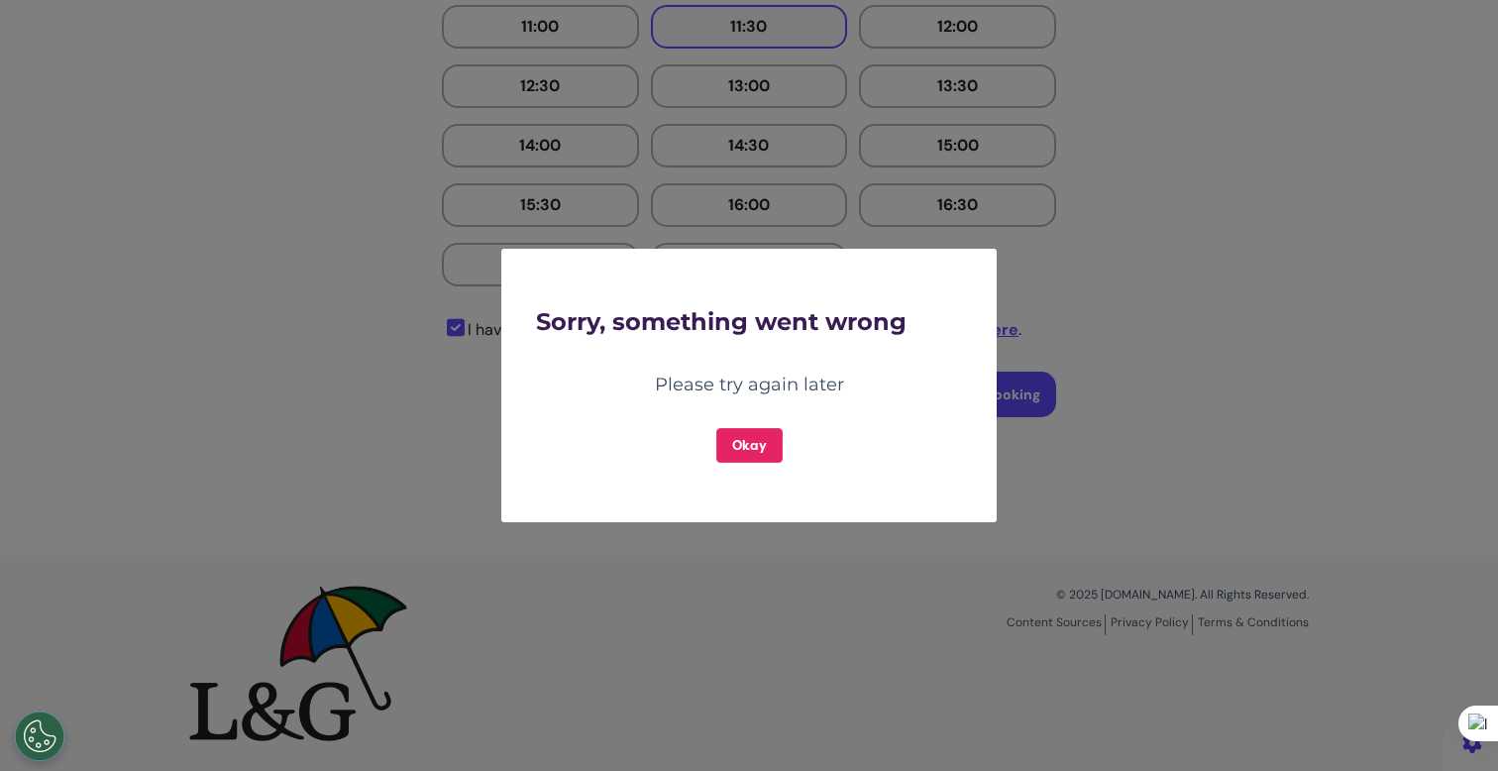
click at [724, 446] on button "Okay" at bounding box center [749, 445] width 66 height 35
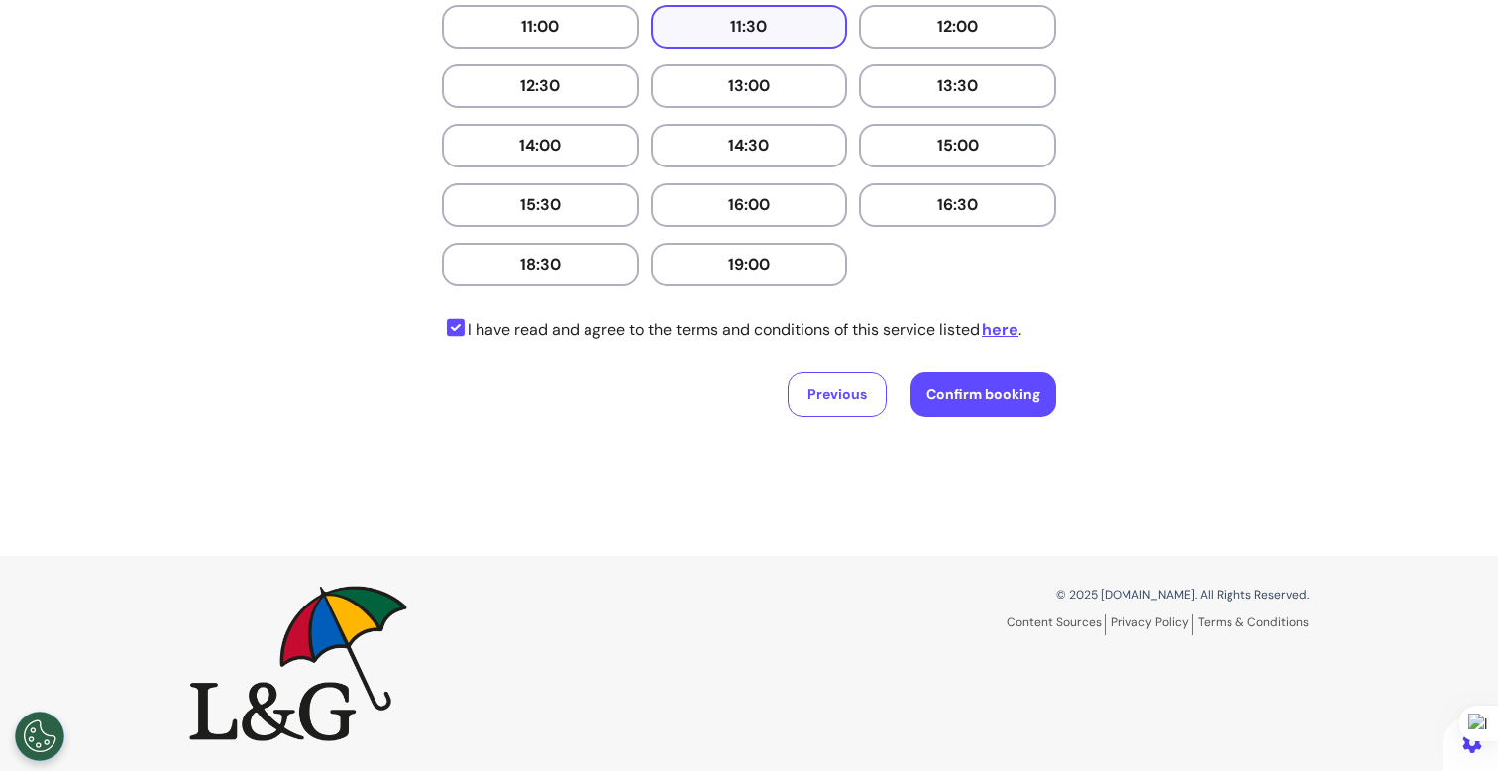
click at [921, 414] on button "Confirm booking" at bounding box center [984, 395] width 146 height 46
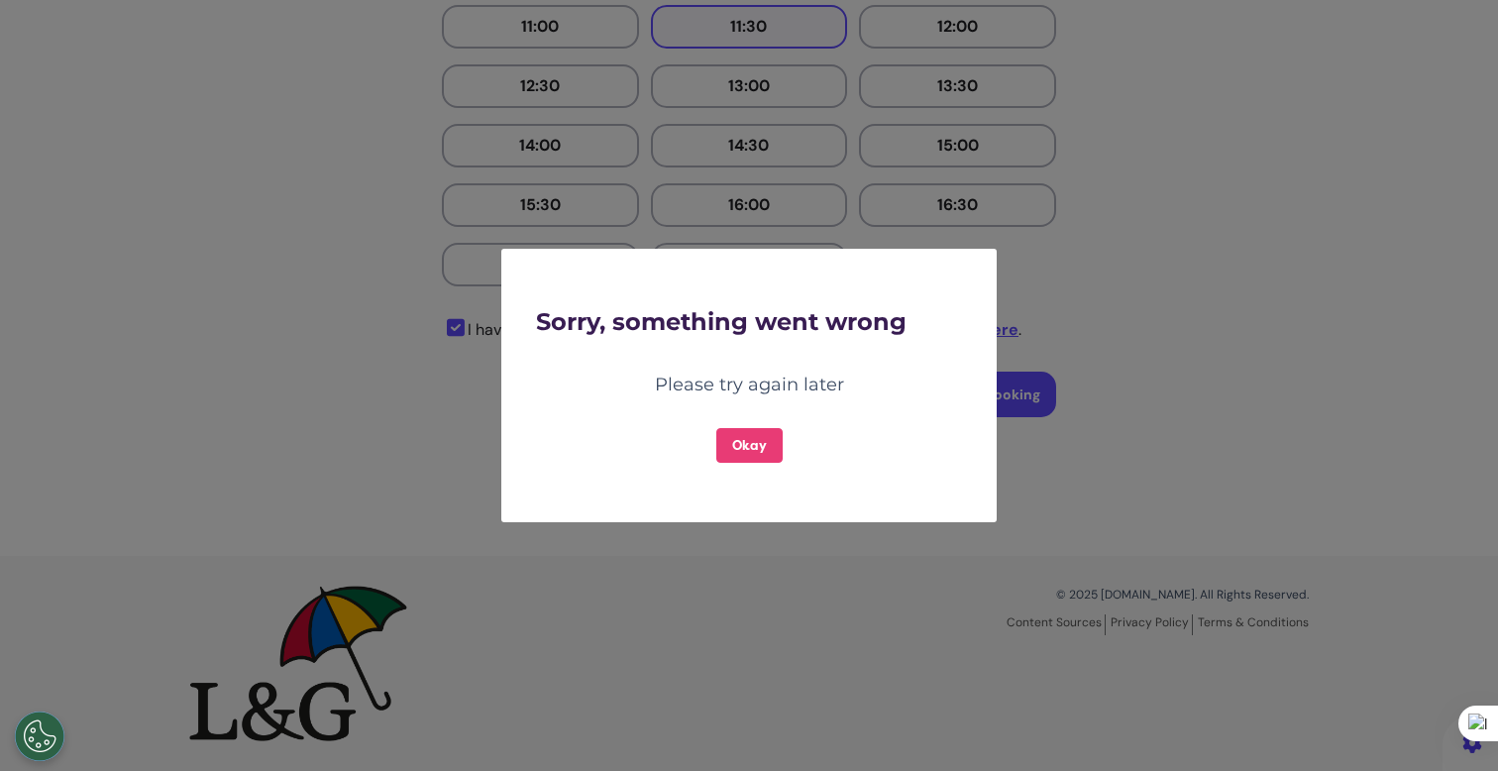
click at [737, 464] on div "Sorry, something went wrong Please try again later Okay" at bounding box center [749, 385] width 466 height 273
click at [749, 454] on button "Okay" at bounding box center [749, 445] width 66 height 35
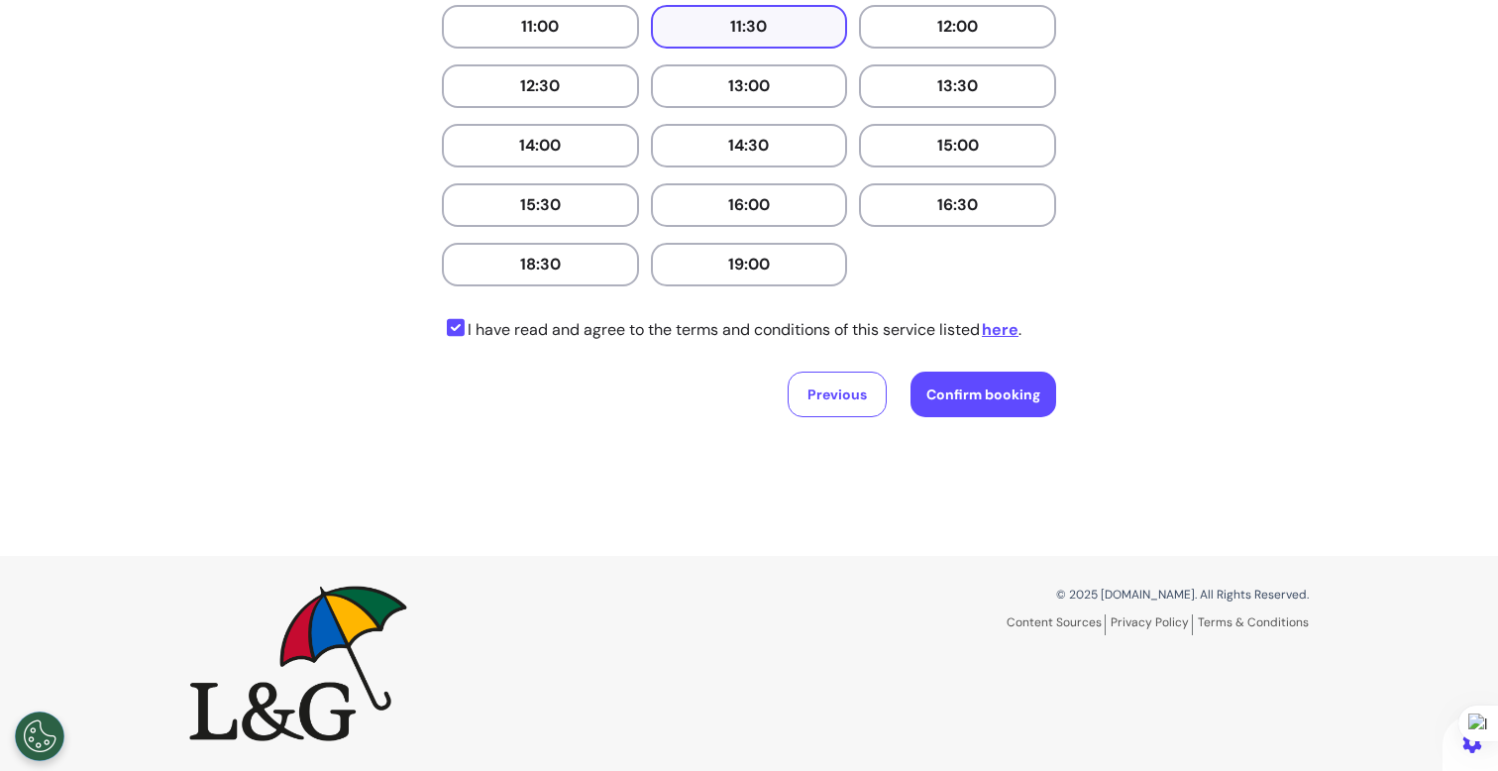
click at [835, 391] on button "Previous" at bounding box center [837, 395] width 99 height 46
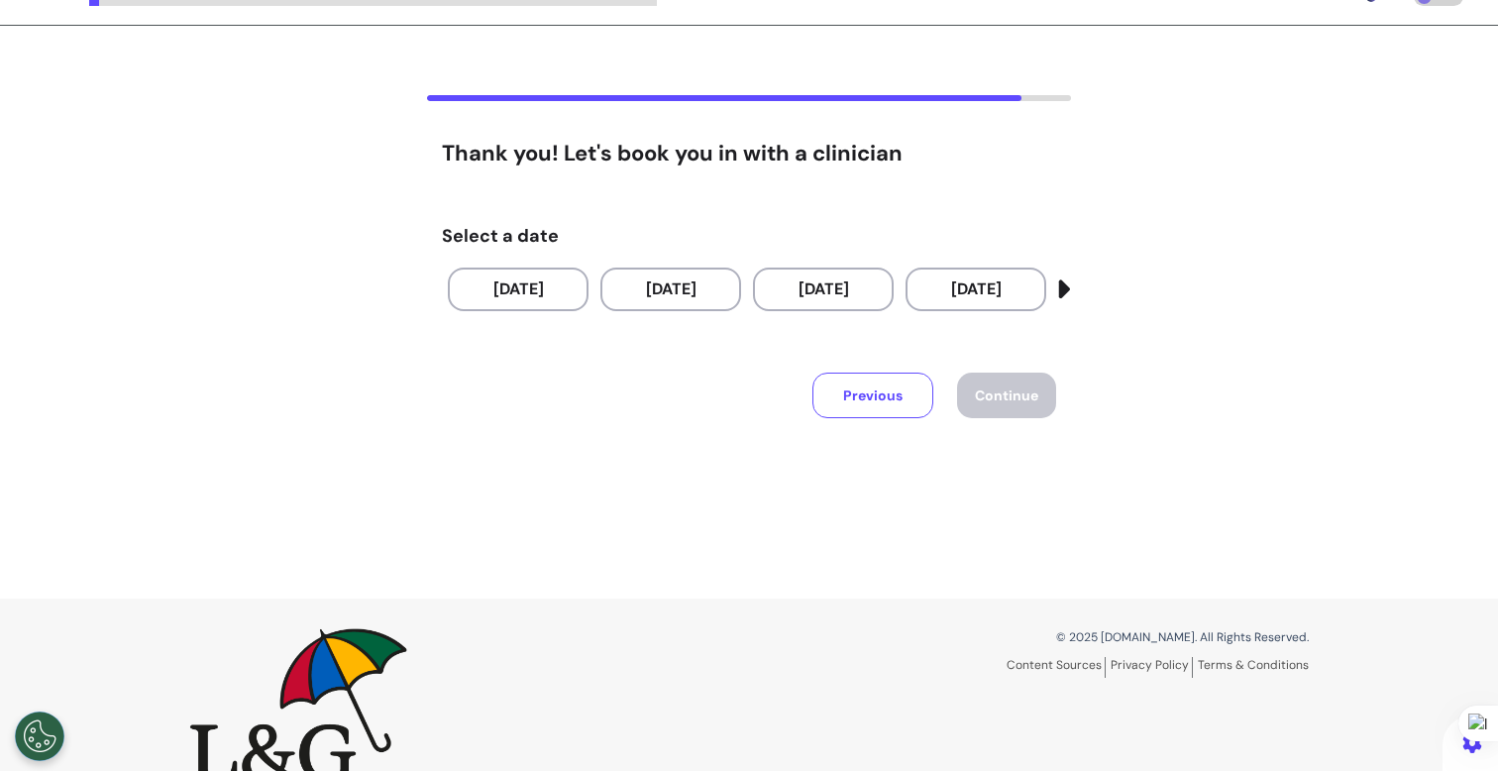
click at [835, 391] on button "Previous" at bounding box center [872, 396] width 121 height 46
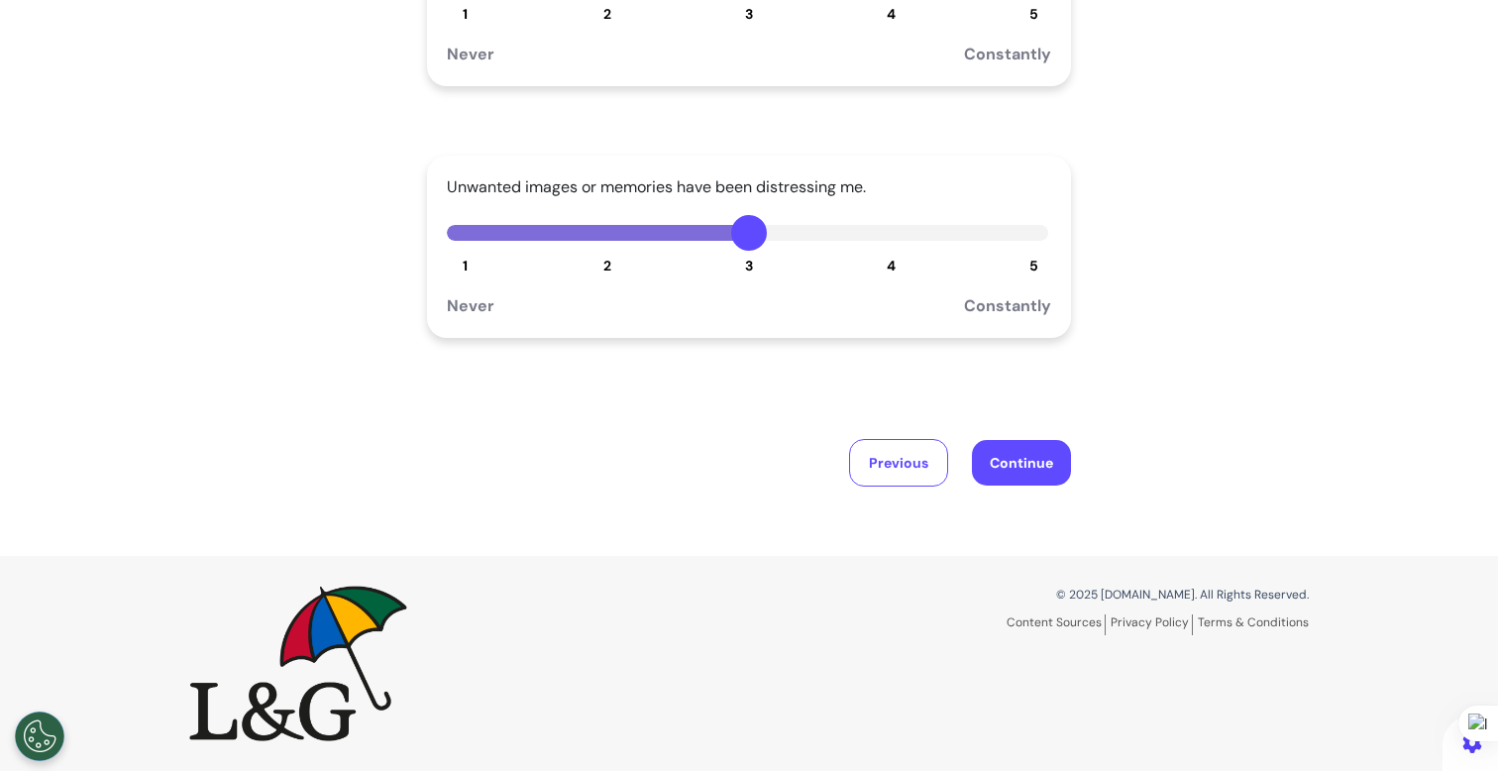
click at [1041, 472] on button "Continue" at bounding box center [1021, 463] width 99 height 46
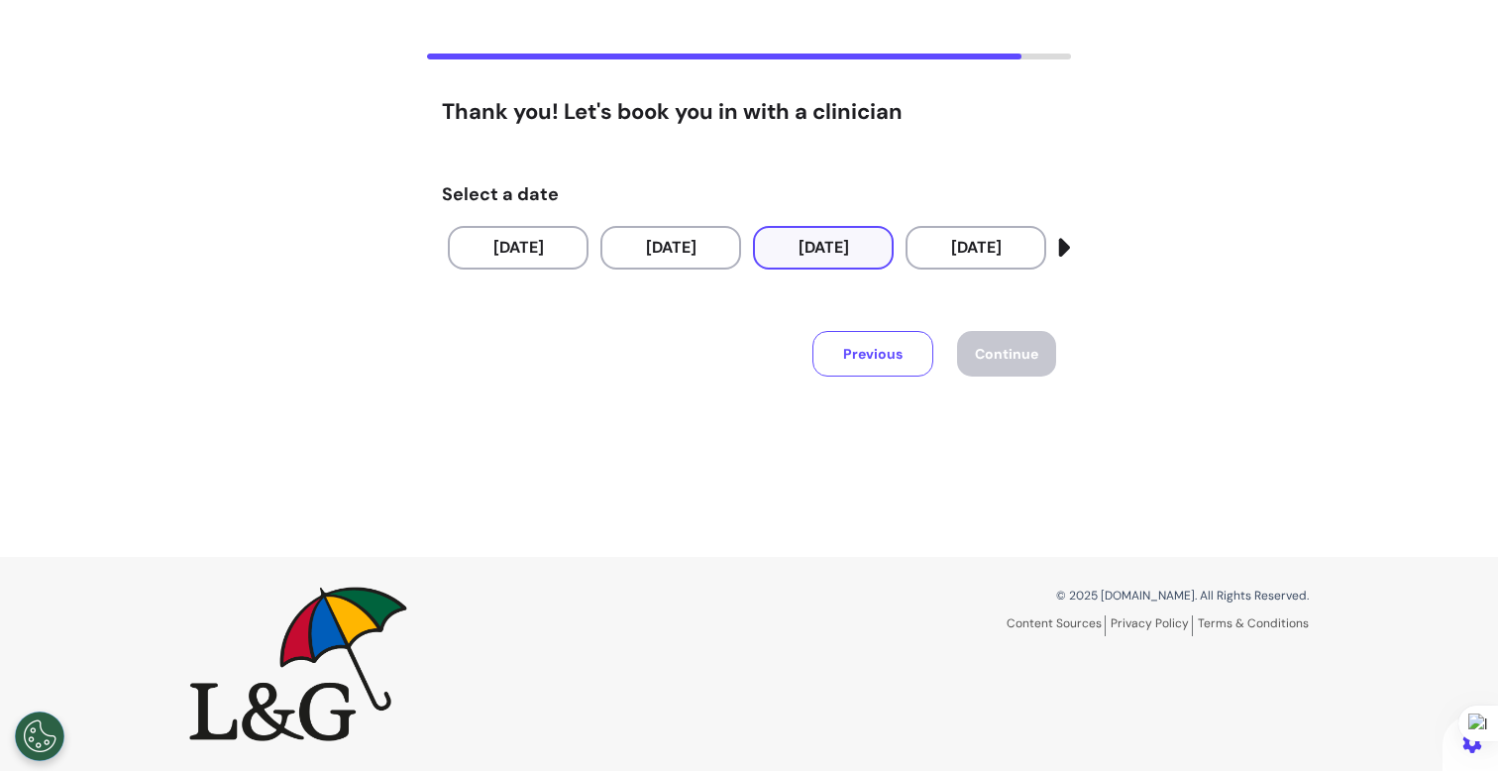
click at [813, 240] on button "[DATE]" at bounding box center [823, 248] width 141 height 44
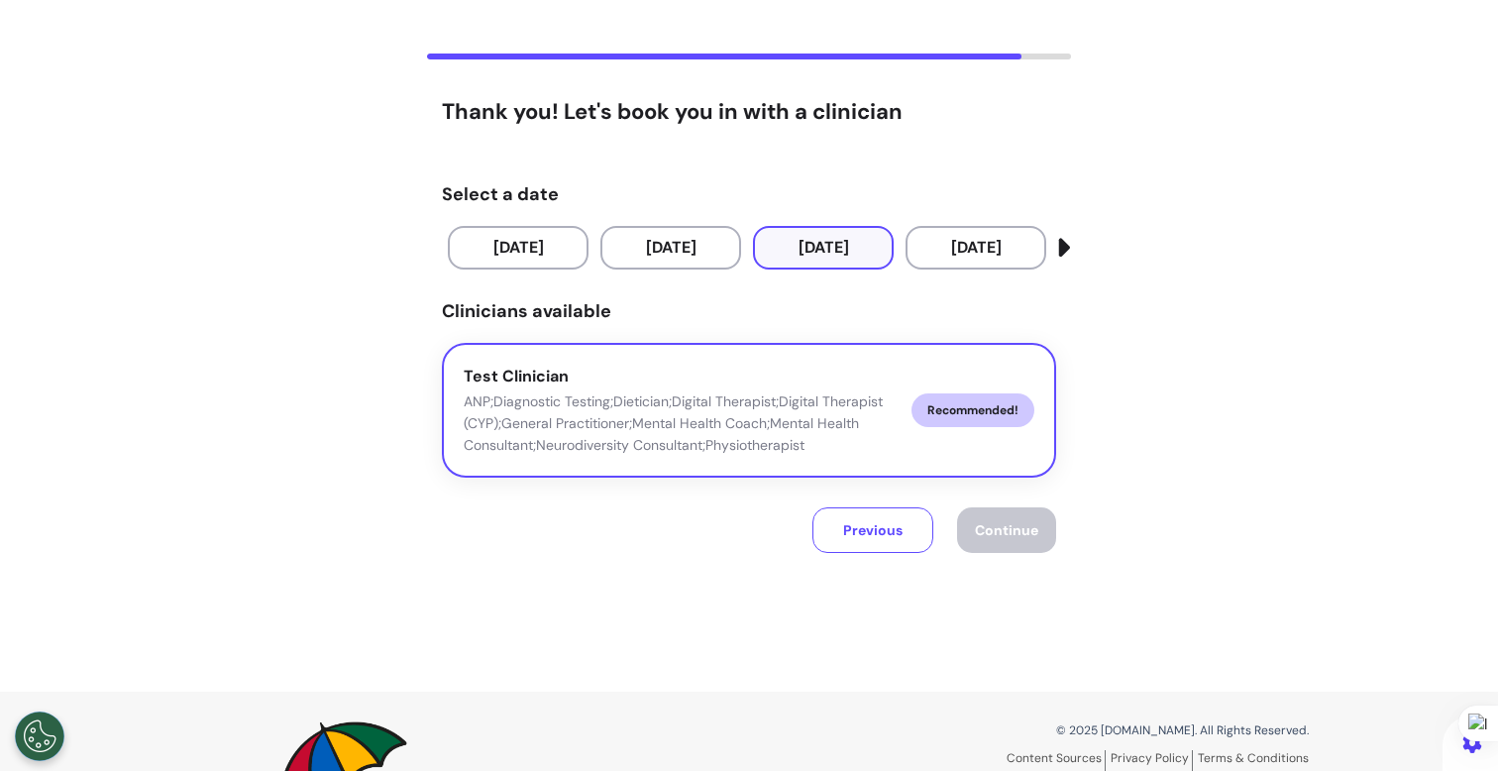
click at [865, 413] on p "ANP;Diagnostic Testing;Dietician;Digital Therapist;Digital Therapist (CYP);Gene…" at bounding box center [680, 422] width 432 height 65
click at [1007, 548] on button "Continue" at bounding box center [1006, 530] width 99 height 46
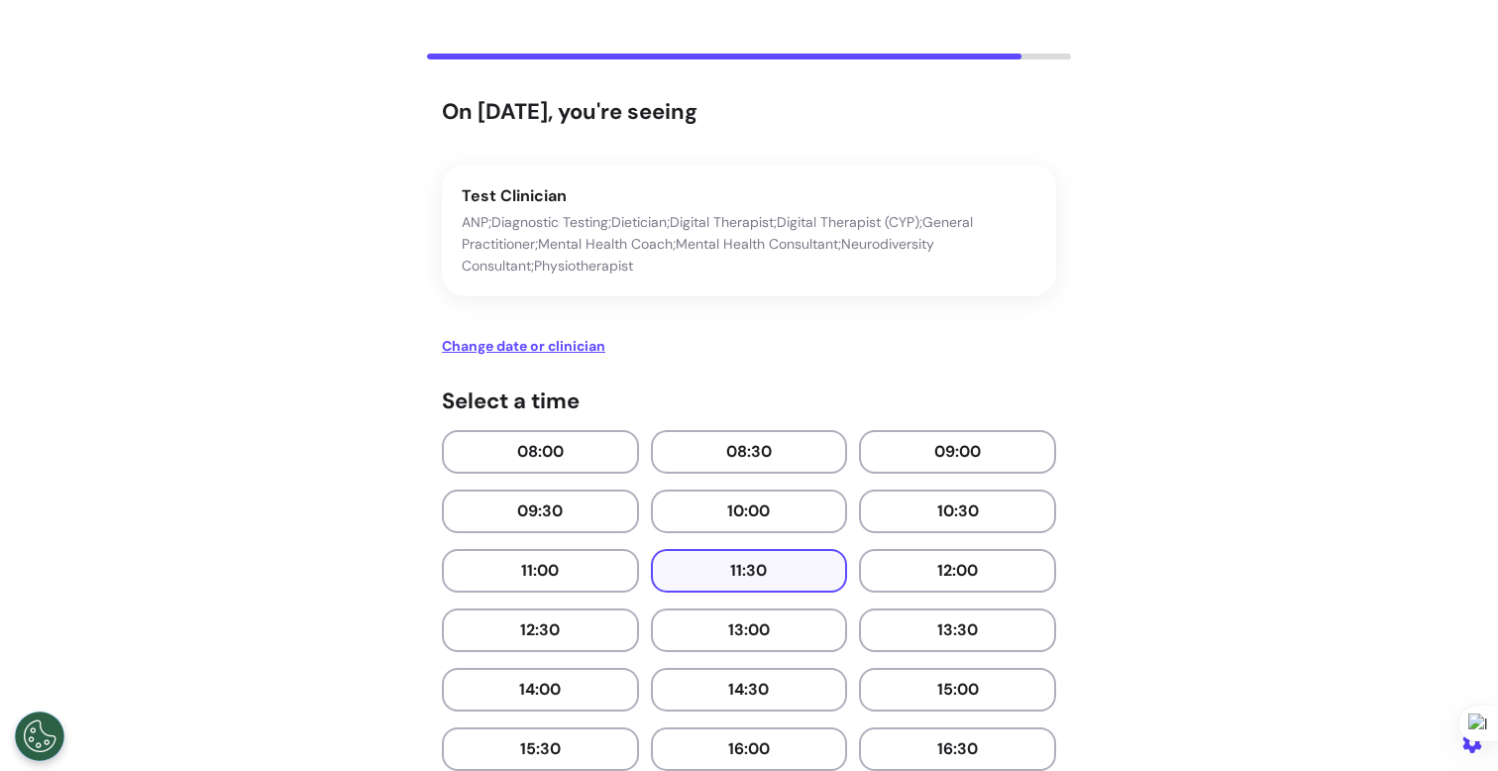
click at [760, 588] on button "11:30" at bounding box center [749, 571] width 197 height 44
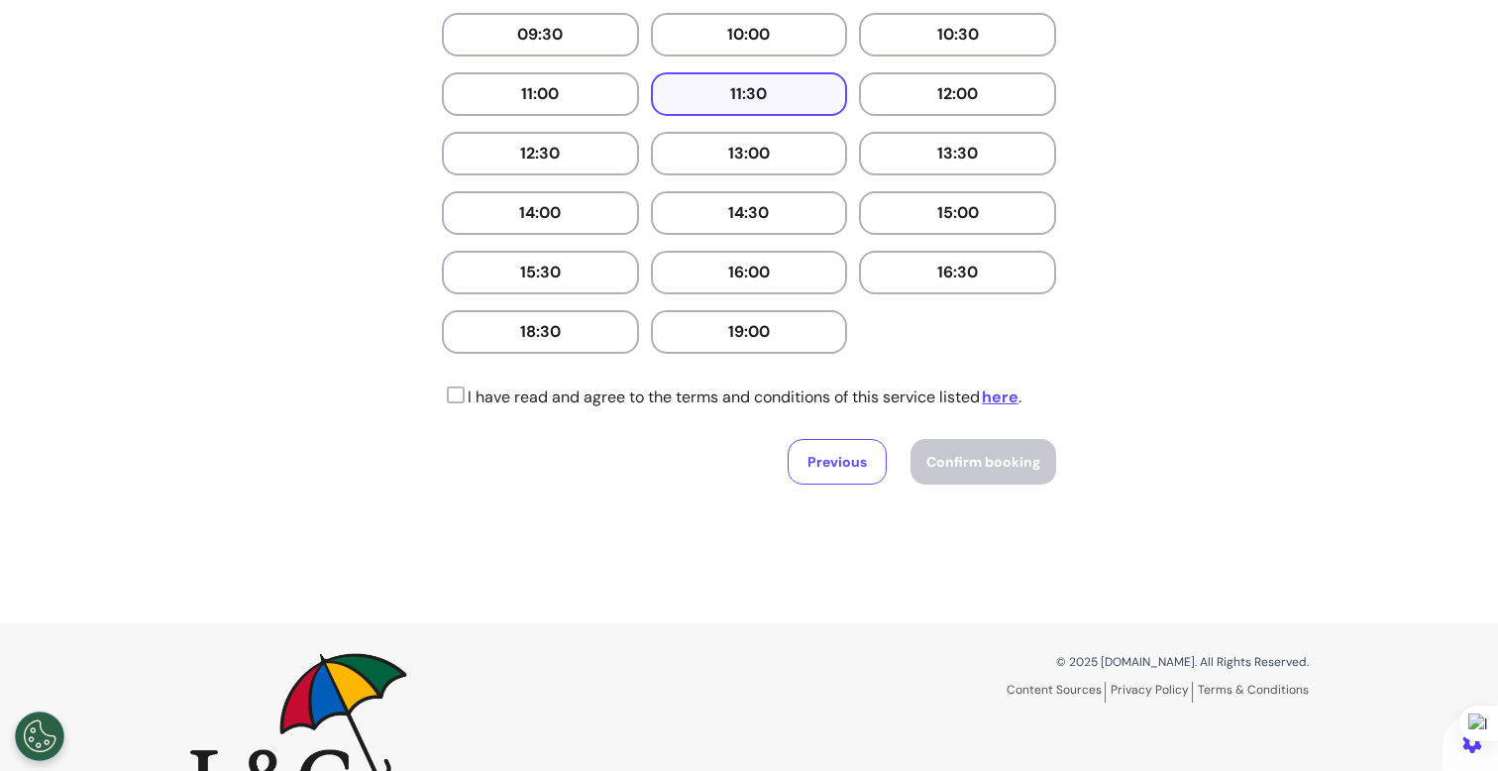
scroll to position [636, 0]
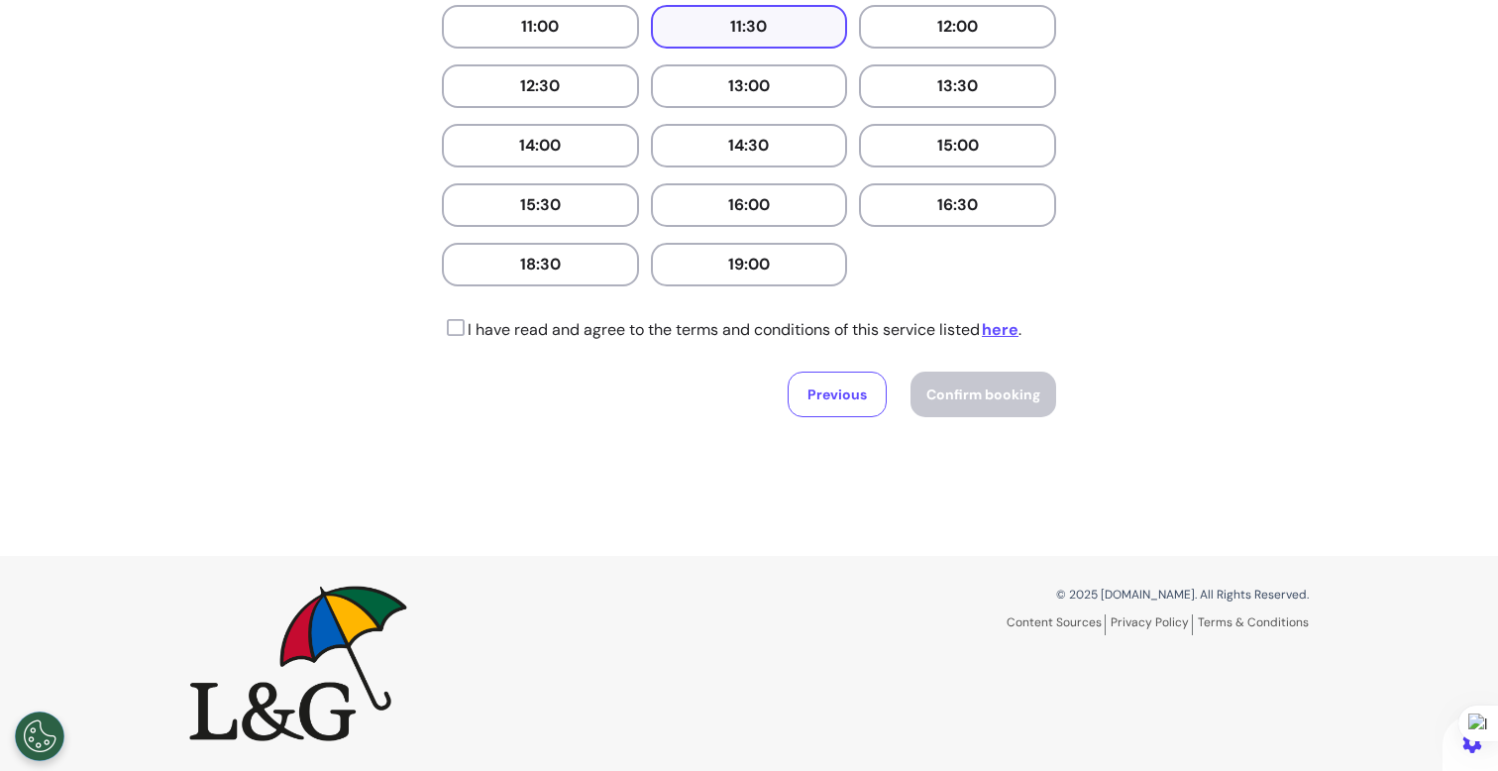
click at [442, 331] on icon at bounding box center [453, 328] width 23 height 20
click at [1025, 414] on button "Confirm booking" at bounding box center [984, 395] width 146 height 46
